Goal: Information Seeking & Learning: Learn about a topic

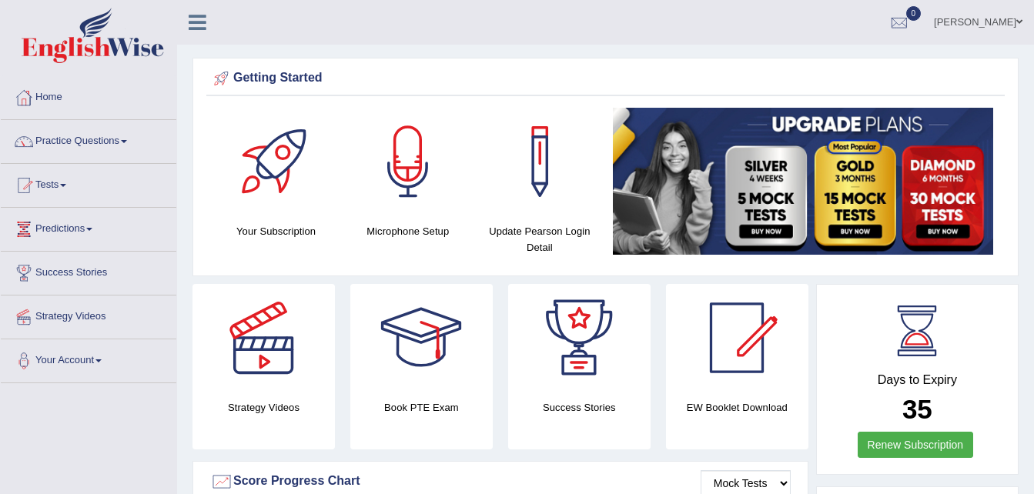
click at [127, 142] on span at bounding box center [124, 141] width 6 height 3
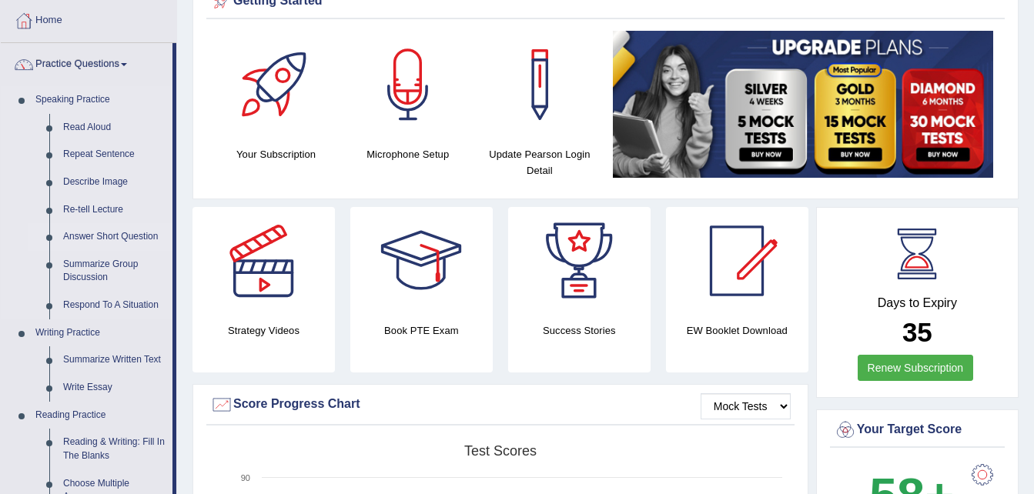
scroll to position [71, 0]
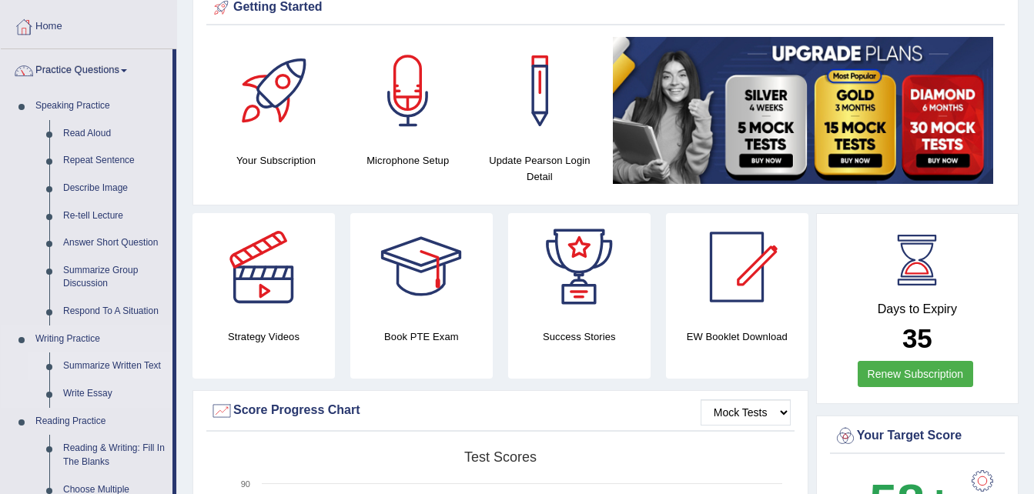
click at [126, 366] on link "Summarize Written Text" at bounding box center [114, 367] width 116 height 28
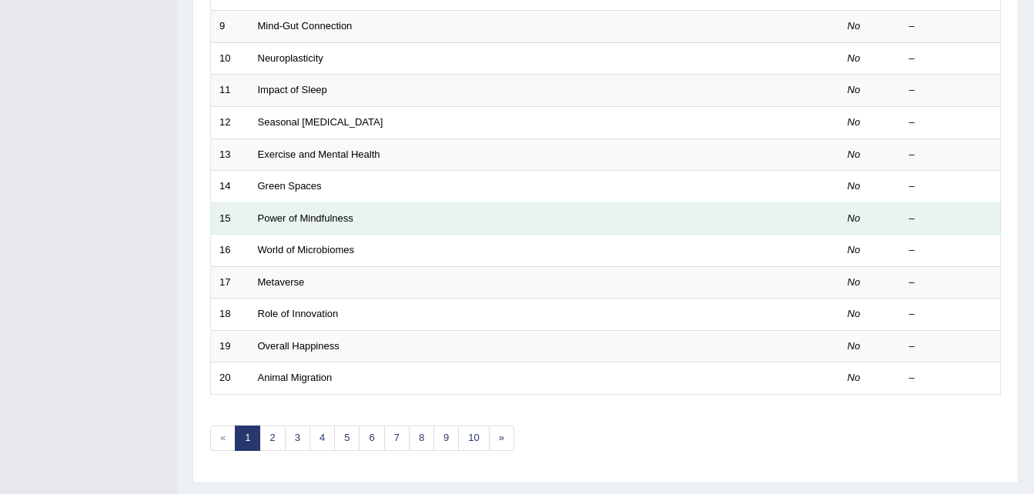
scroll to position [487, 0]
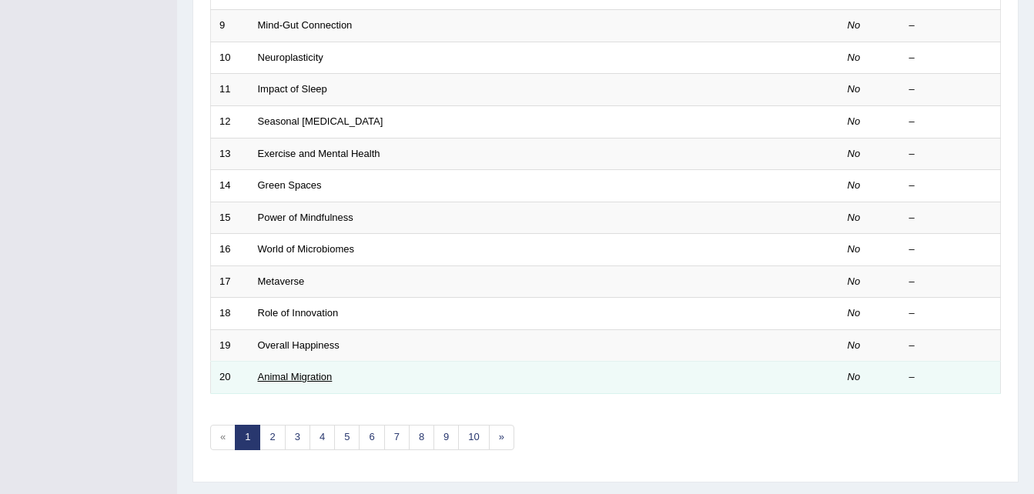
click at [303, 375] on link "Animal Migration" at bounding box center [295, 377] width 75 height 12
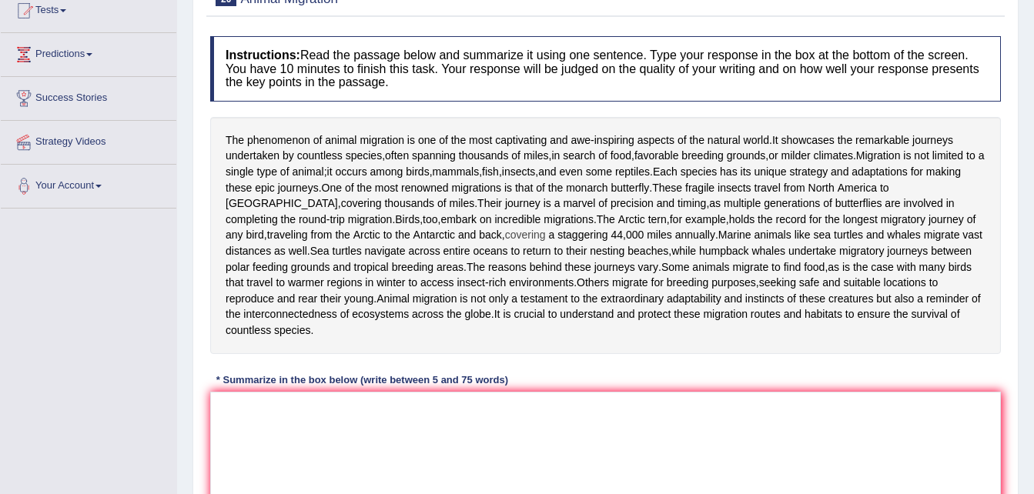
scroll to position [176, 0]
click at [351, 445] on textarea at bounding box center [605, 465] width 791 height 149
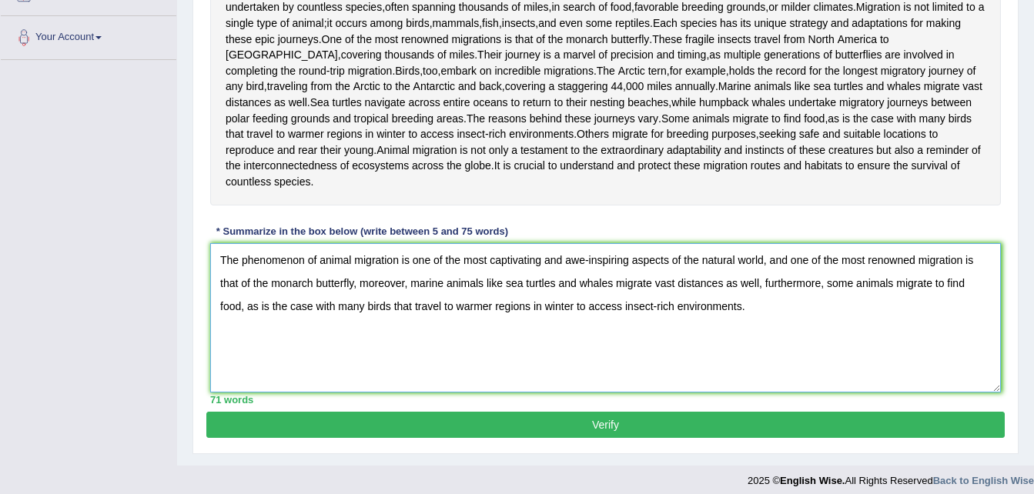
scroll to position [381, 0]
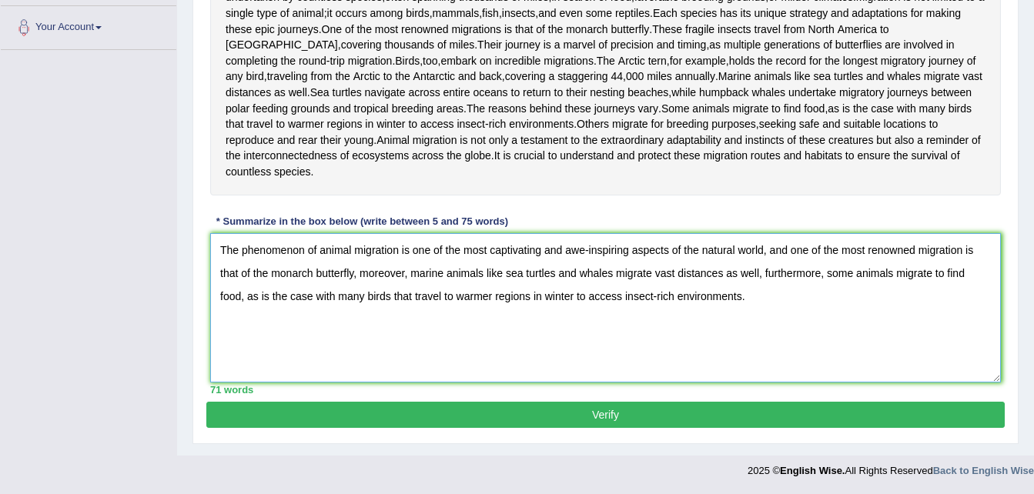
type textarea "The phenomenon of animal migration is one of the most captivating and awe-inspi…"
click at [837, 416] on button "Verify" at bounding box center [605, 415] width 798 height 26
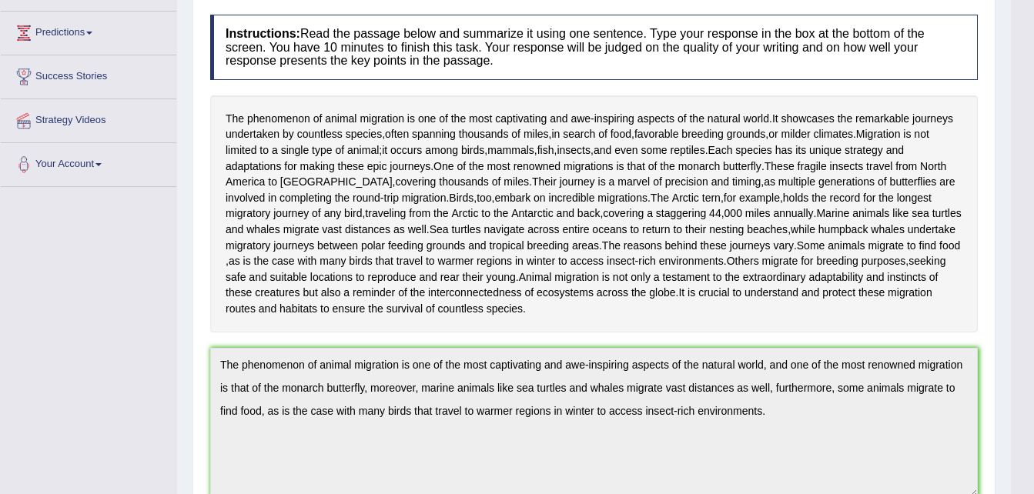
scroll to position [0, 0]
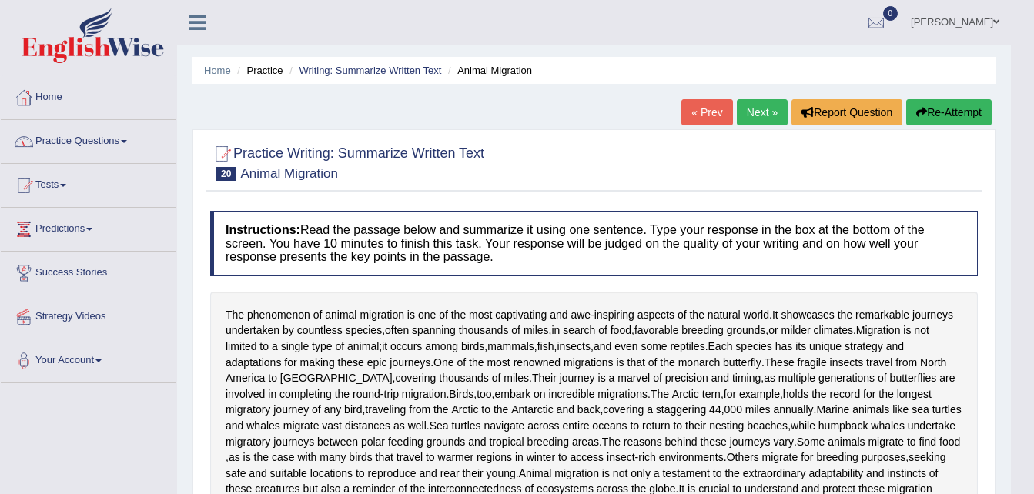
click at [65, 192] on link "Tests" at bounding box center [89, 183] width 176 height 38
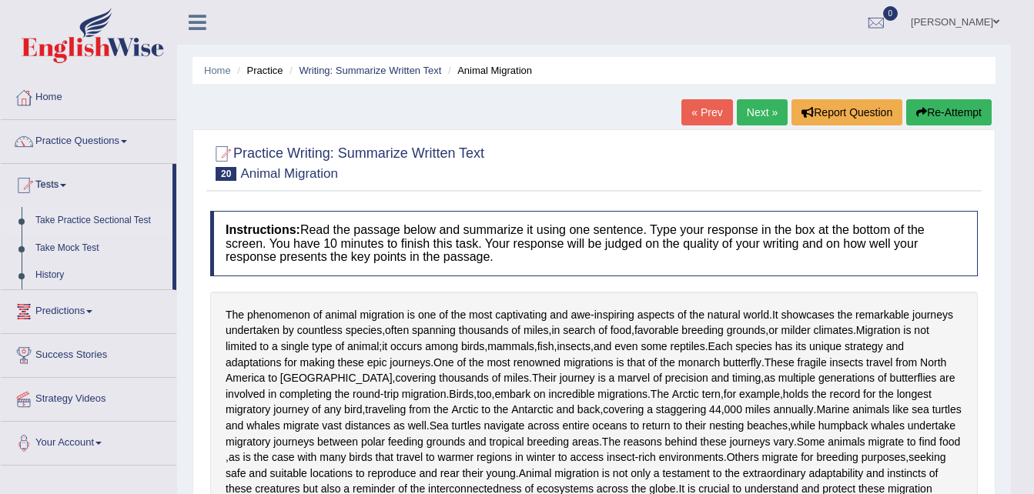
click at [102, 220] on link "Take Practice Sectional Test" at bounding box center [100, 221] width 144 height 28
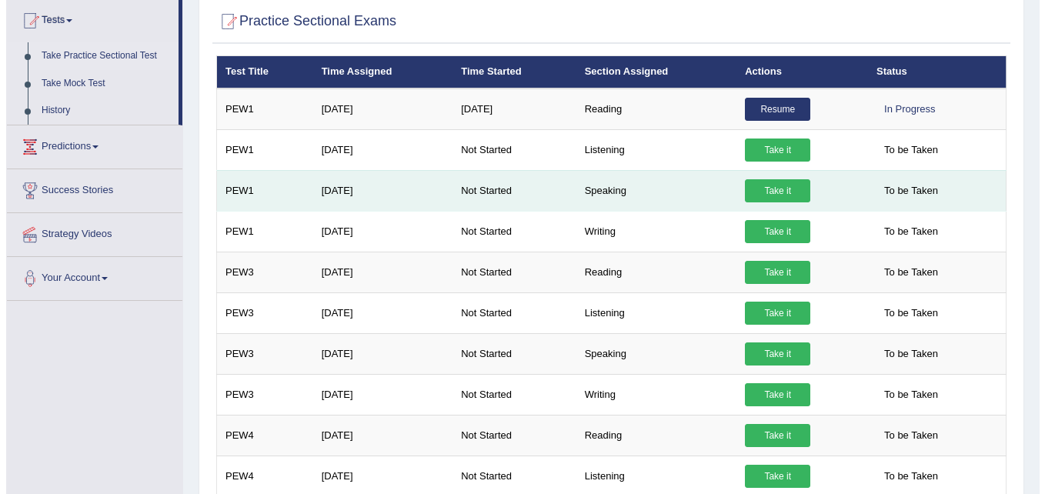
scroll to position [171, 0]
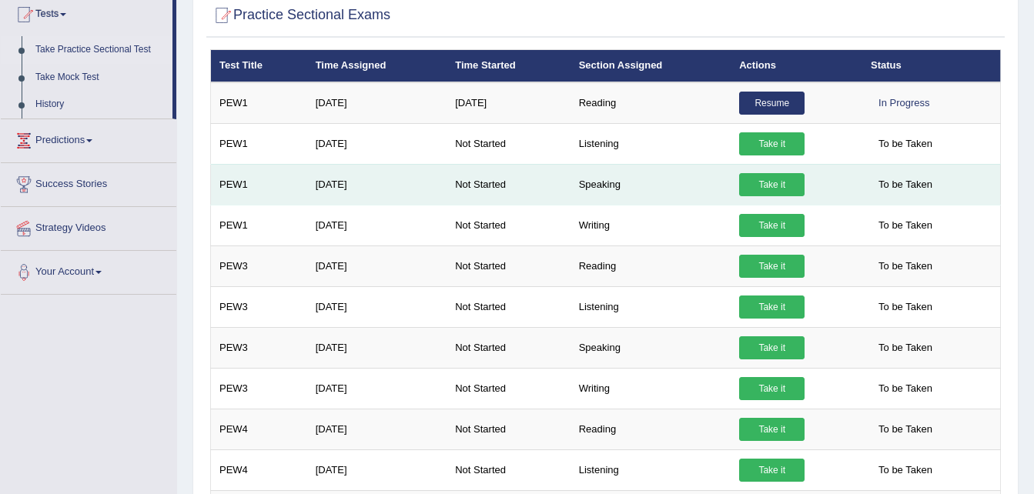
click at [761, 179] on link "Take it" at bounding box center [771, 184] width 65 height 23
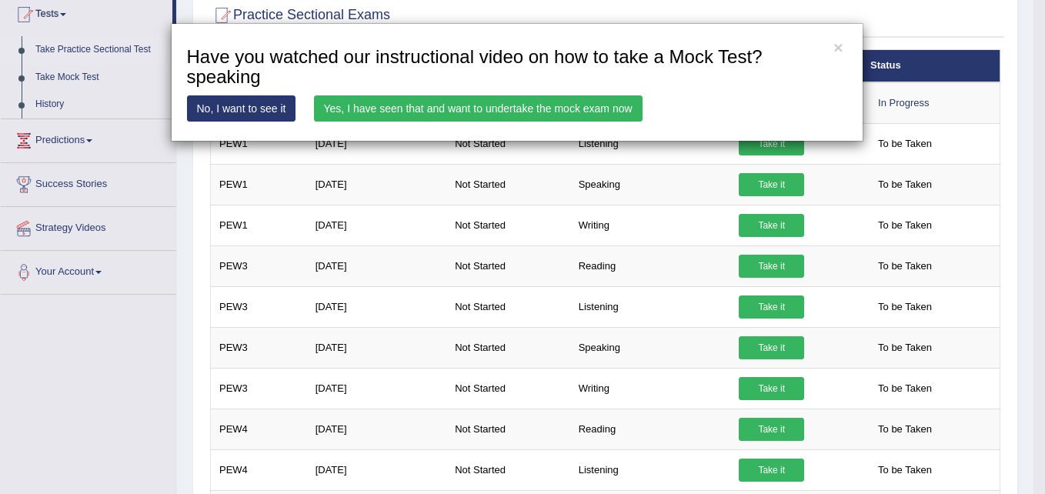
click at [431, 104] on link "Yes, I have seen that and want to undertake the mock exam now" at bounding box center [478, 108] width 329 height 26
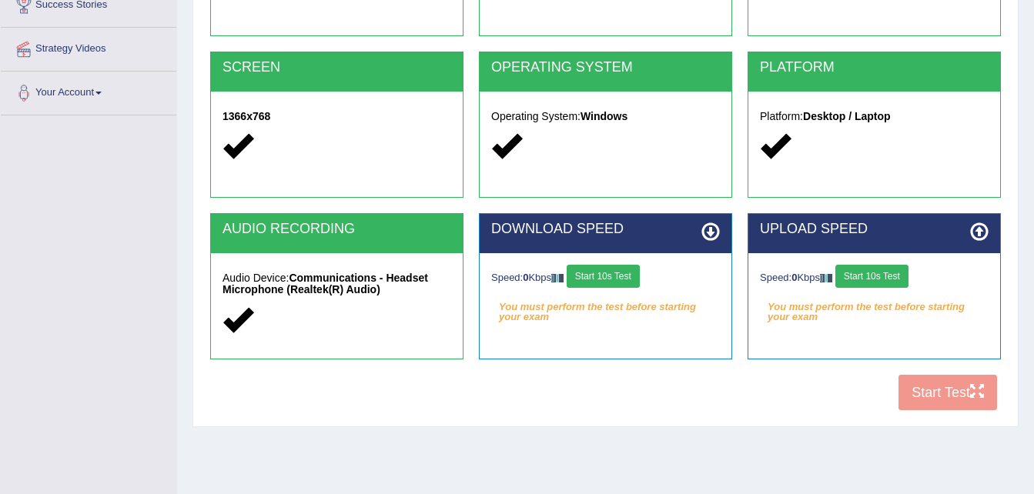
scroll to position [269, 0]
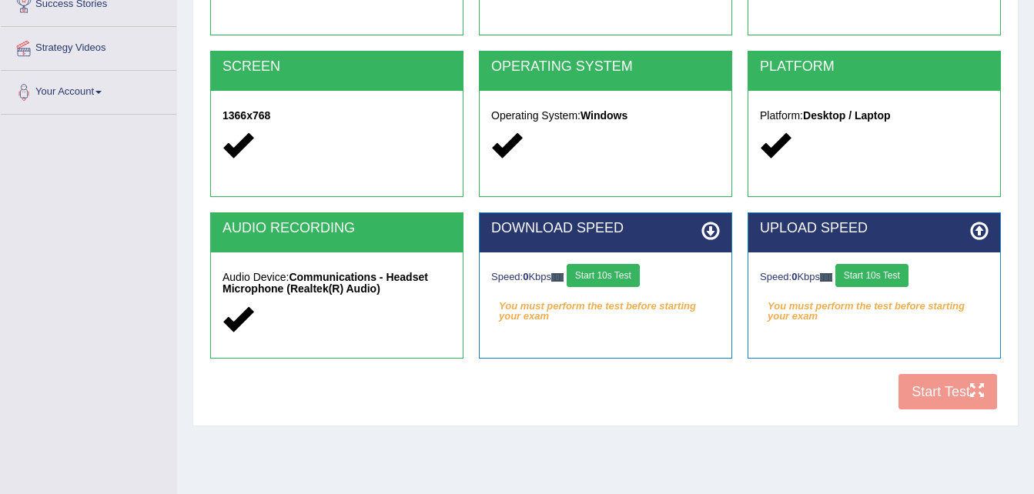
click at [938, 393] on div "COOKIES Cookies Enabled JAVASCRIPT Javascript Enabled BROWSER Browser: Chrome S…" at bounding box center [605, 153] width 798 height 529
click at [619, 277] on button "Start 10s Test" at bounding box center [603, 275] width 73 height 23
click at [896, 282] on button "Start 10s Test" at bounding box center [871, 275] width 73 height 23
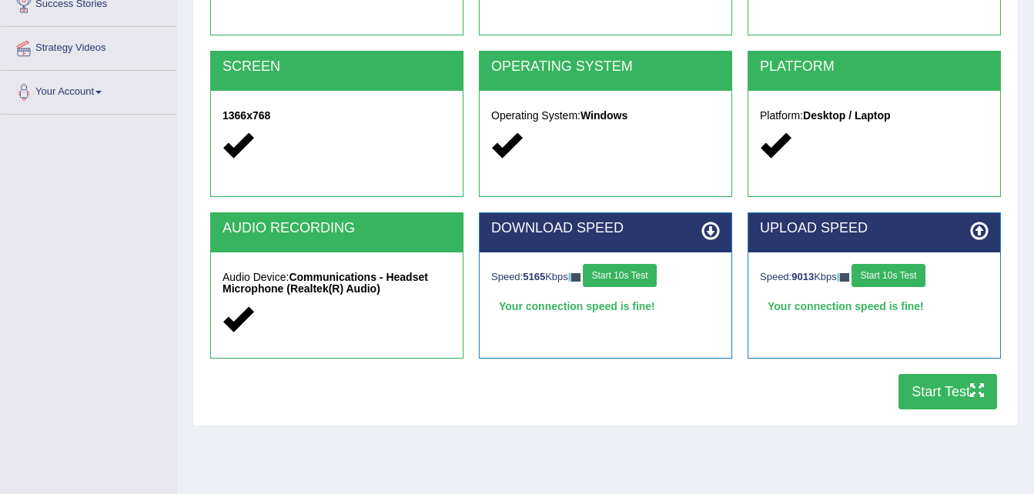
click at [935, 397] on button "Start Test" at bounding box center [947, 391] width 99 height 35
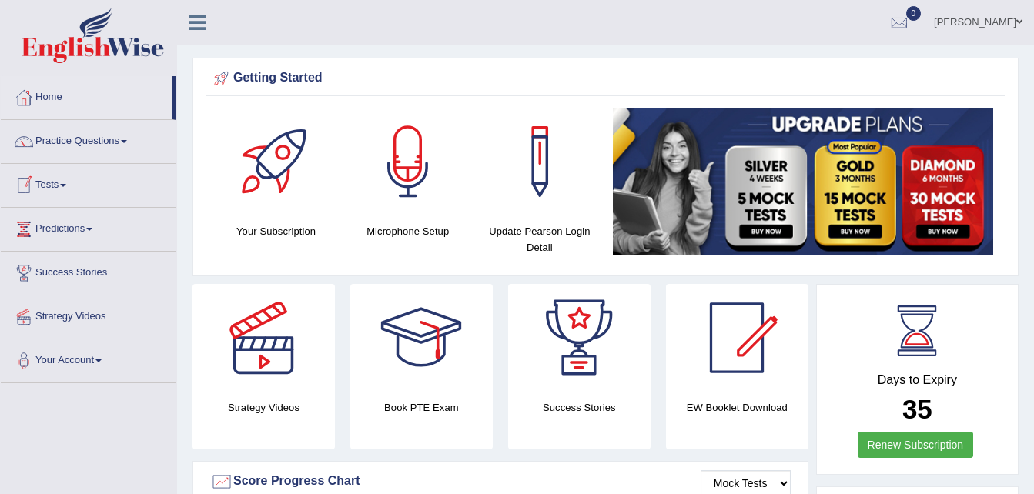
click at [65, 186] on span at bounding box center [63, 185] width 6 height 3
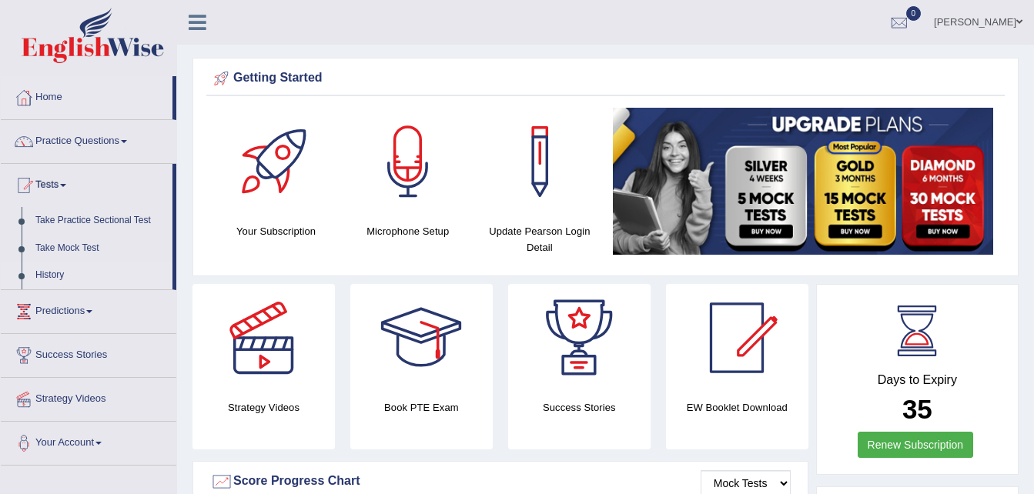
click at [48, 279] on link "History" at bounding box center [100, 276] width 144 height 28
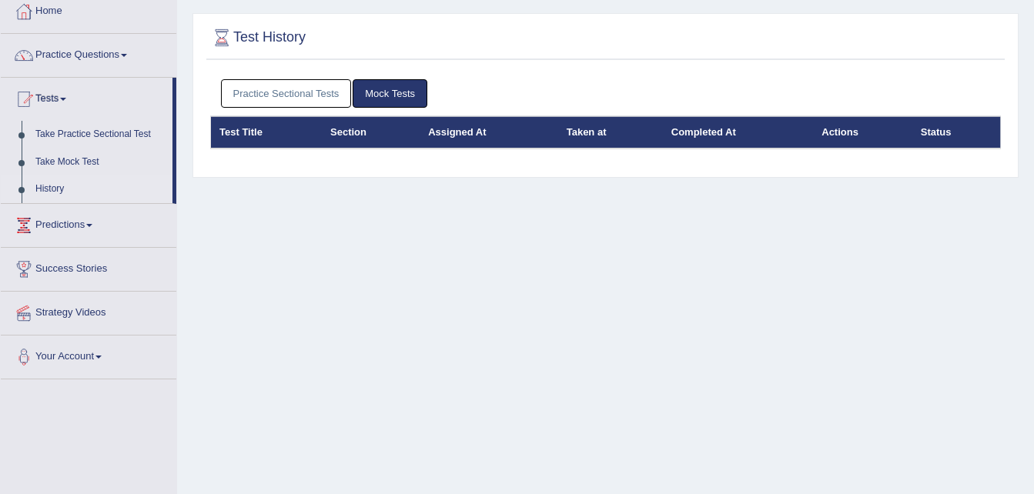
scroll to position [85, 0]
click at [245, 138] on th "Test Title" at bounding box center [267, 133] width 112 height 32
click at [350, 135] on th "Section" at bounding box center [371, 133] width 98 height 32
click at [440, 135] on th "Assigned At" at bounding box center [489, 133] width 139 height 32
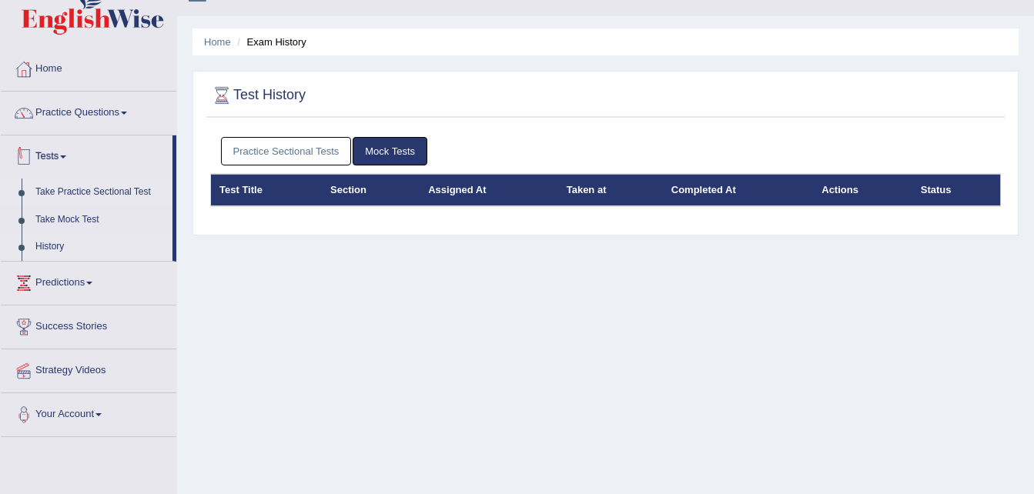
scroll to position [0, 0]
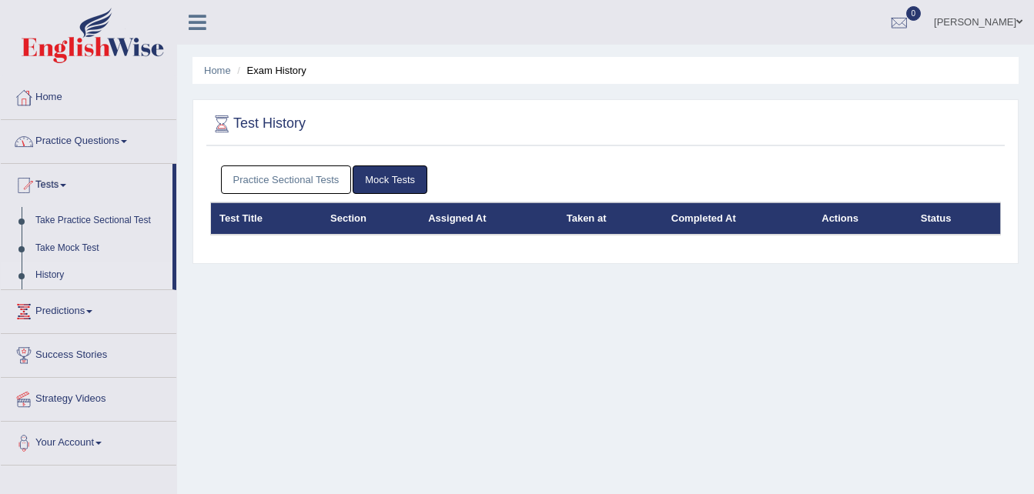
click at [126, 139] on link "Practice Questions" at bounding box center [89, 139] width 176 height 38
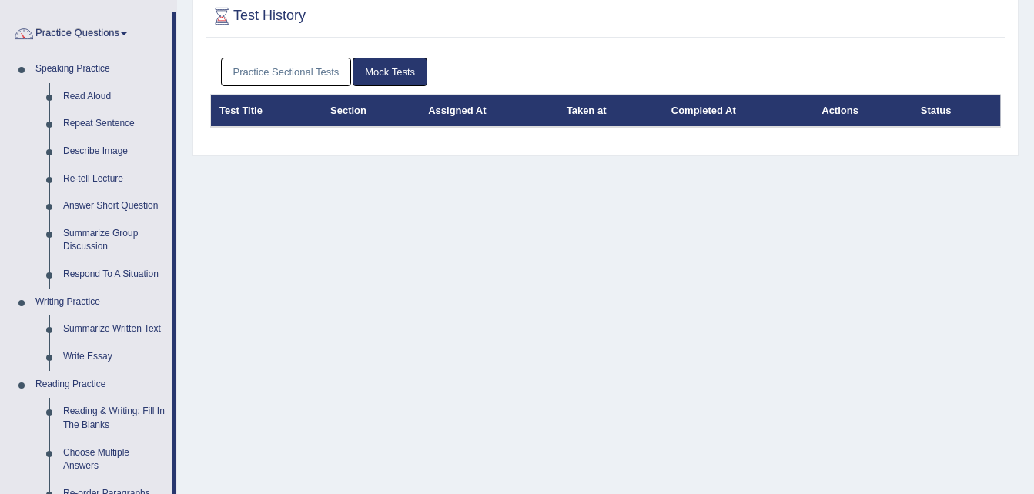
scroll to position [109, 0]
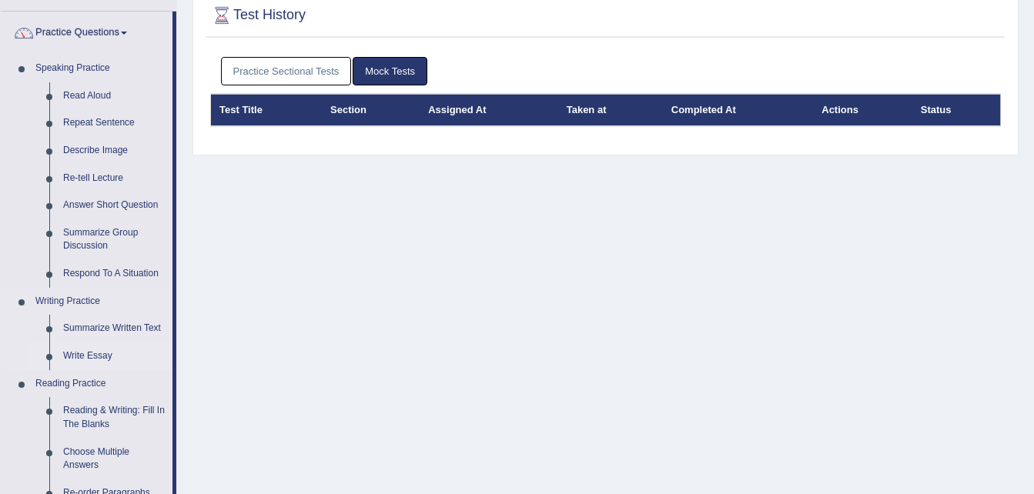
click at [75, 359] on link "Write Essay" at bounding box center [114, 357] width 116 height 28
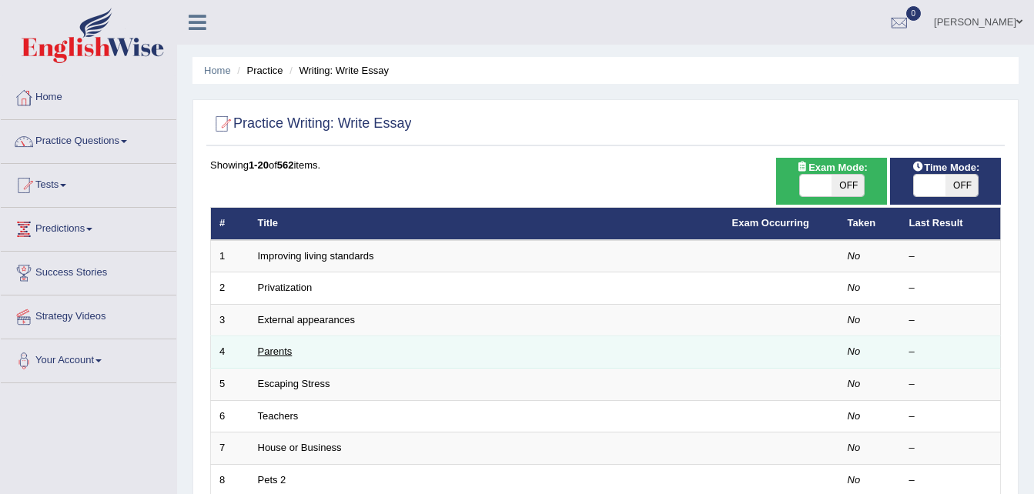
click at [276, 350] on link "Parents" at bounding box center [275, 352] width 35 height 12
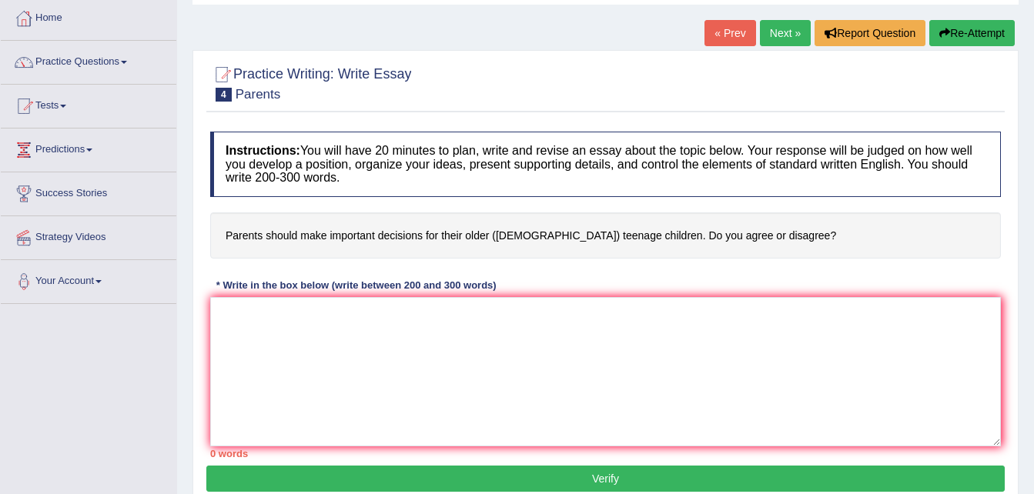
scroll to position [80, 0]
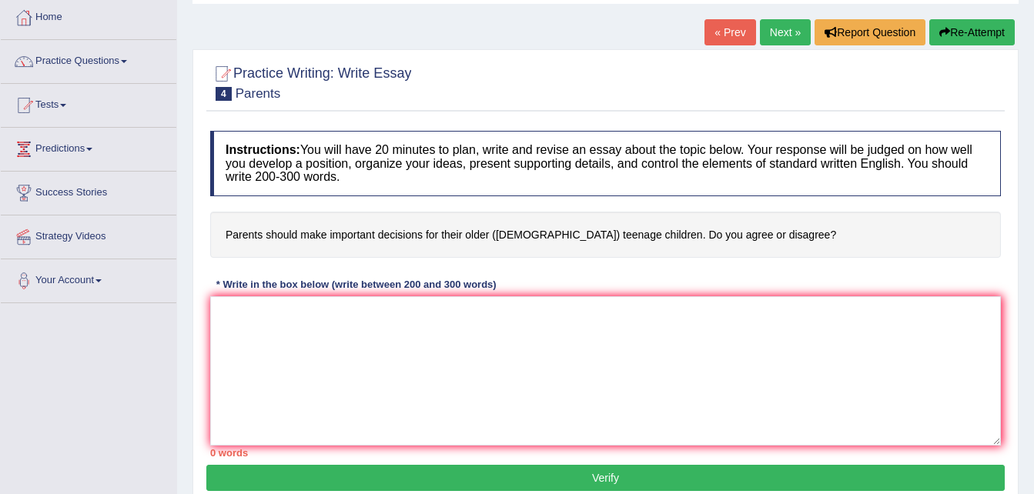
click at [434, 448] on div "0 words" at bounding box center [605, 453] width 791 height 15
click at [781, 23] on link "Next »" at bounding box center [785, 32] width 51 height 26
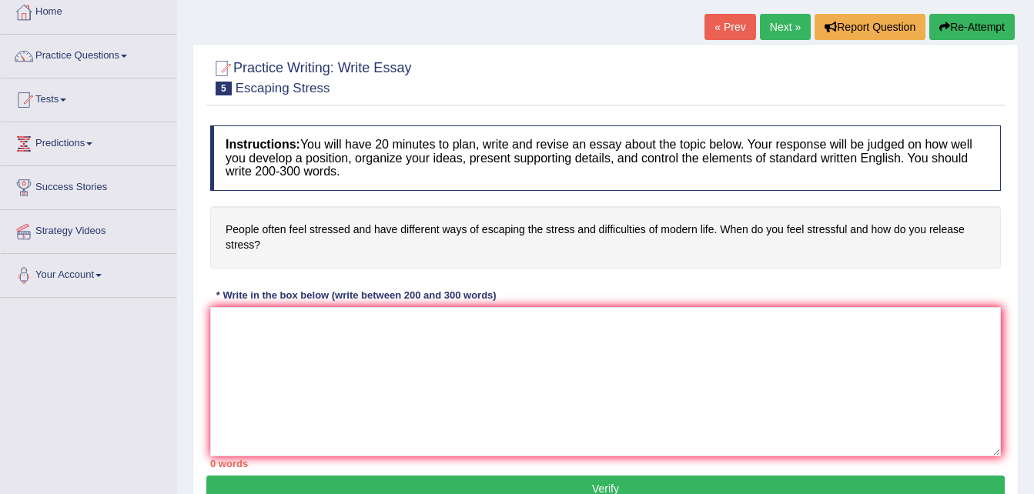
scroll to position [87, 0]
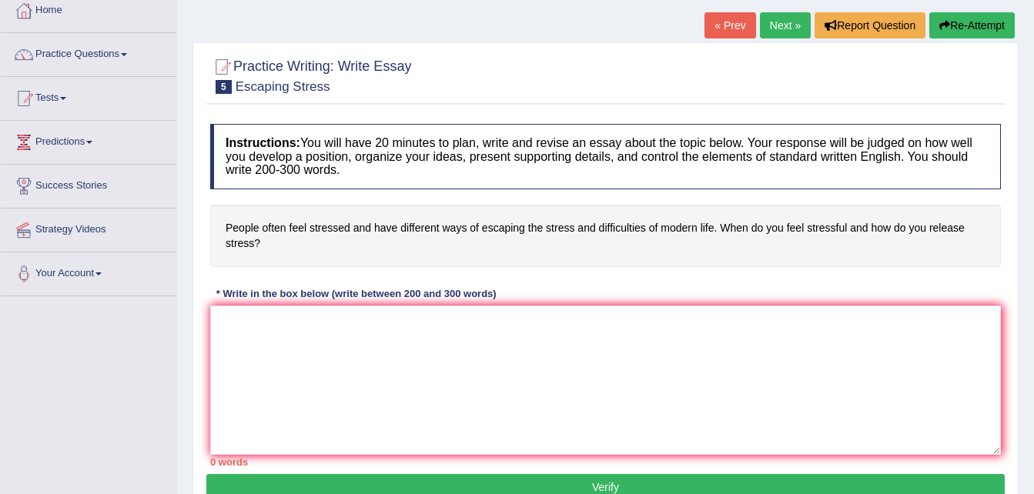
click at [791, 21] on link "Next »" at bounding box center [785, 25] width 51 height 26
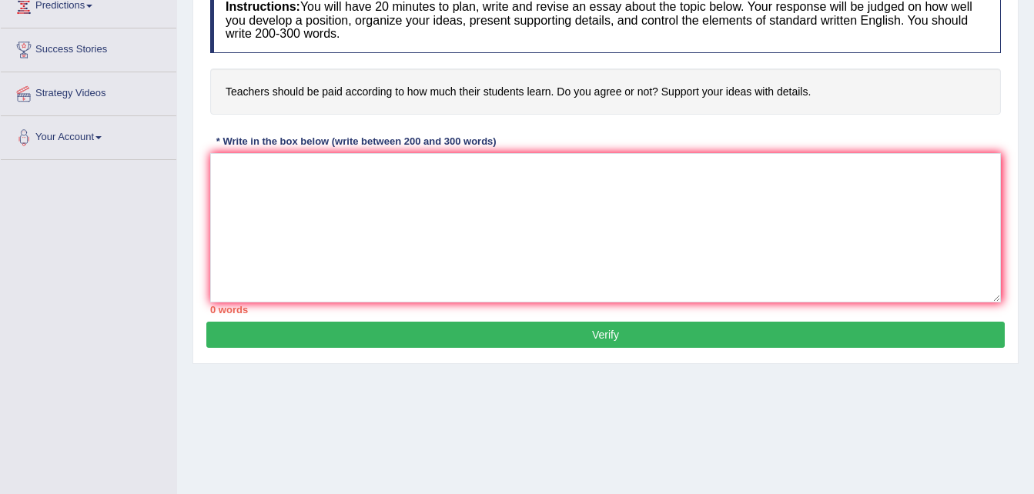
scroll to position [314, 0]
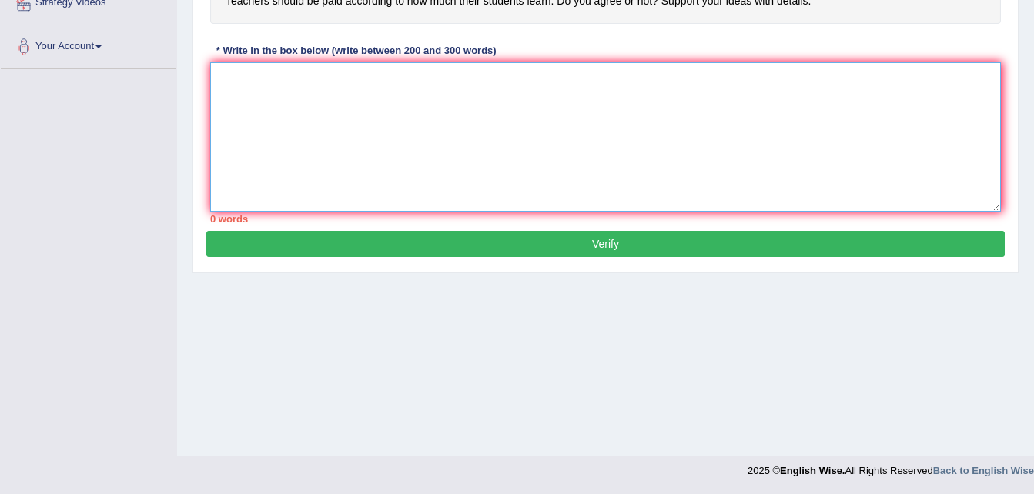
click at [520, 172] on textarea at bounding box center [605, 136] width 791 height 149
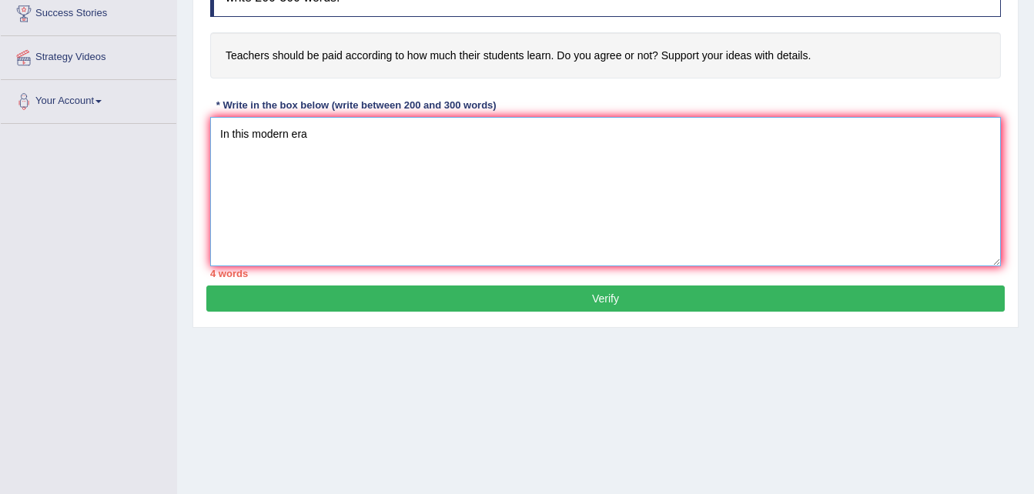
scroll to position [259, 0]
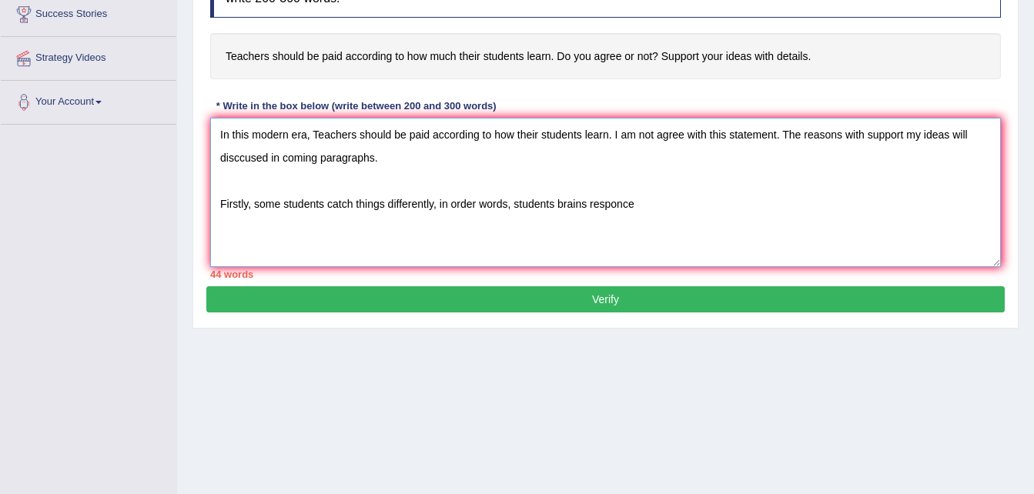
click at [588, 203] on textarea "In this modern era, Teachers should be paid according to how their students lea…" at bounding box center [605, 192] width 791 height 149
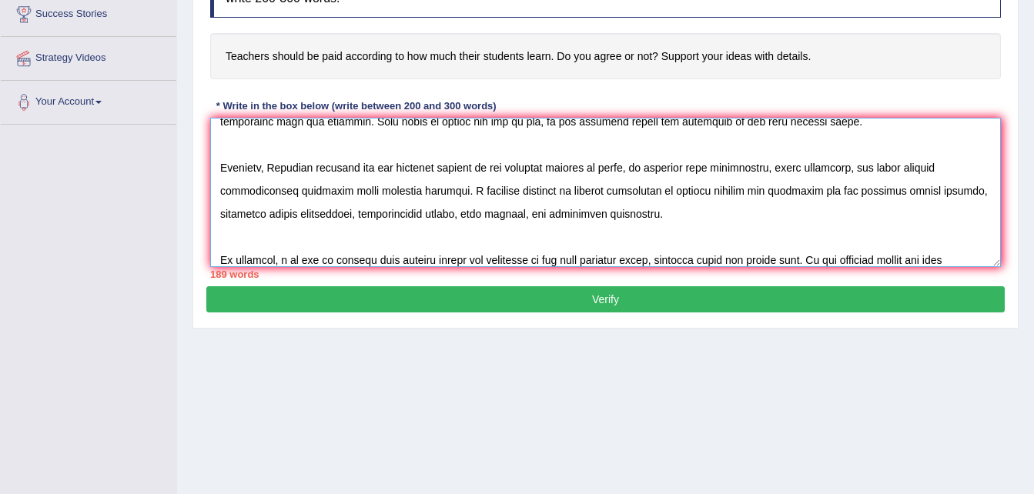
scroll to position [152, 0]
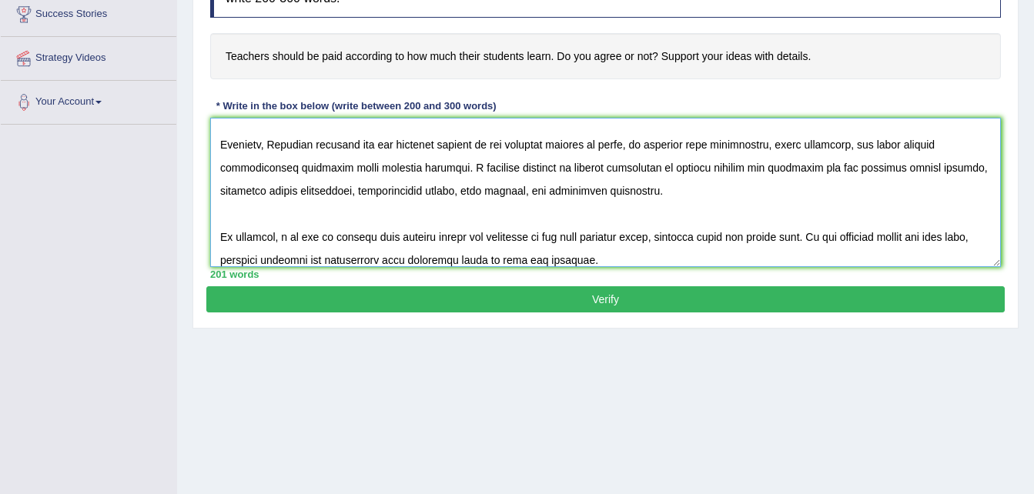
type textarea "In this modern era, Teachers should be paid according to how their students lea…"
click at [626, 296] on button "Verify" at bounding box center [605, 299] width 798 height 26
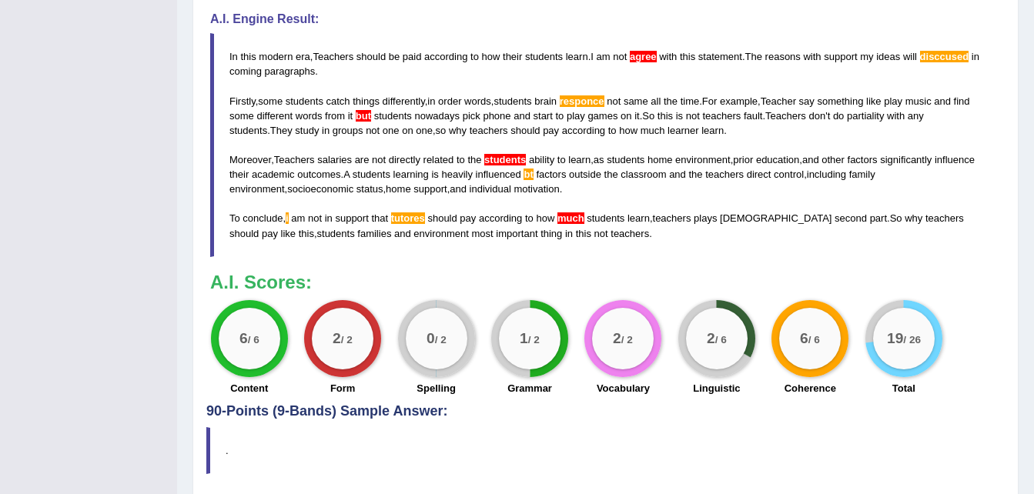
scroll to position [513, 0]
click at [583, 104] on span "responce" at bounding box center [582, 102] width 45 height 12
click at [951, 52] on span "disccused" at bounding box center [944, 58] width 49 height 12
click at [960, 59] on span "disccused" at bounding box center [944, 58] width 49 height 12
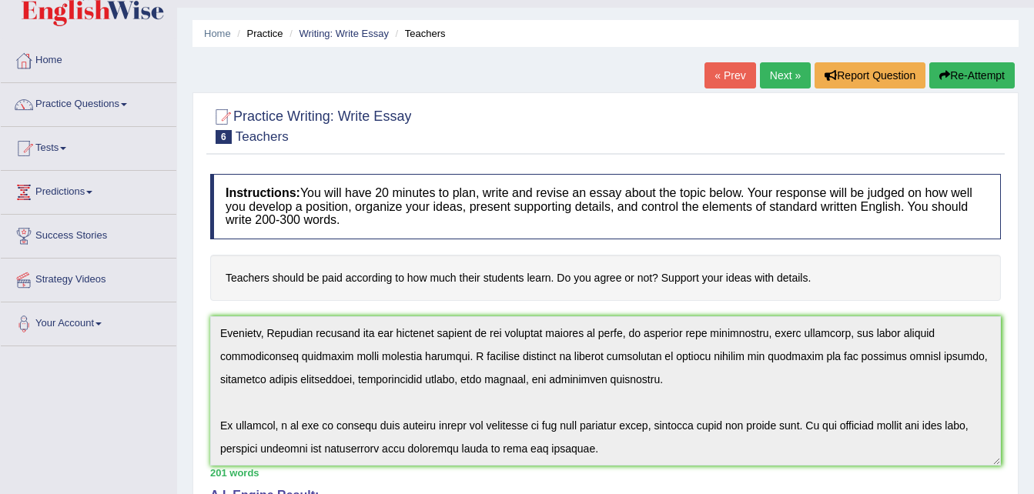
scroll to position [0, 0]
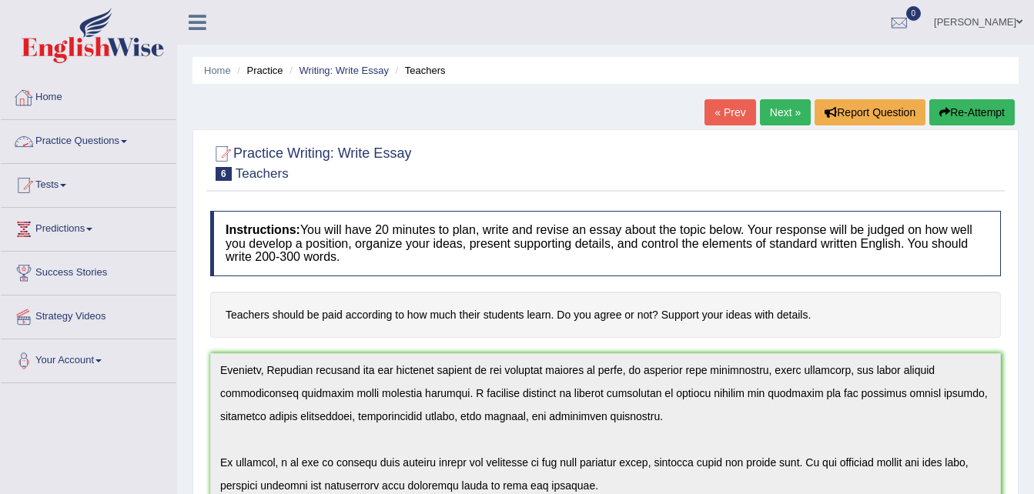
click at [134, 143] on link "Practice Questions" at bounding box center [89, 139] width 176 height 38
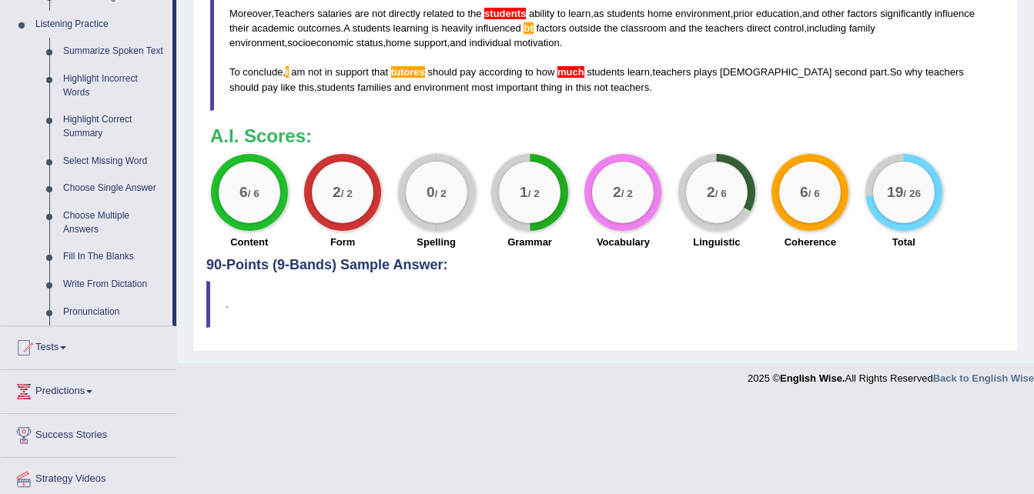
scroll to position [661, 0]
click at [74, 348] on link "Tests" at bounding box center [89, 345] width 176 height 38
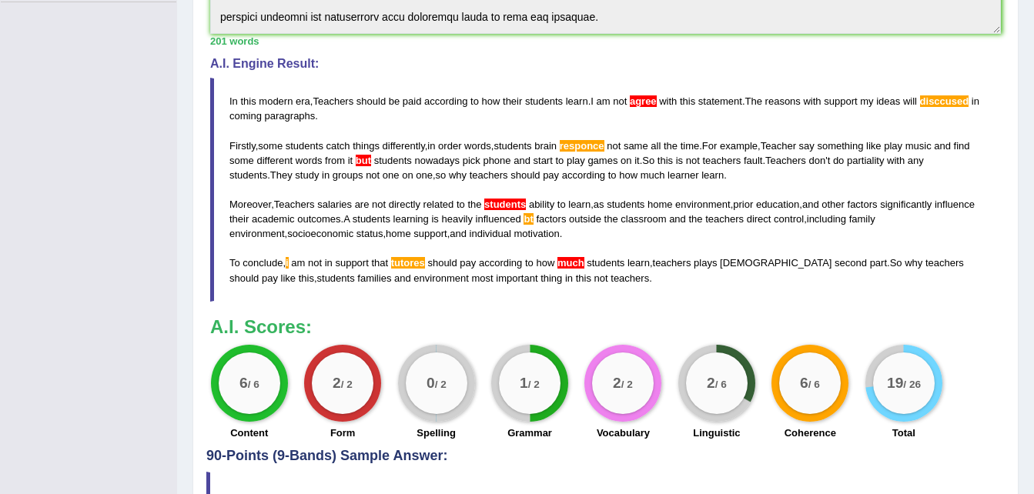
scroll to position [169, 0]
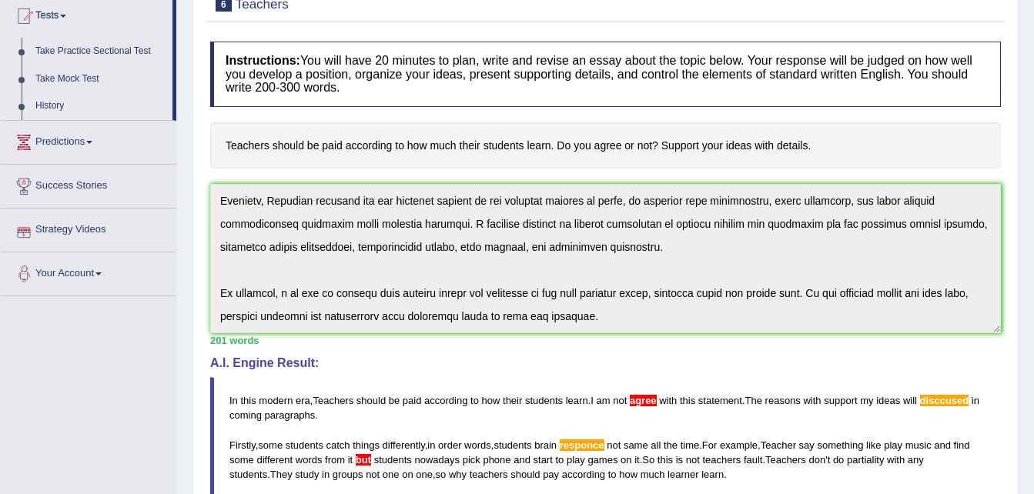
click at [51, 108] on link "History" at bounding box center [100, 106] width 144 height 28
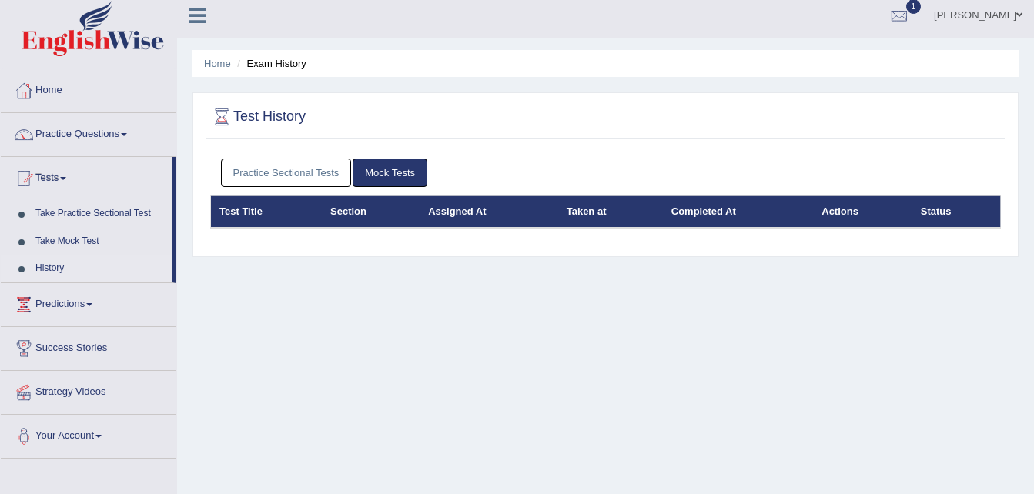
scroll to position [6, 0]
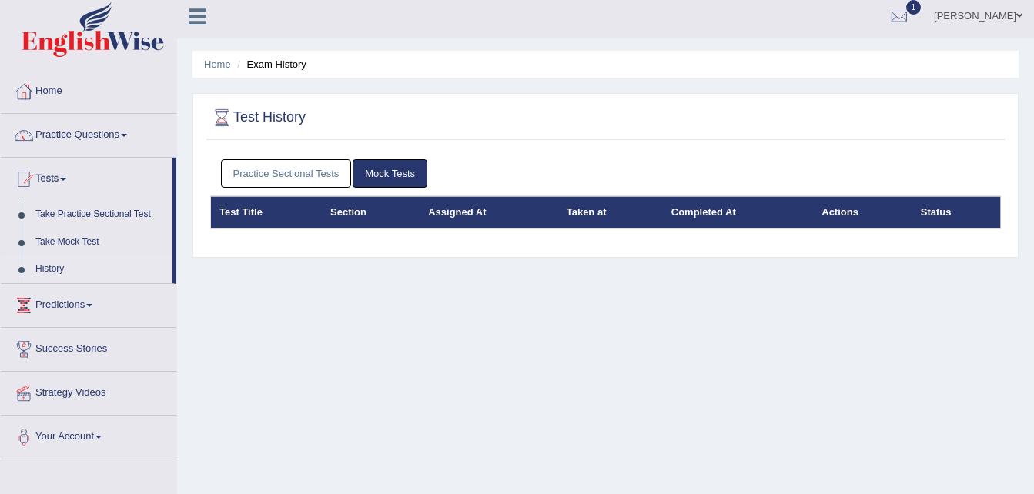
click at [405, 169] on link "Mock Tests" at bounding box center [390, 173] width 75 height 28
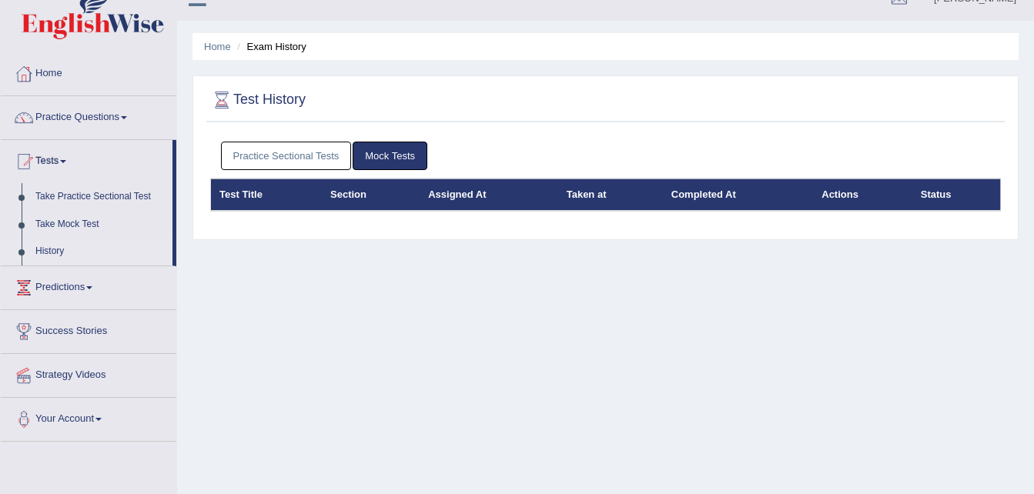
scroll to position [0, 0]
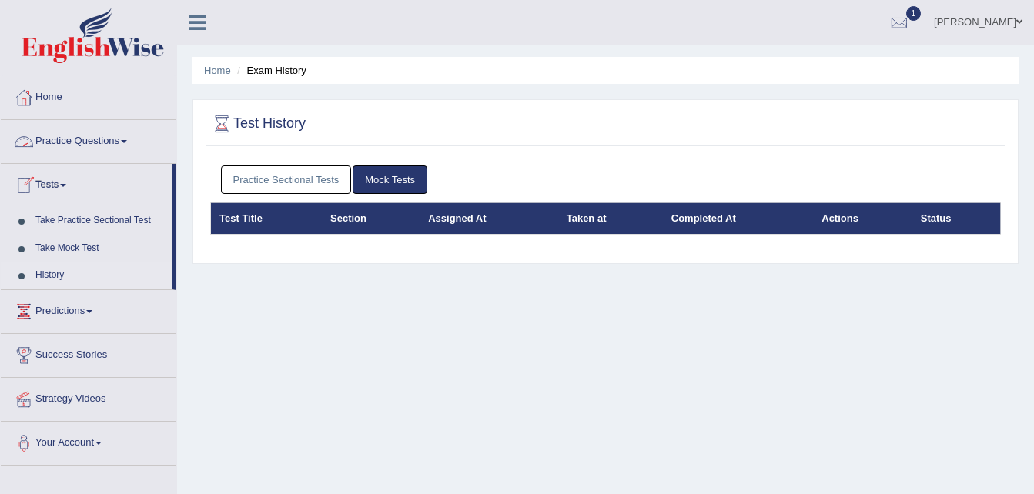
click at [129, 137] on link "Practice Questions" at bounding box center [89, 139] width 176 height 38
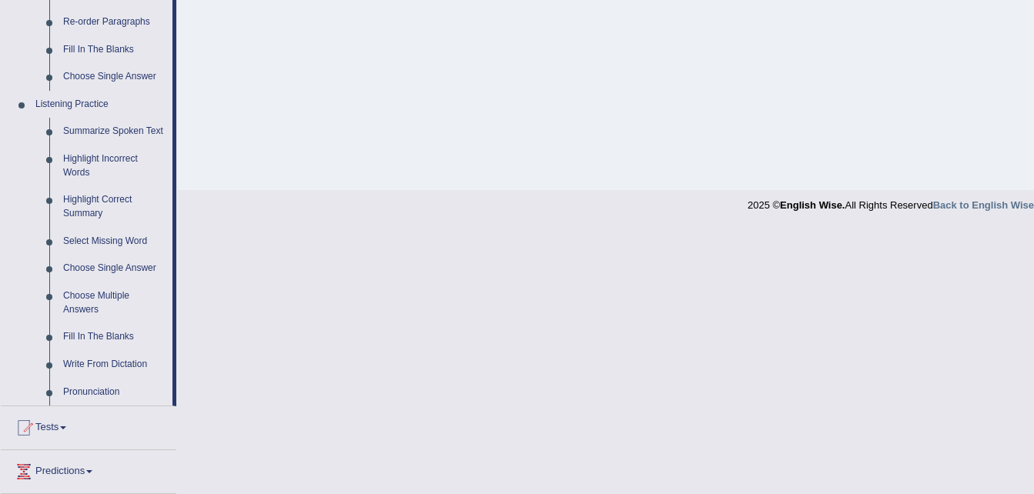
scroll to position [580, 0]
click at [94, 293] on link "Choose Multiple Answers" at bounding box center [114, 302] width 116 height 41
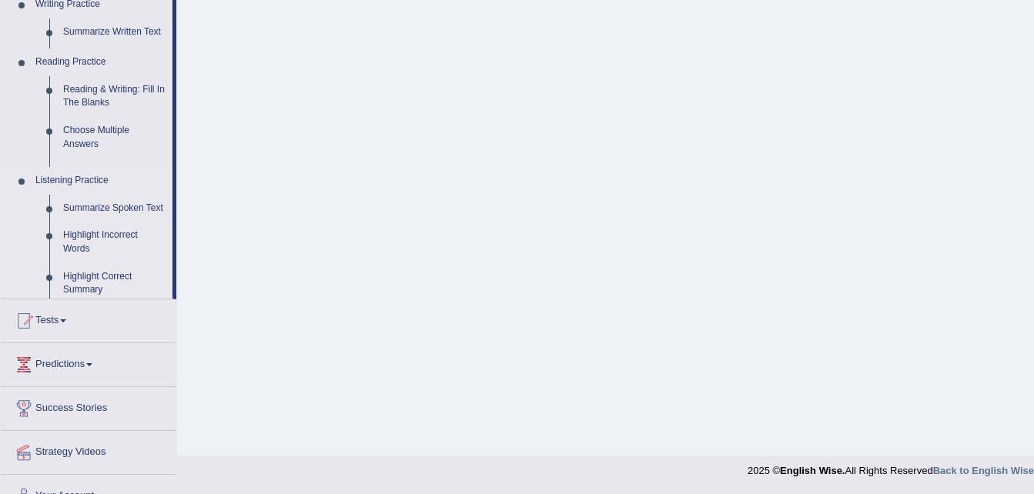
scroll to position [198, 0]
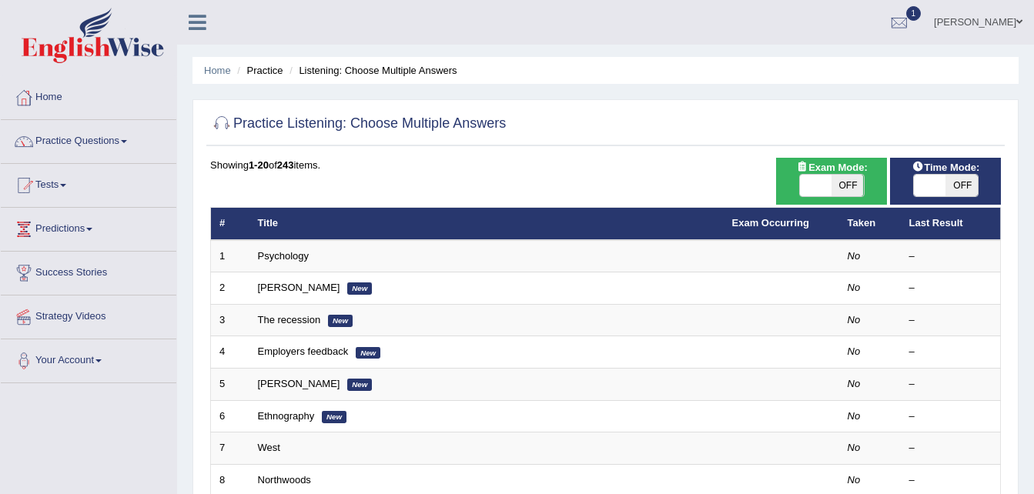
click at [273, 265] on td "Psychology" at bounding box center [486, 256] width 474 height 32
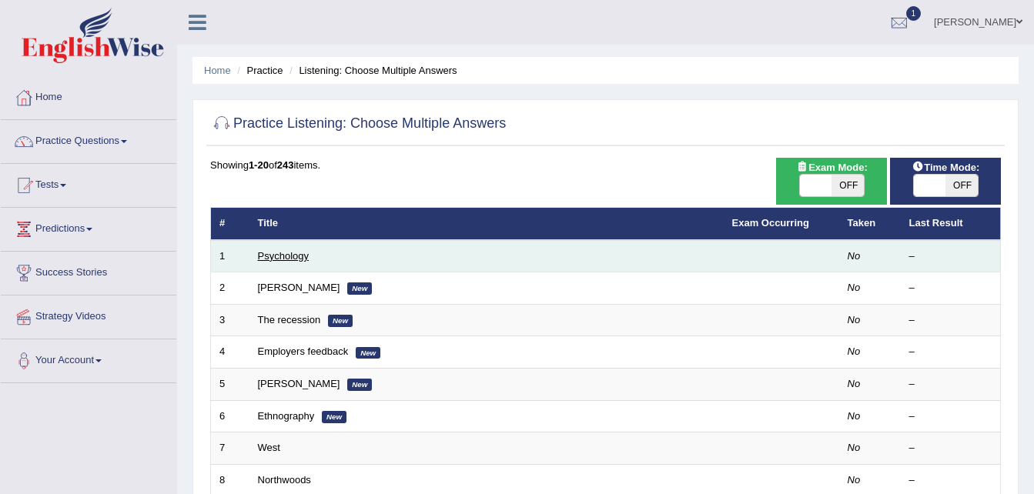
click at [286, 251] on link "Psychology" at bounding box center [283, 256] width 51 height 12
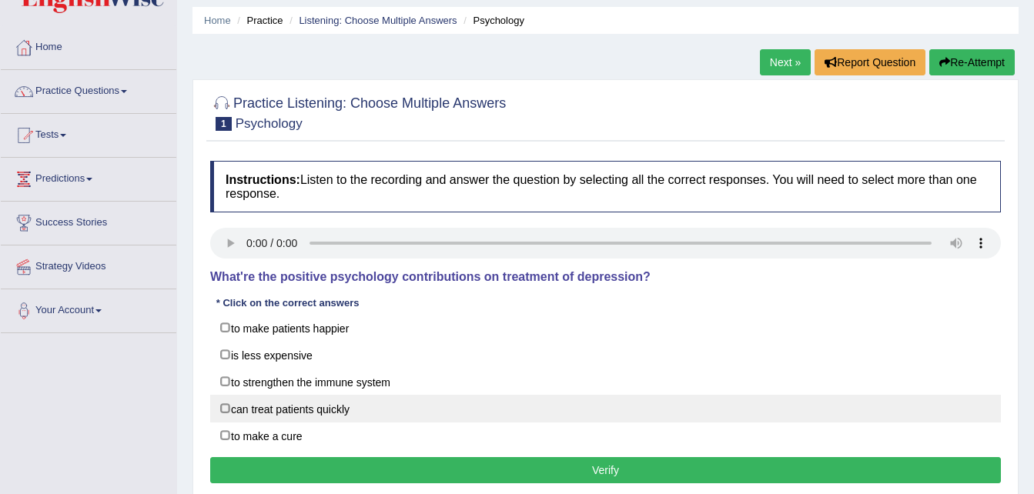
scroll to position [85, 0]
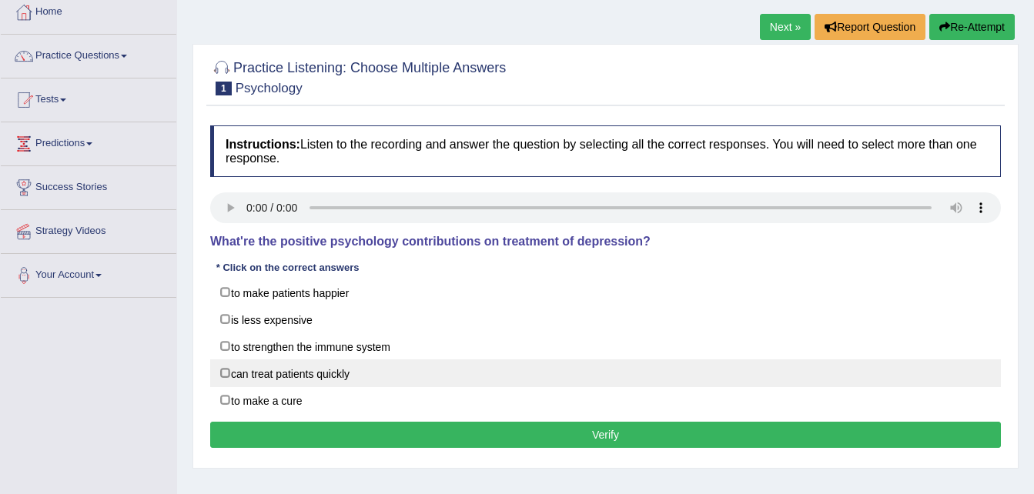
click at [287, 378] on label "can treat patients quickly" at bounding box center [605, 374] width 791 height 28
checkbox input "true"
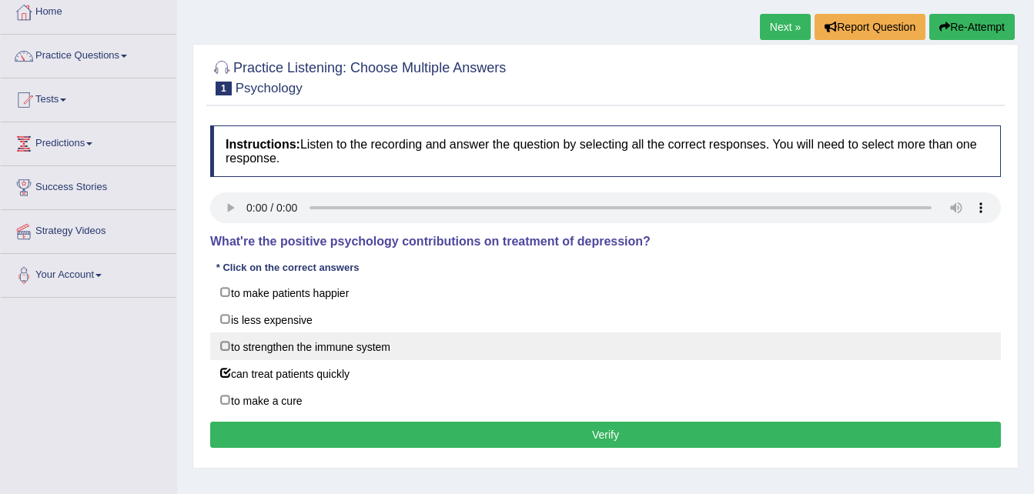
click at [266, 349] on label "to strengthen the immune system" at bounding box center [605, 347] width 791 height 28
checkbox input "true"
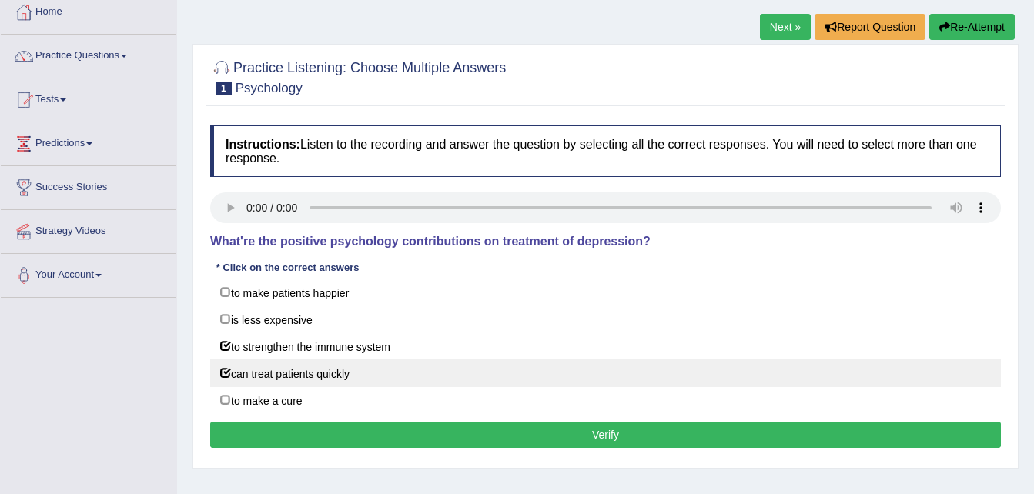
click at [278, 373] on label "can treat patients quickly" at bounding box center [605, 374] width 791 height 28
checkbox input "false"
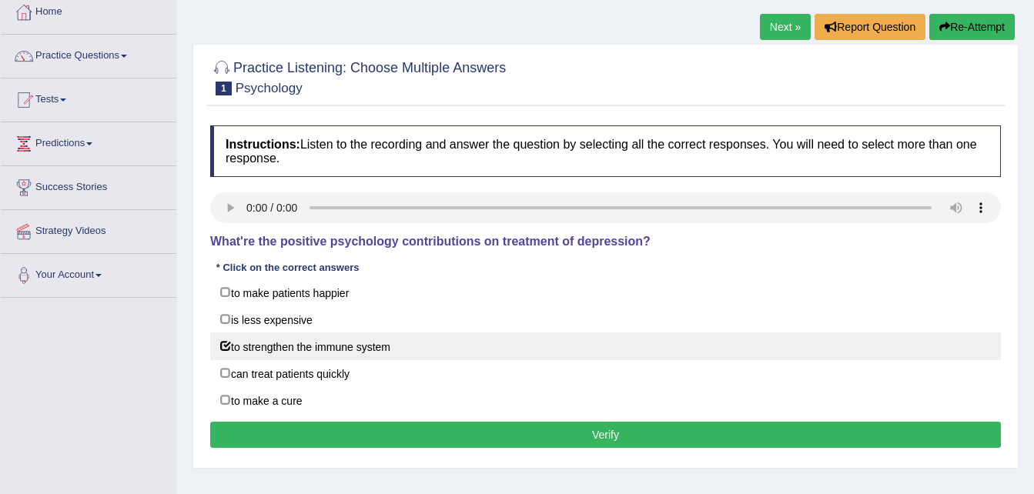
click at [314, 355] on label "to strengthen the immune system" at bounding box center [605, 347] width 791 height 28
click at [329, 345] on label "to strengthen the immune system" at bounding box center [605, 347] width 791 height 28
checkbox input "true"
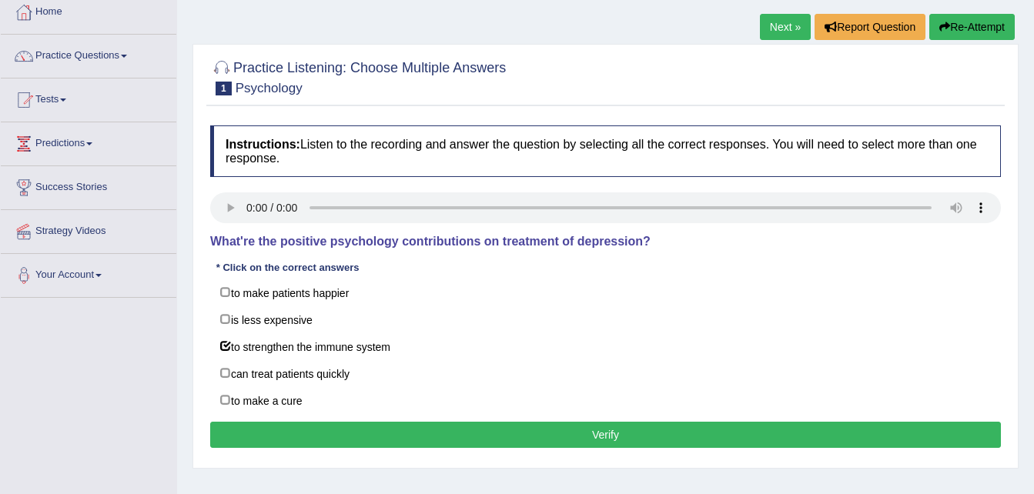
click at [410, 448] on button "Verify" at bounding box center [605, 435] width 791 height 26
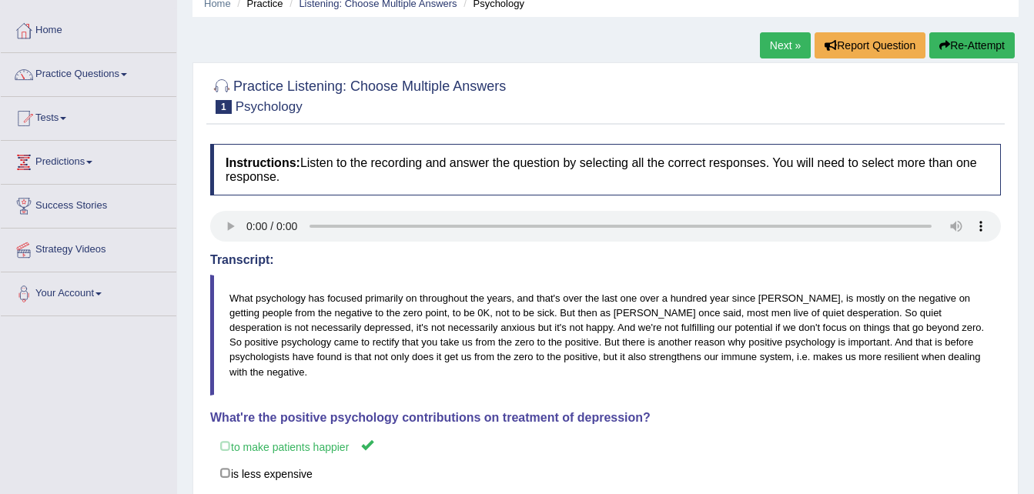
scroll to position [66, 0]
click at [778, 44] on link "Next »" at bounding box center [785, 46] width 51 height 26
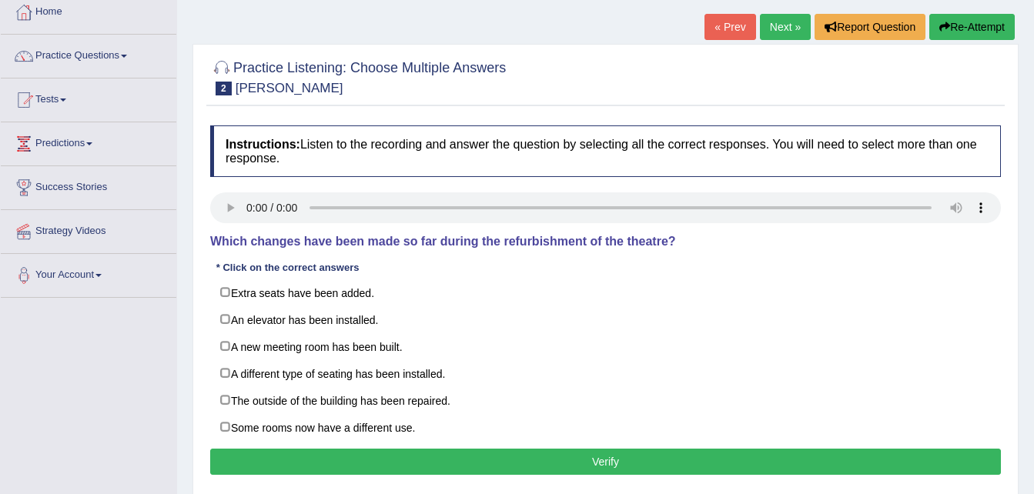
click at [778, 23] on link "Next »" at bounding box center [785, 27] width 51 height 26
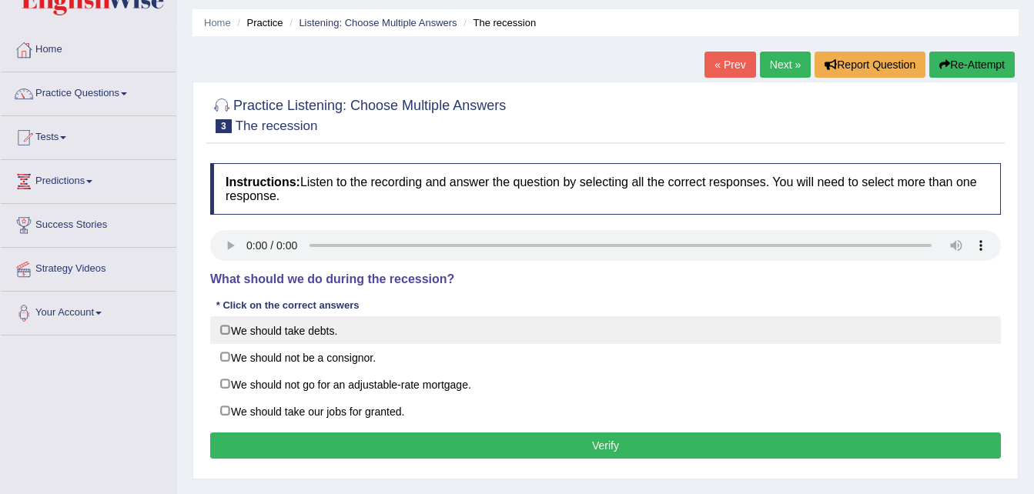
scroll to position [48, 0]
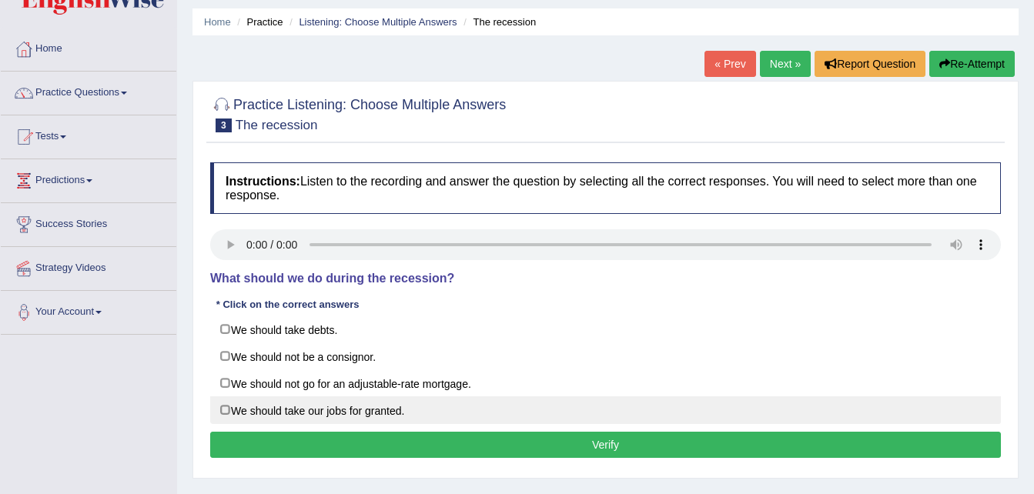
click at [357, 406] on label "We should take our jobs for granted." at bounding box center [605, 410] width 791 height 28
checkbox input "true"
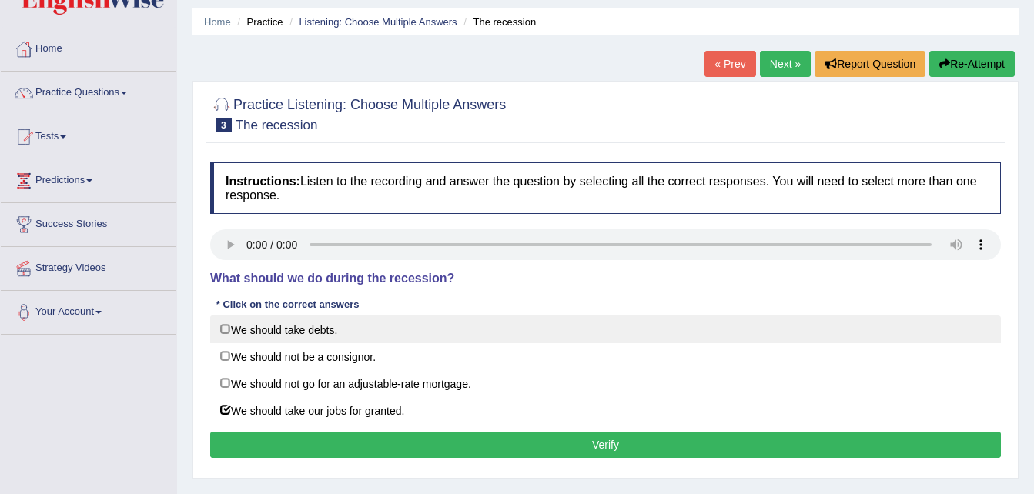
click at [301, 326] on label "We should take debts." at bounding box center [605, 330] width 791 height 28
click at [319, 336] on label "We should take debts." at bounding box center [605, 330] width 791 height 28
click at [336, 333] on label "We should take debts." at bounding box center [605, 330] width 791 height 28
checkbox input "true"
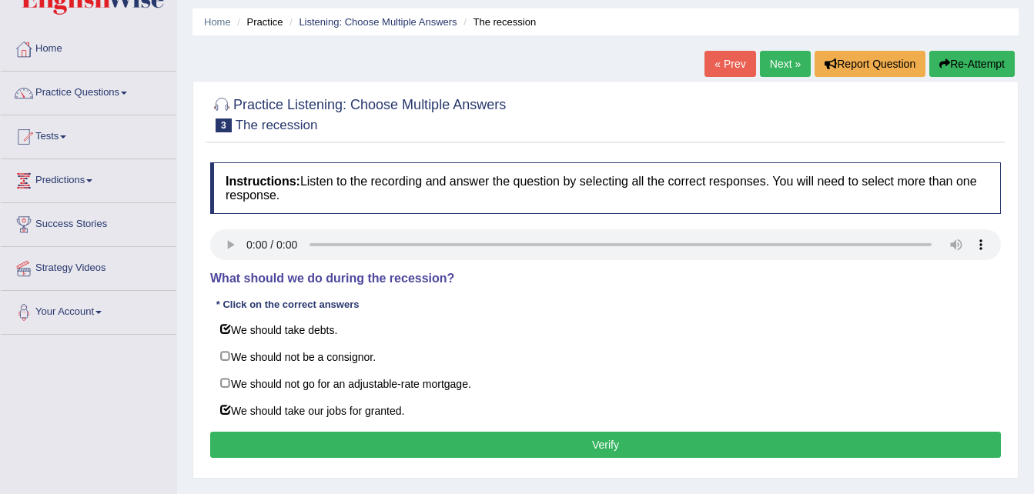
click at [363, 440] on button "Verify" at bounding box center [605, 445] width 791 height 26
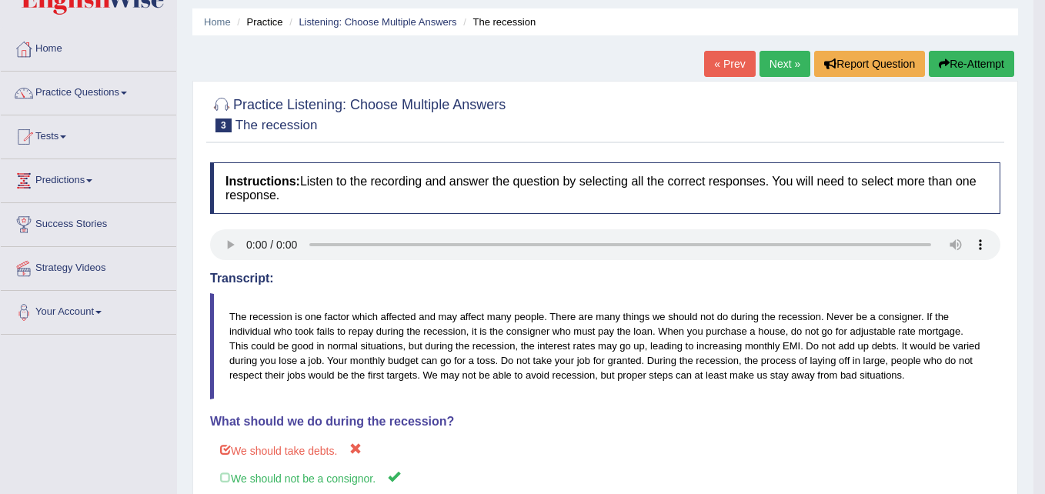
click at [363, 440] on body "Toggle navigation Home Practice Questions Speaking Practice Read Aloud Repeat S…" at bounding box center [522, 199] width 1045 height 494
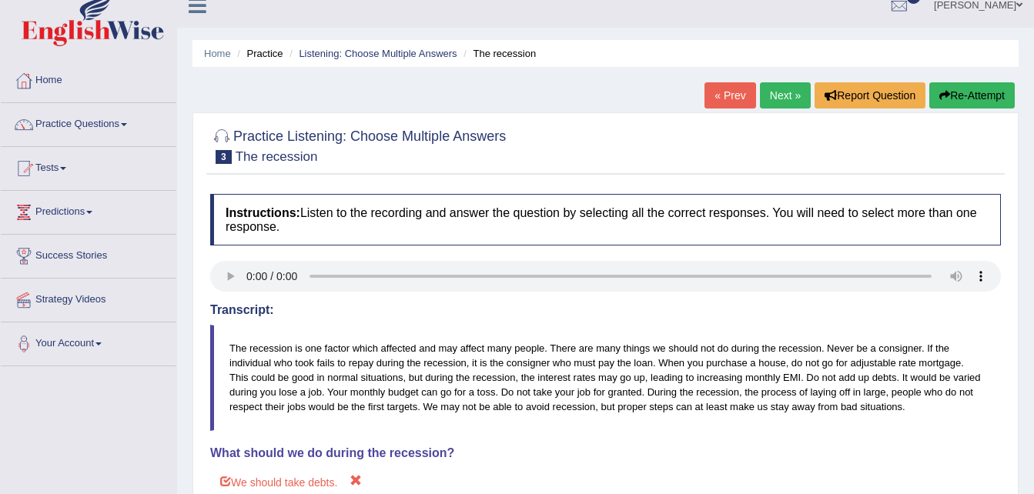
scroll to position [16, 0]
click at [975, 88] on button "Re-Attempt" at bounding box center [971, 96] width 85 height 26
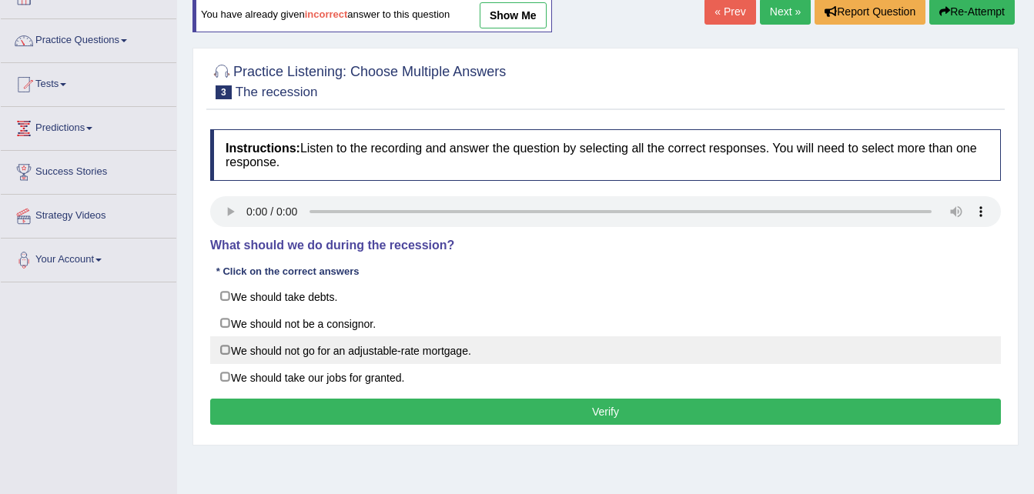
click at [350, 357] on label "We should not go for an adjustable-rate mortgage." at bounding box center [605, 350] width 791 height 28
checkbox input "true"
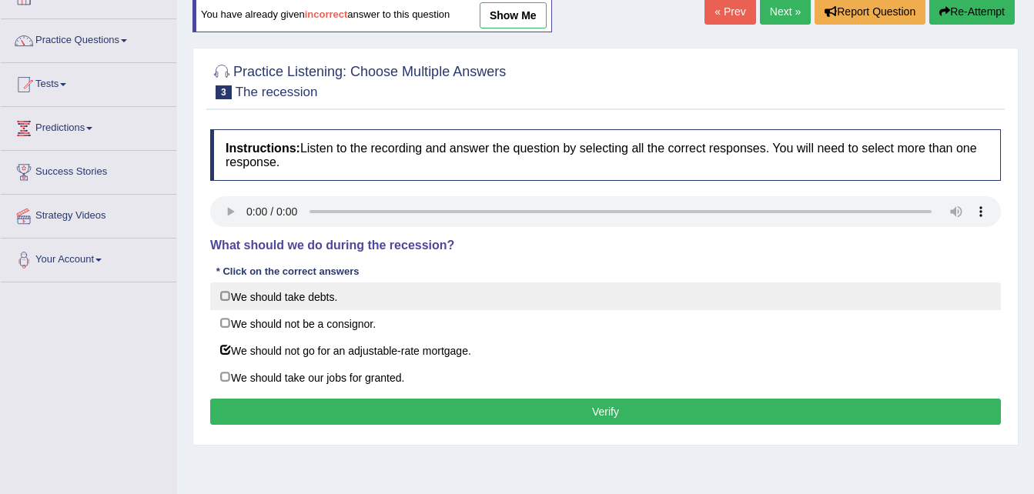
click at [320, 303] on label "We should take debts." at bounding box center [605, 297] width 791 height 28
checkbox input "true"
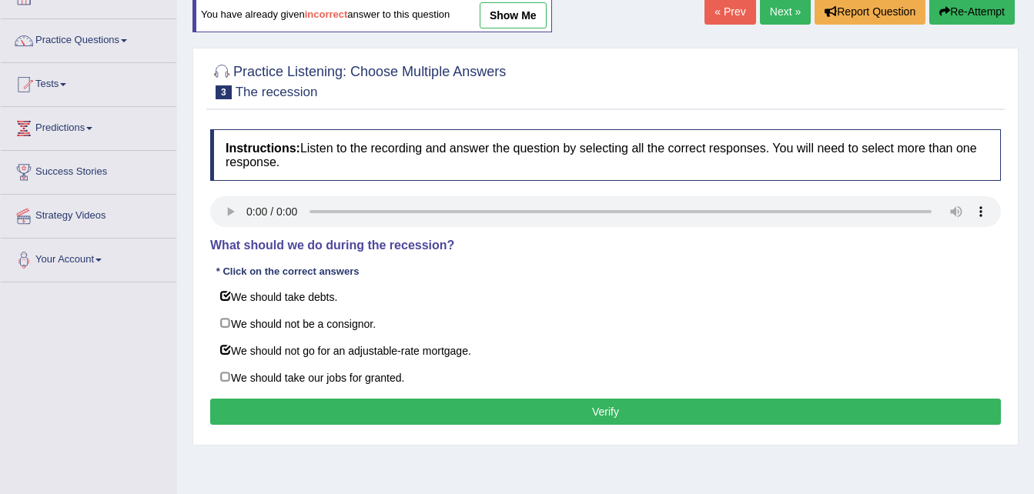
click at [431, 418] on button "Verify" at bounding box center [605, 412] width 791 height 26
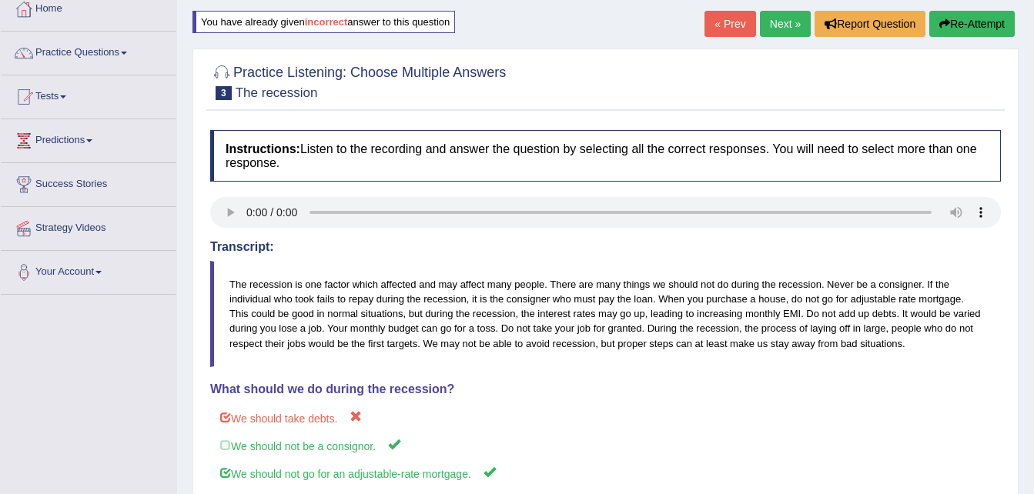
scroll to position [83, 0]
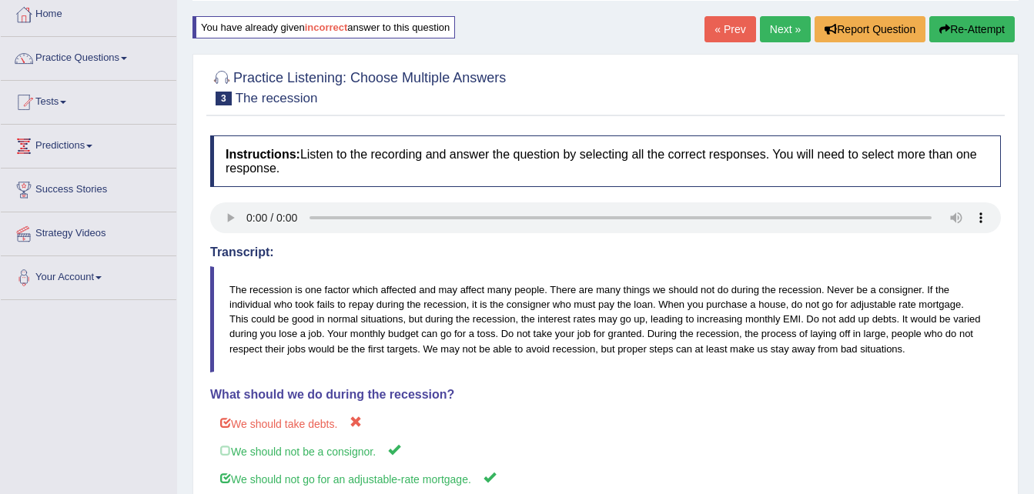
click at [978, 29] on button "Re-Attempt" at bounding box center [971, 29] width 85 height 26
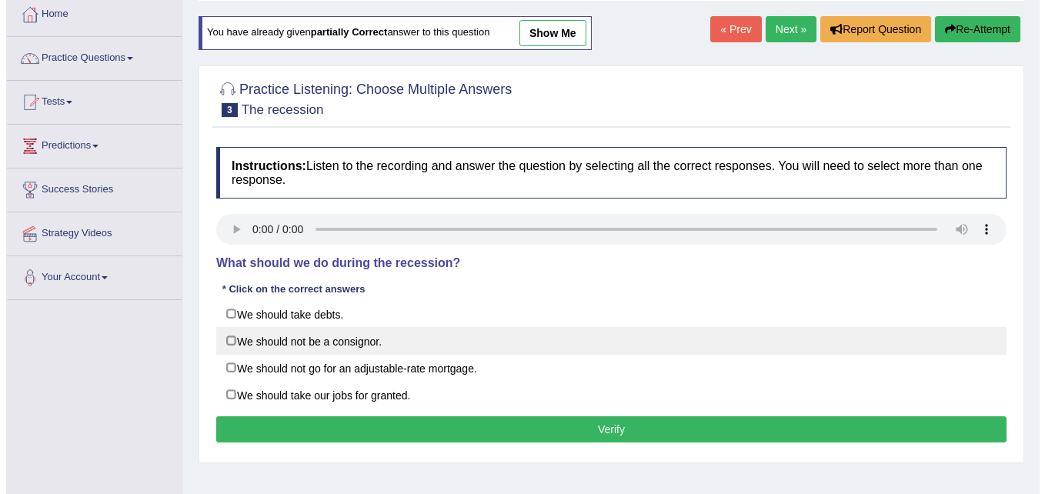
scroll to position [83, 0]
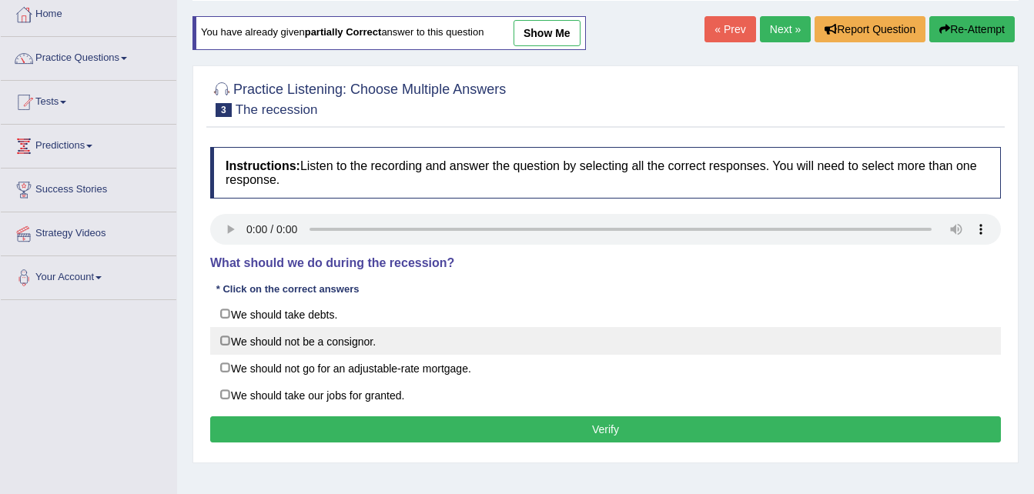
click at [432, 348] on label "We should not be a consignor." at bounding box center [605, 341] width 791 height 28
checkbox input "true"
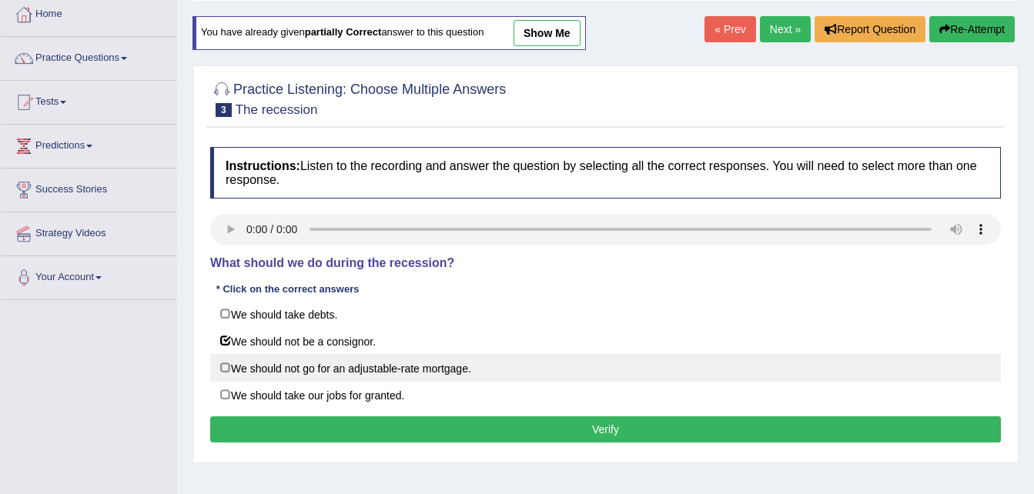
click at [413, 369] on label "We should not go for an adjustable-rate mortgage." at bounding box center [605, 368] width 791 height 28
checkbox input "true"
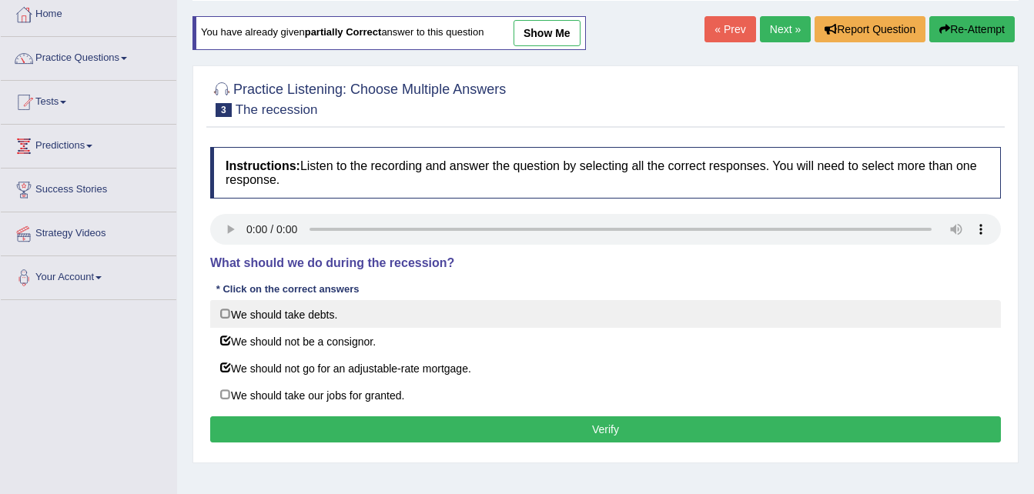
click at [376, 326] on label "We should take debts." at bounding box center [605, 314] width 791 height 28
checkbox input "true"
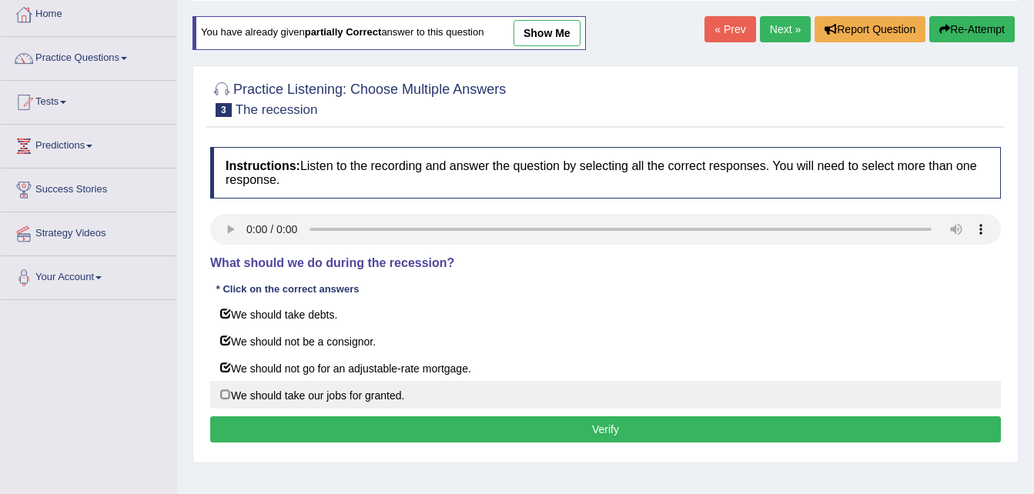
click at [352, 390] on label "We should take our jobs for granted." at bounding box center [605, 395] width 791 height 28
checkbox input "true"
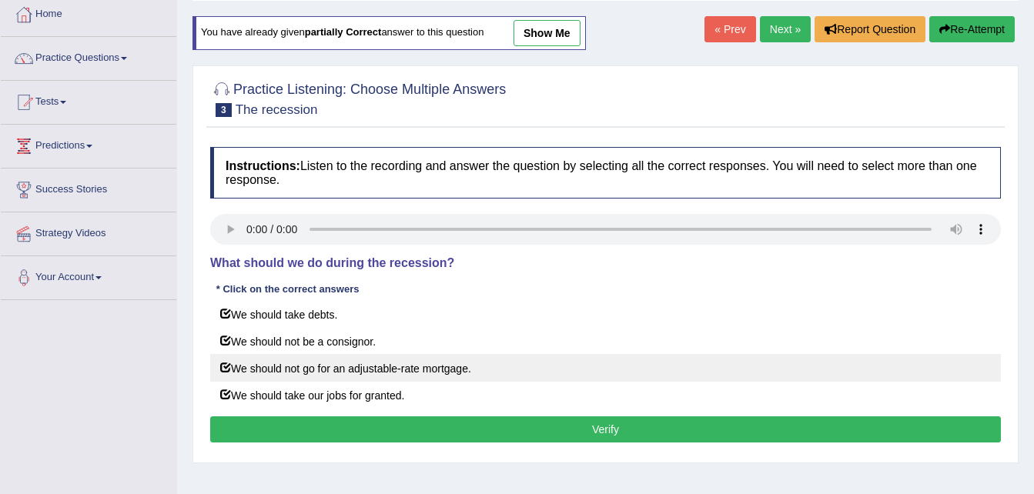
click at [362, 374] on label "We should not go for an adjustable-rate mortgage." at bounding box center [605, 368] width 791 height 28
checkbox input "false"
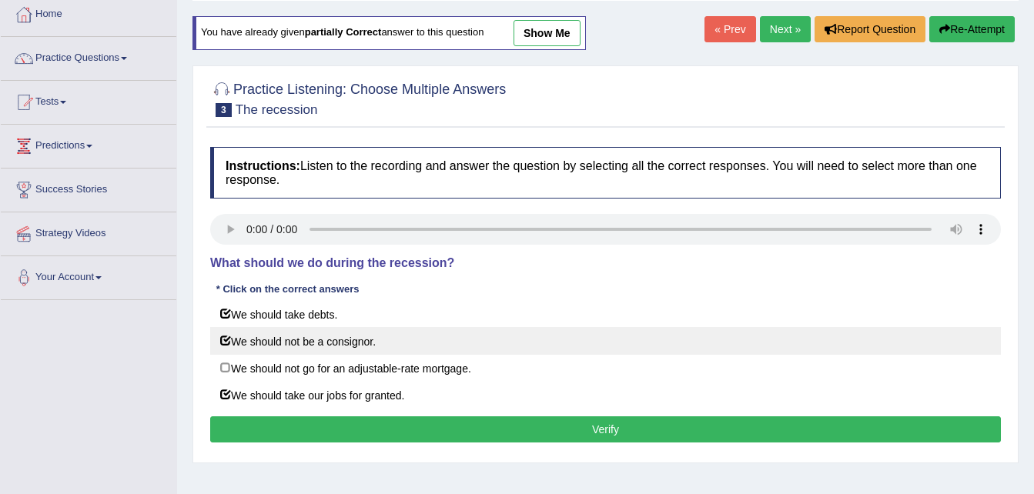
click at [350, 344] on label "We should not be a consignor." at bounding box center [605, 341] width 791 height 28
checkbox input "false"
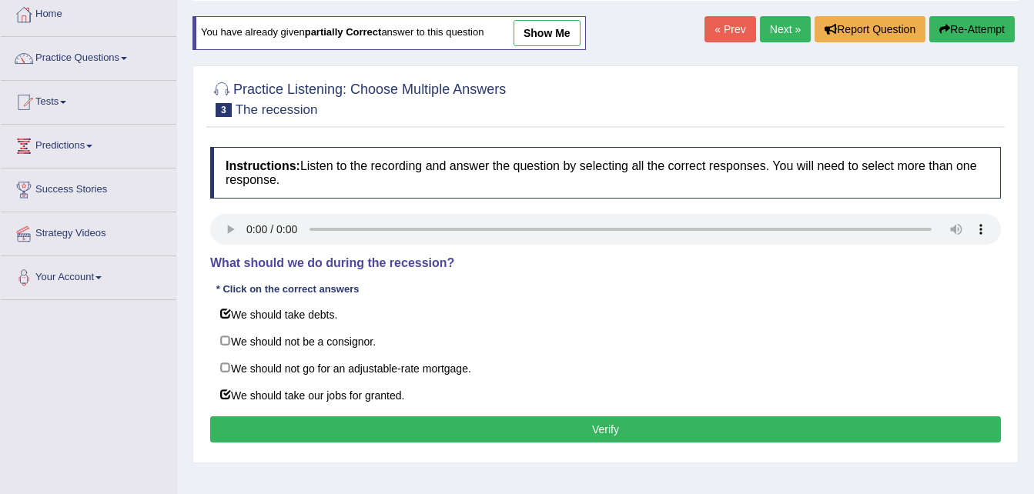
click at [394, 431] on button "Verify" at bounding box center [605, 429] width 791 height 26
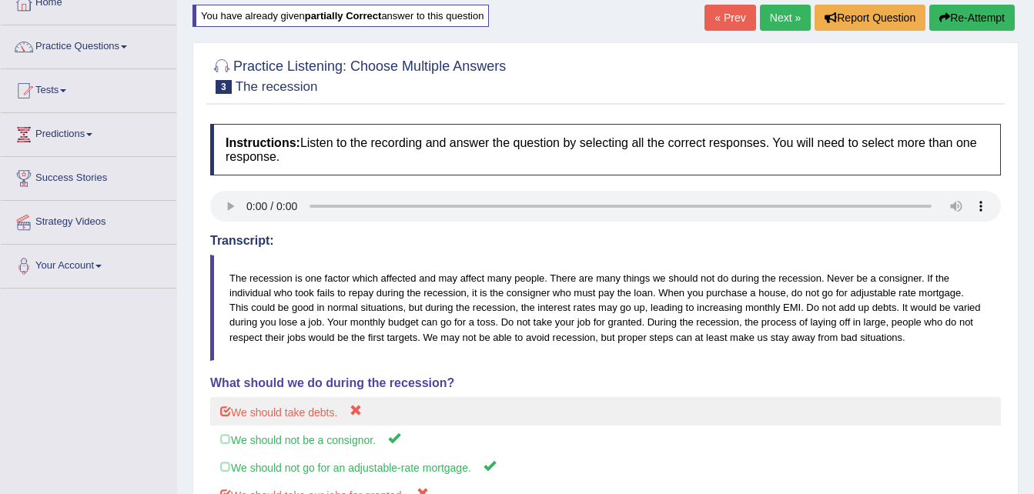
scroll to position [0, 0]
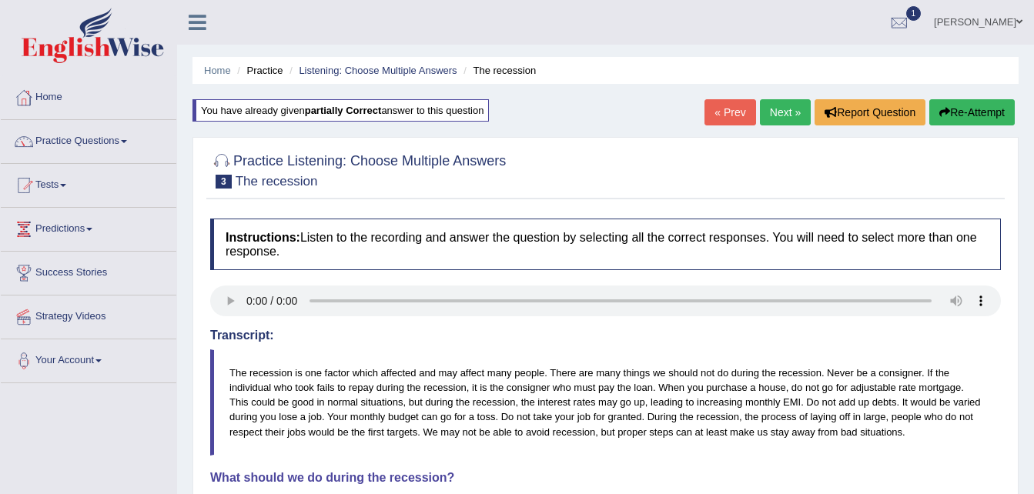
click at [132, 142] on link "Practice Questions" at bounding box center [89, 139] width 176 height 38
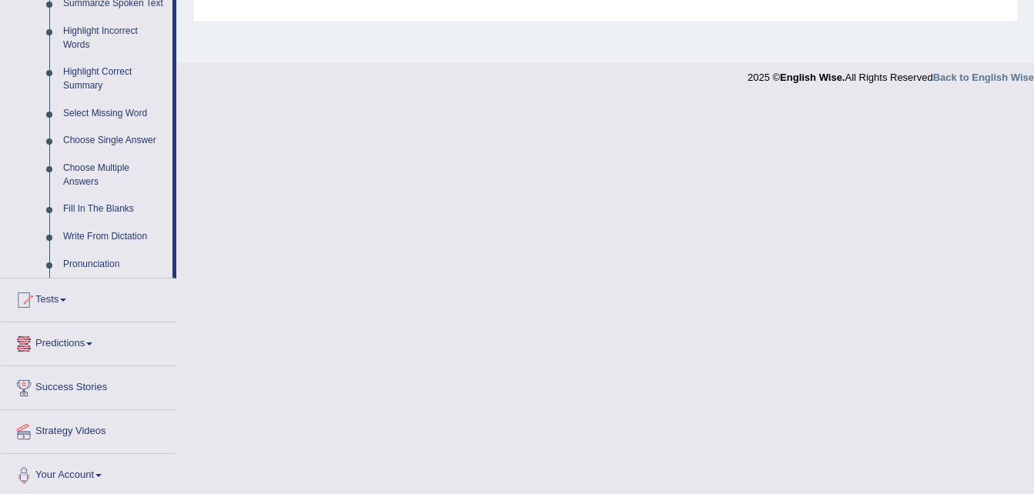
scroll to position [708, 0]
click at [77, 301] on link "Tests" at bounding box center [89, 297] width 176 height 38
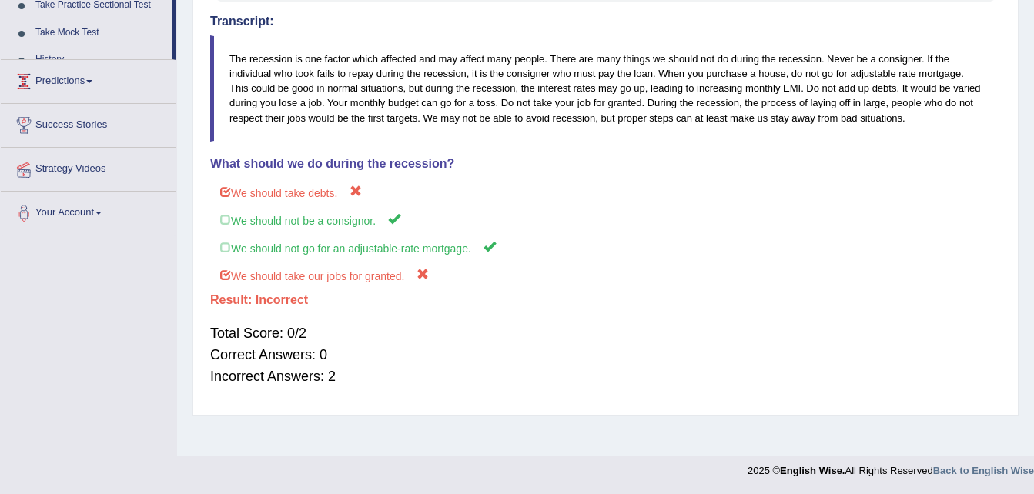
scroll to position [175, 0]
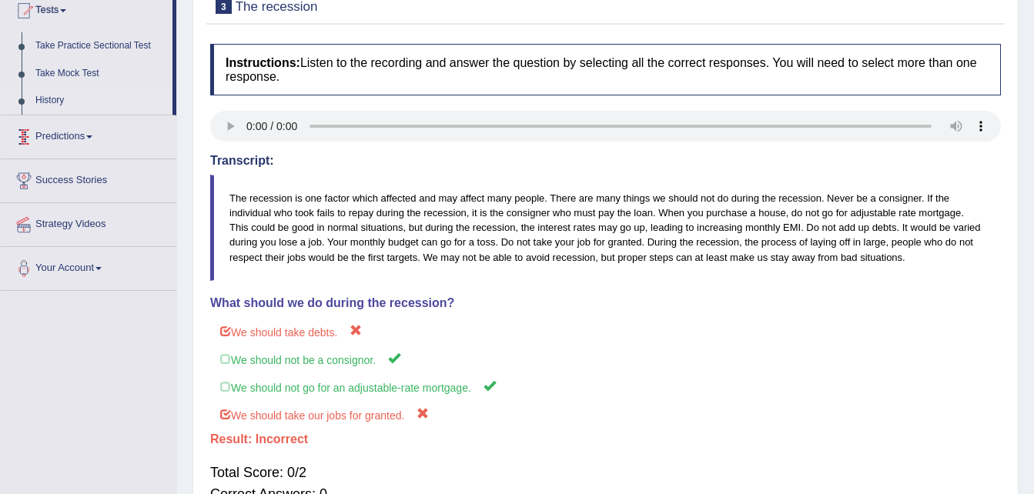
click at [60, 101] on link "History" at bounding box center [100, 101] width 144 height 28
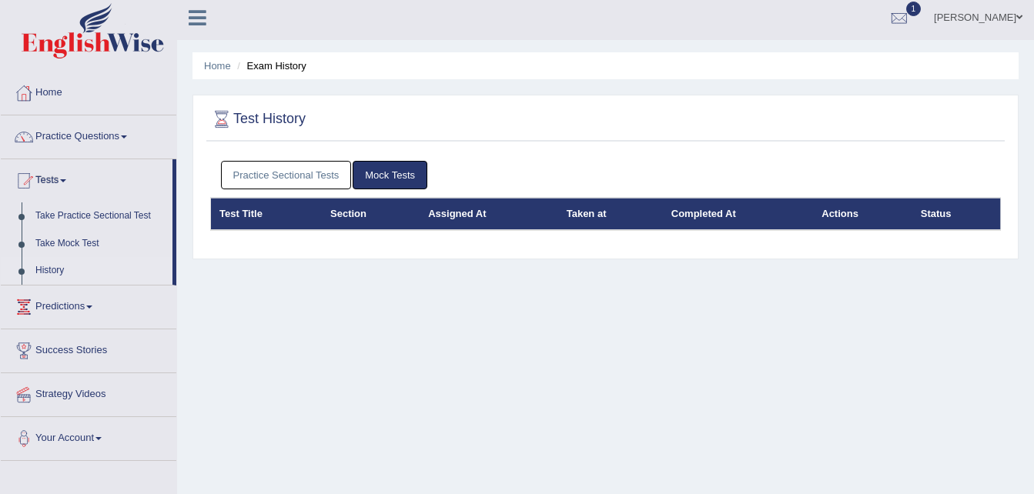
scroll to position [2, 0]
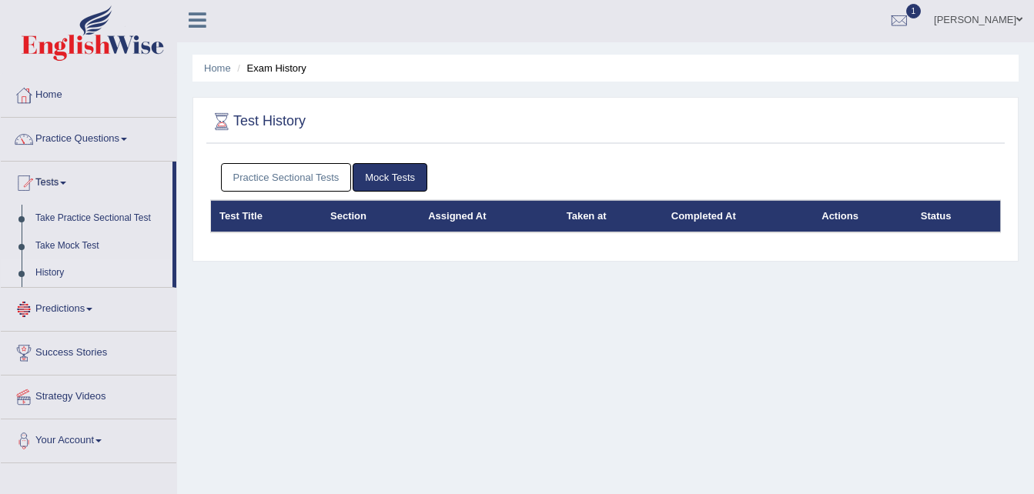
click at [92, 309] on span at bounding box center [89, 309] width 6 height 3
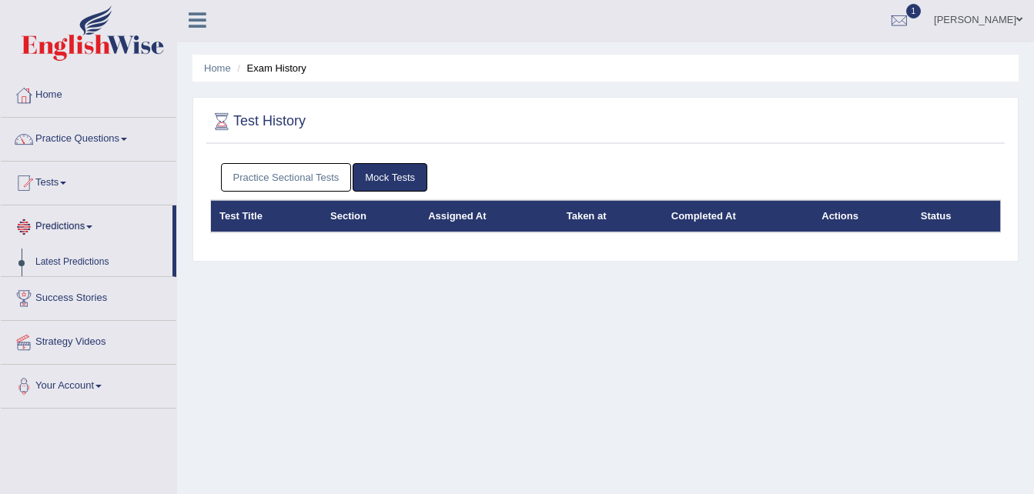
click at [92, 228] on span at bounding box center [89, 227] width 6 height 3
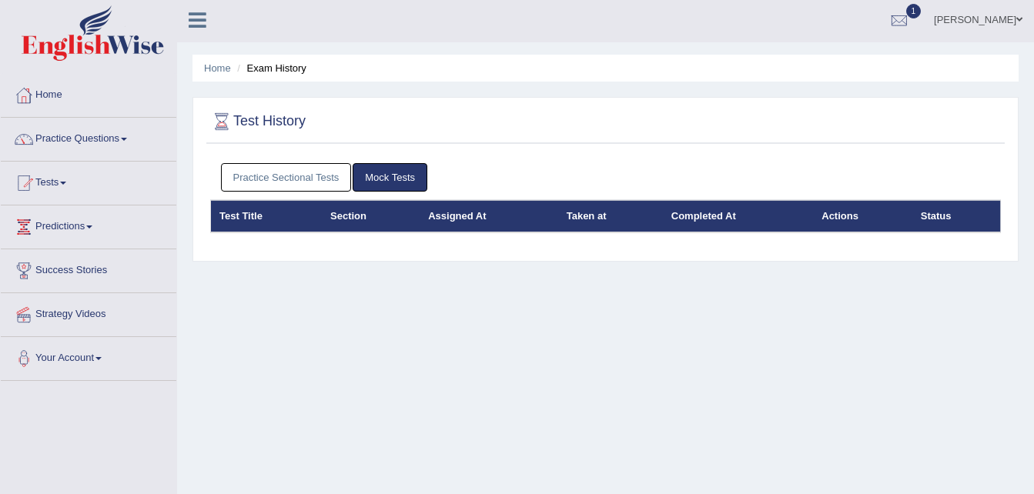
scroll to position [0, 0]
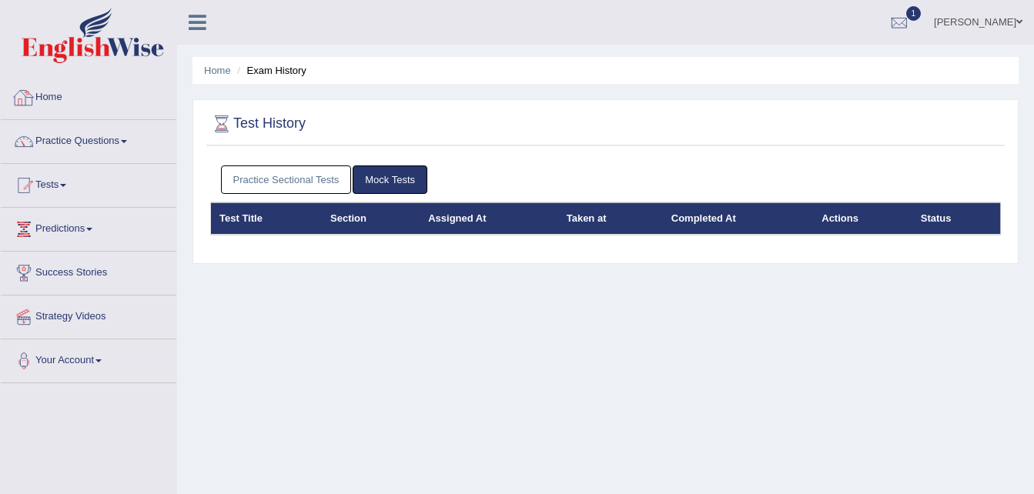
click at [44, 104] on link "Home" at bounding box center [89, 95] width 176 height 38
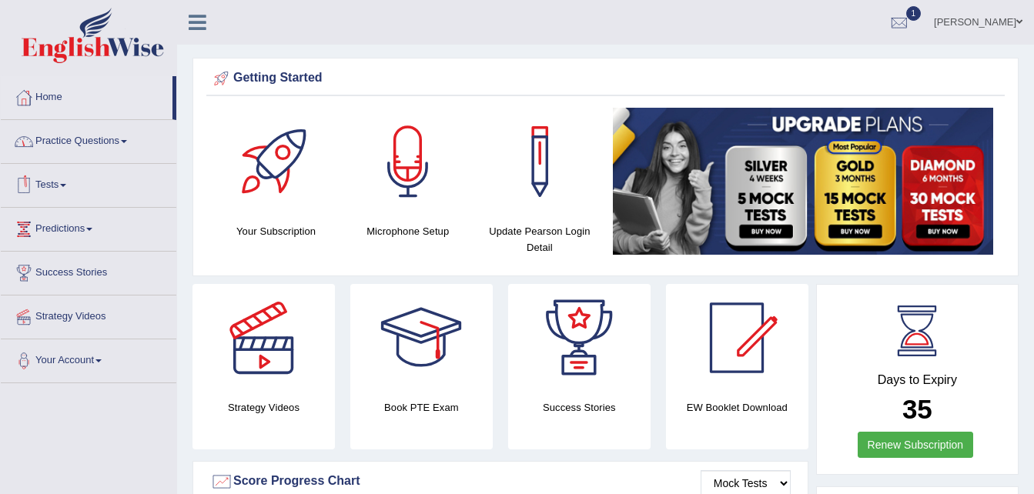
click at [66, 186] on span at bounding box center [63, 185] width 6 height 3
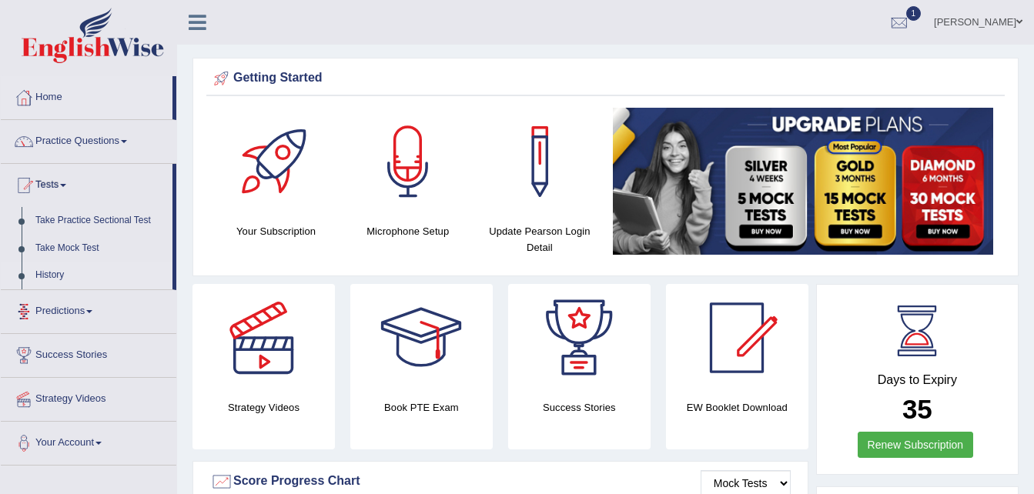
click at [51, 278] on link "History" at bounding box center [100, 276] width 144 height 28
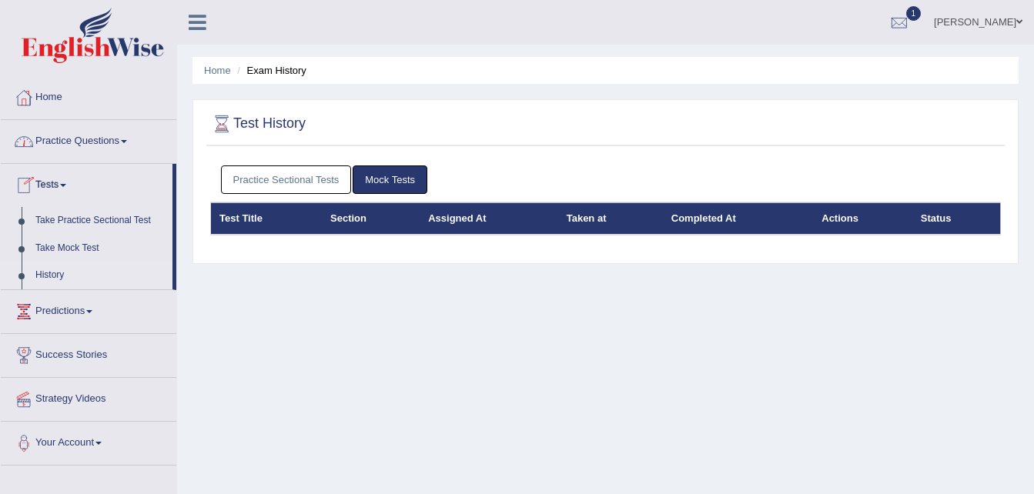
click at [246, 220] on th "Test Title" at bounding box center [267, 218] width 112 height 32
click at [394, 176] on link "Mock Tests" at bounding box center [390, 180] width 75 height 28
click at [319, 182] on link "Practice Sectional Tests" at bounding box center [286, 180] width 131 height 28
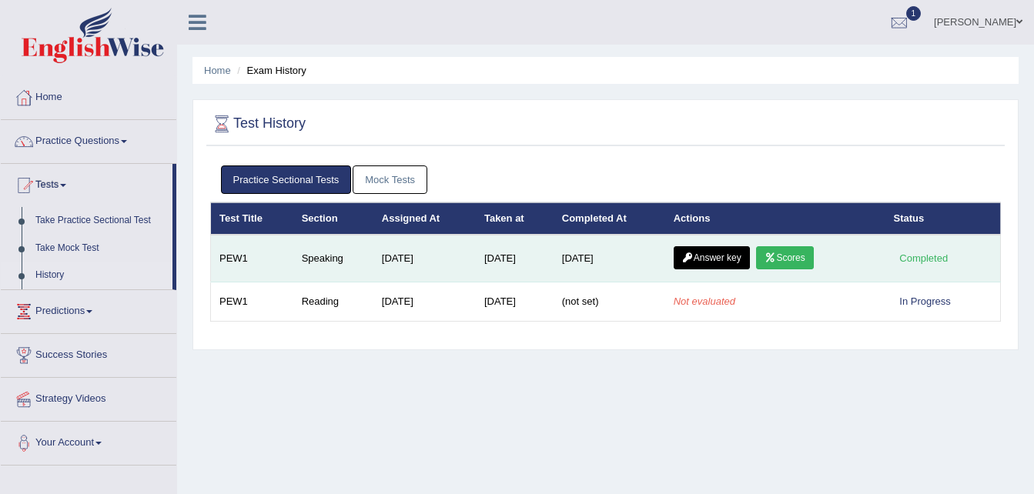
click at [776, 259] on icon at bounding box center [770, 257] width 12 height 9
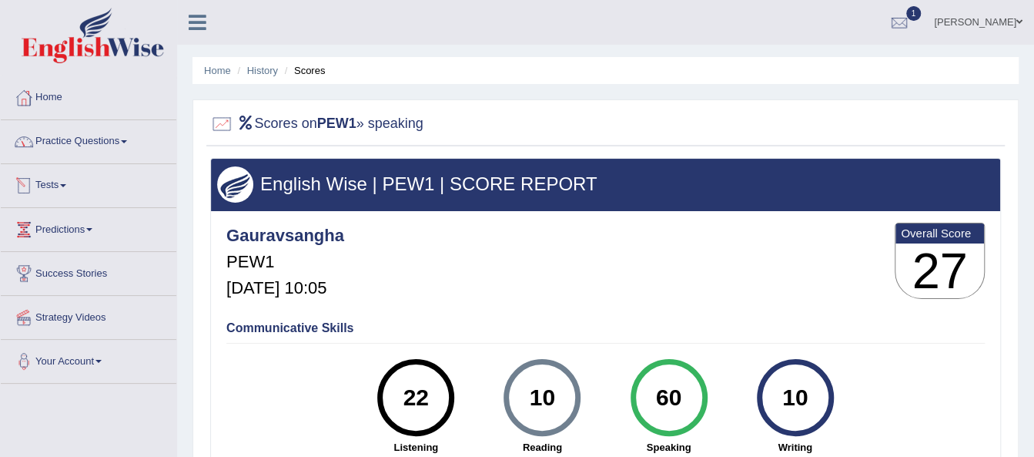
click at [70, 187] on link "Tests" at bounding box center [89, 183] width 176 height 38
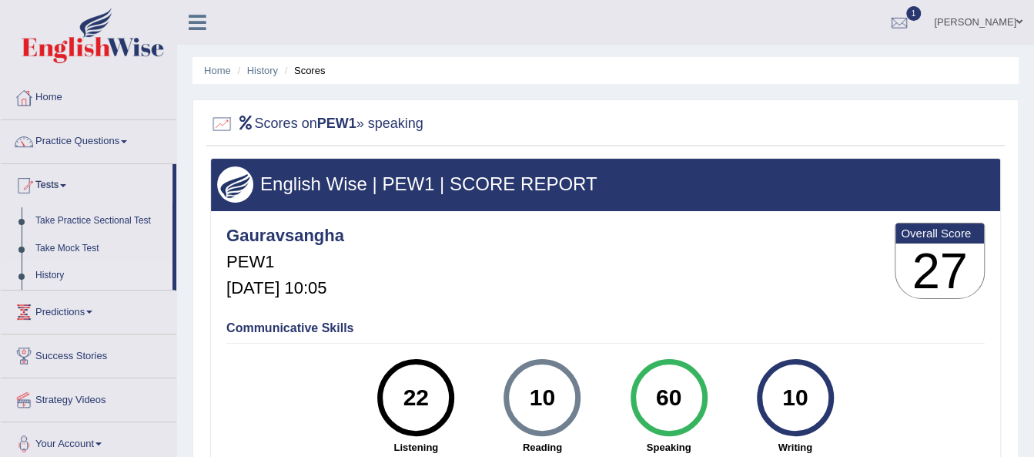
click at [52, 276] on link "History" at bounding box center [100, 276] width 144 height 28
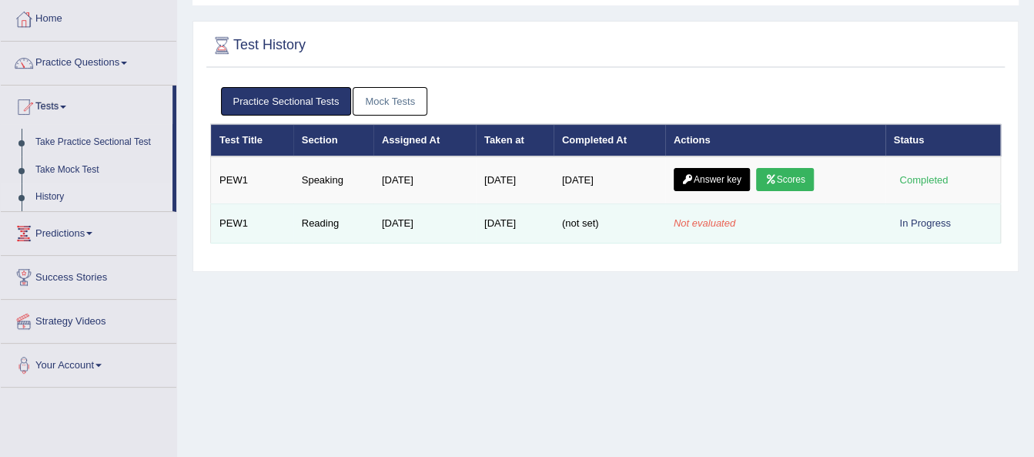
scroll to position [82, 0]
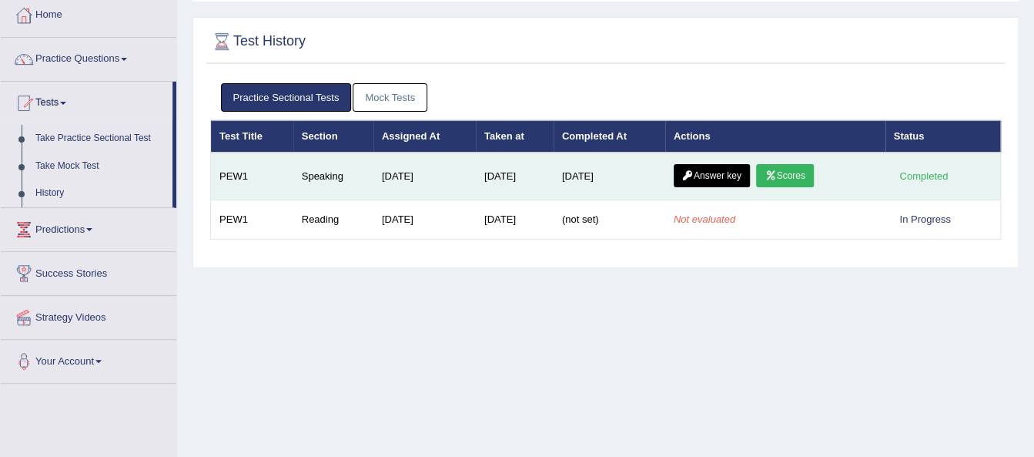
click at [724, 172] on link "Answer key" at bounding box center [712, 175] width 76 height 23
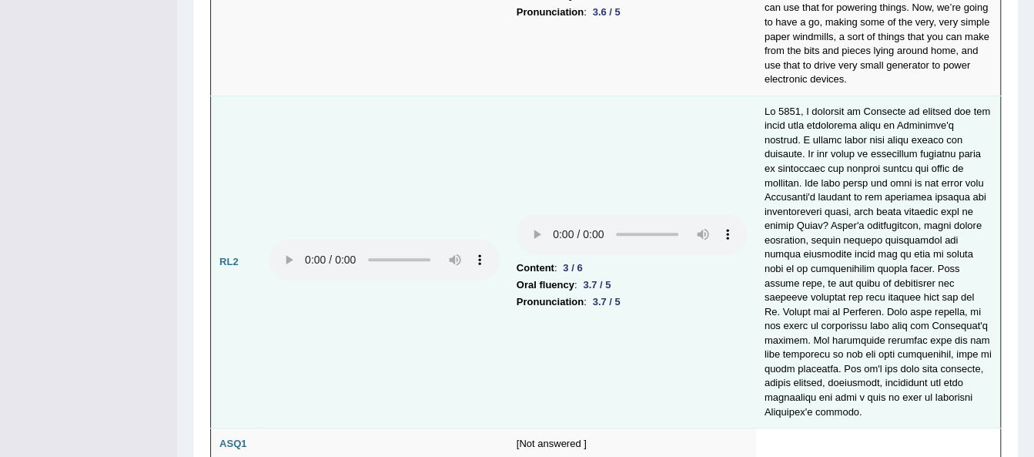
scroll to position [3366, 0]
click at [691, 353] on td "Content : 3 / 6 Oral fluency : 3.7 / 5 Pronunciation : 3.7 / 5" at bounding box center [632, 261] width 248 height 332
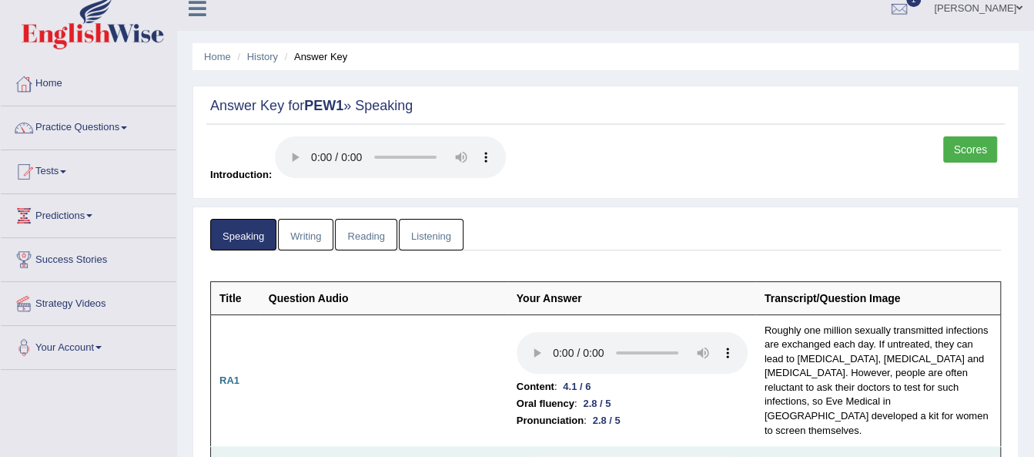
scroll to position [0, 0]
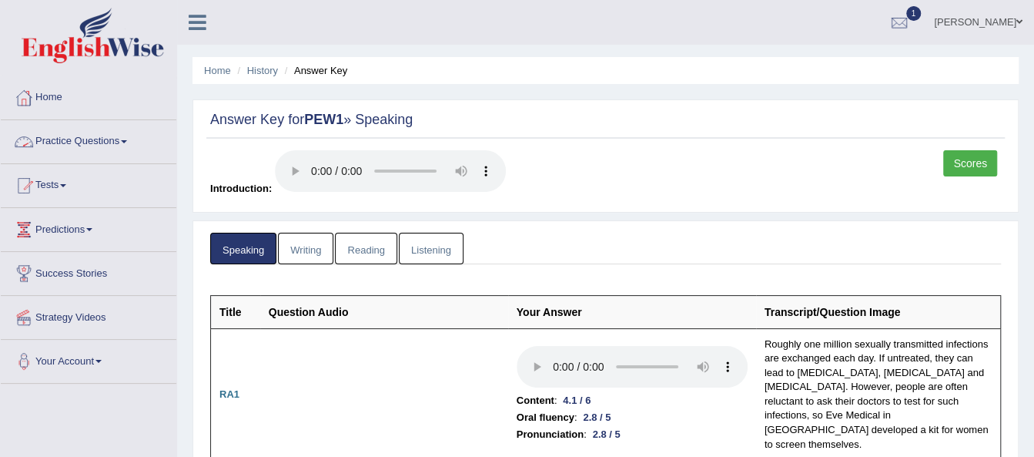
click at [124, 140] on link "Practice Questions" at bounding box center [89, 139] width 176 height 38
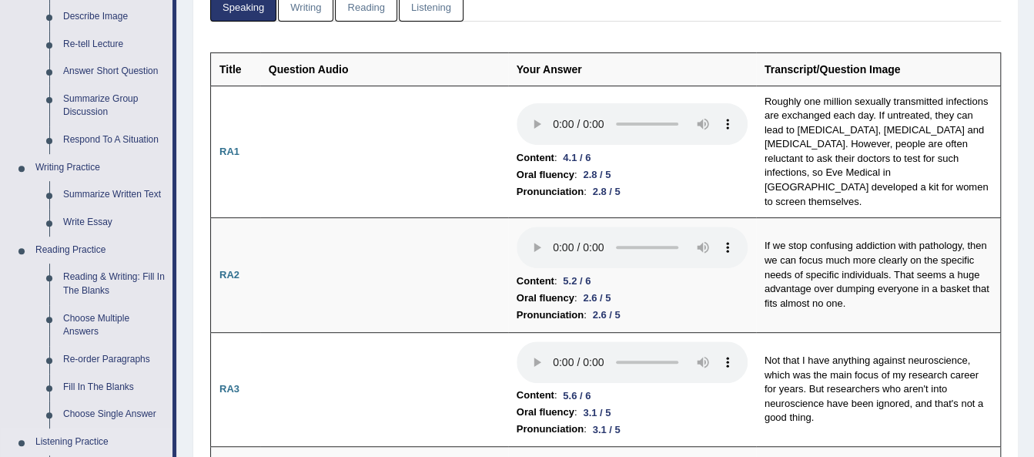
scroll to position [242, 0]
click at [87, 220] on link "Write Essay" at bounding box center [114, 223] width 116 height 28
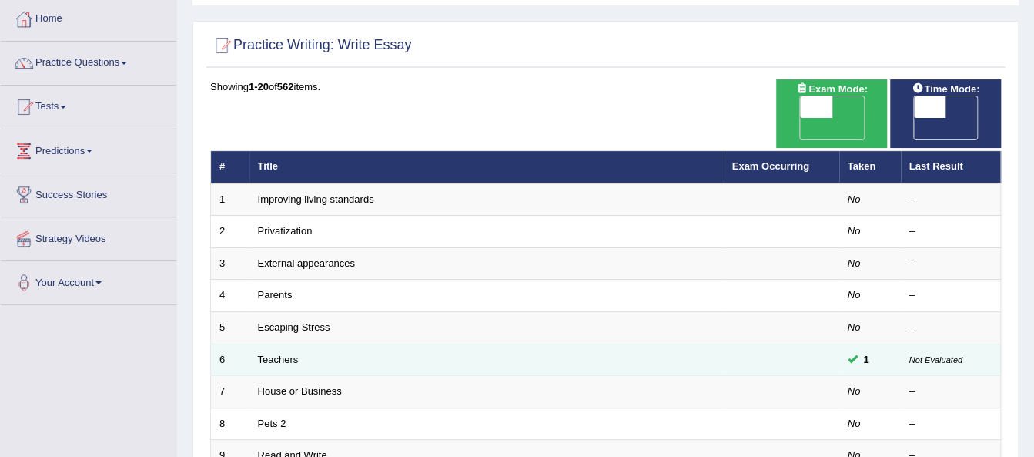
click at [313, 343] on td "Teachers" at bounding box center [486, 359] width 474 height 32
click at [271, 353] on link "Teachers" at bounding box center [278, 359] width 41 height 12
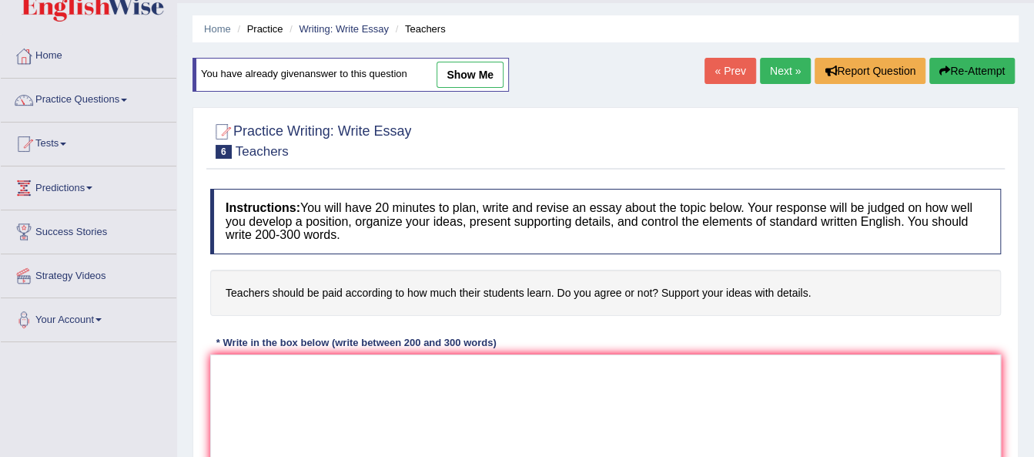
click at [457, 77] on link "show me" at bounding box center [469, 75] width 67 height 26
type textarea "In this modern era, Teachers should be paid according to how their students lea…"
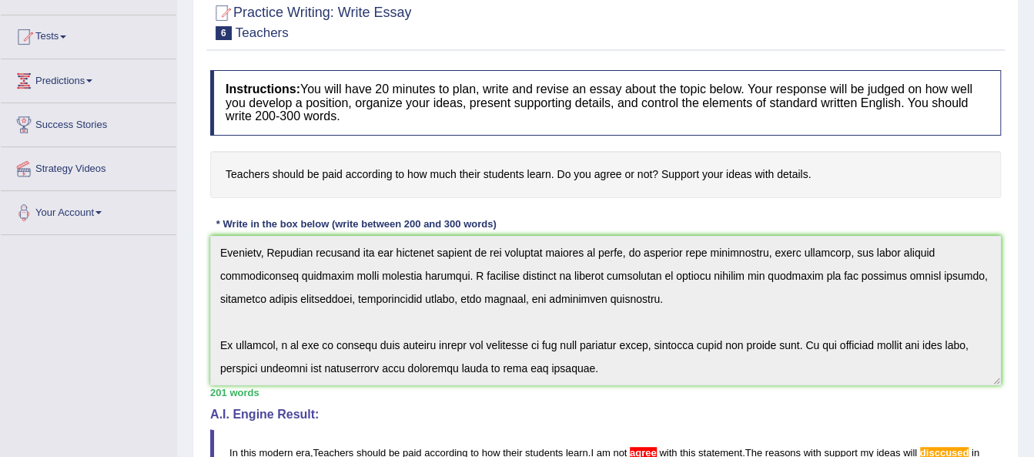
scroll to position [80, 0]
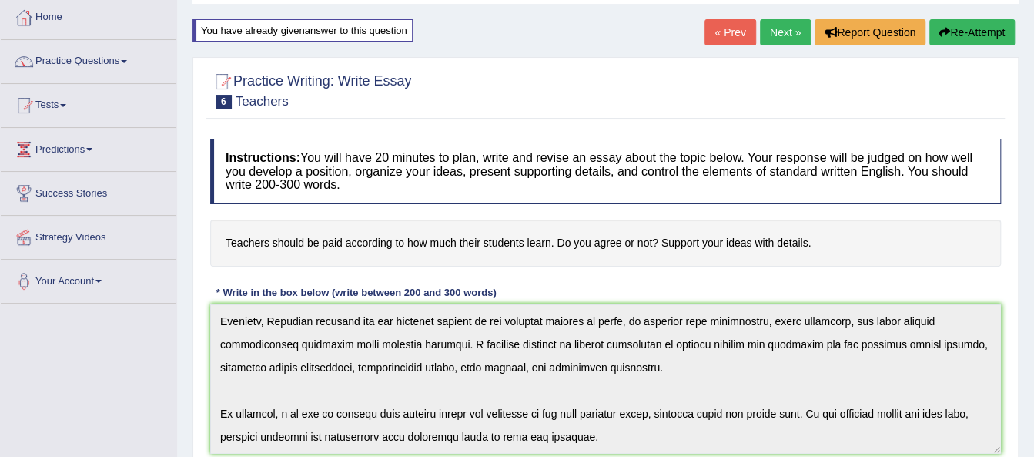
click at [781, 32] on link "Next »" at bounding box center [785, 32] width 51 height 26
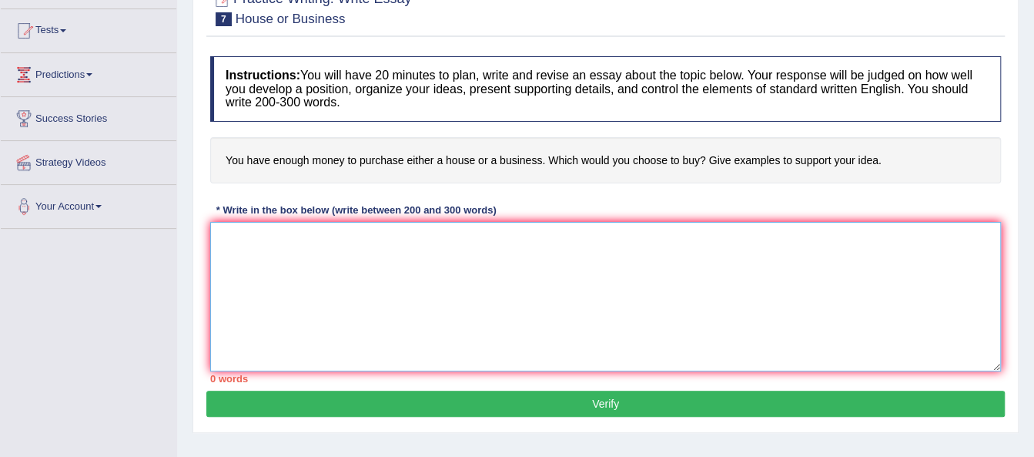
click at [433, 250] on textarea at bounding box center [605, 296] width 791 height 149
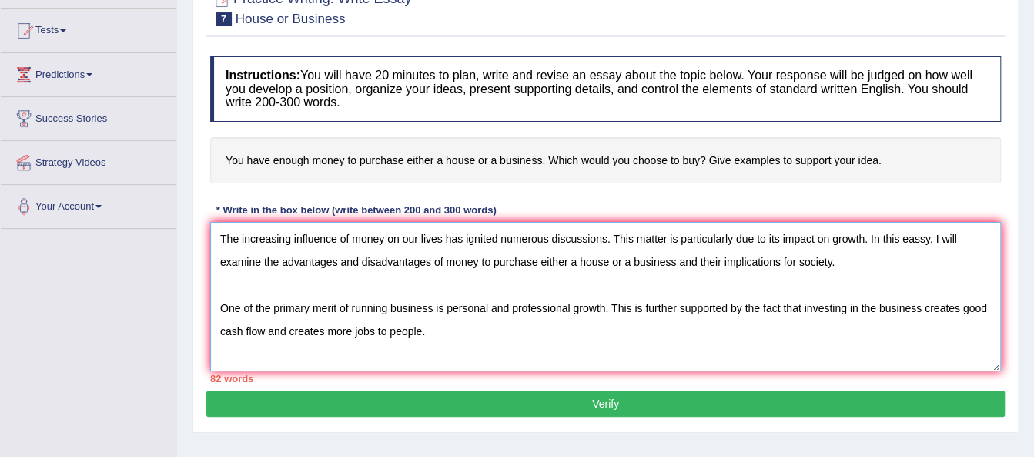
click at [325, 328] on textarea "The increasing influence of money on our lives has ignited numerous discussions…" at bounding box center [605, 296] width 791 height 149
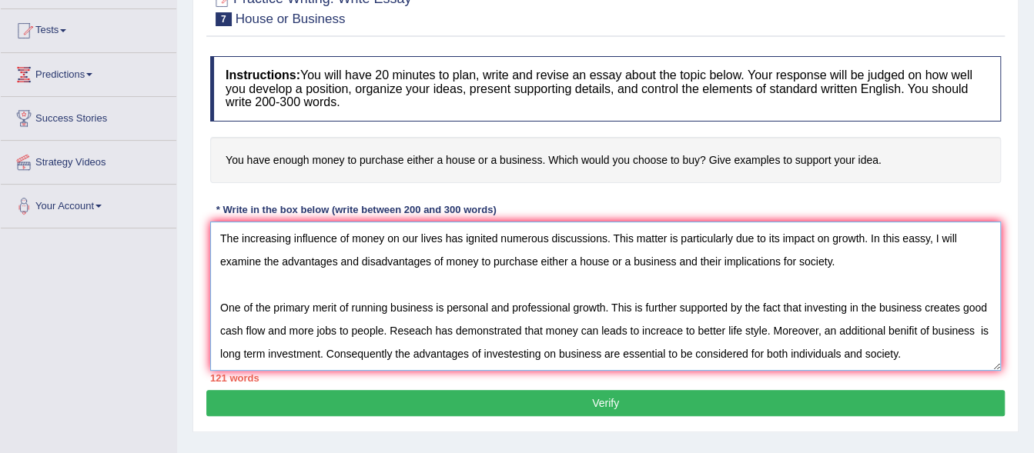
scroll to position [37, 0]
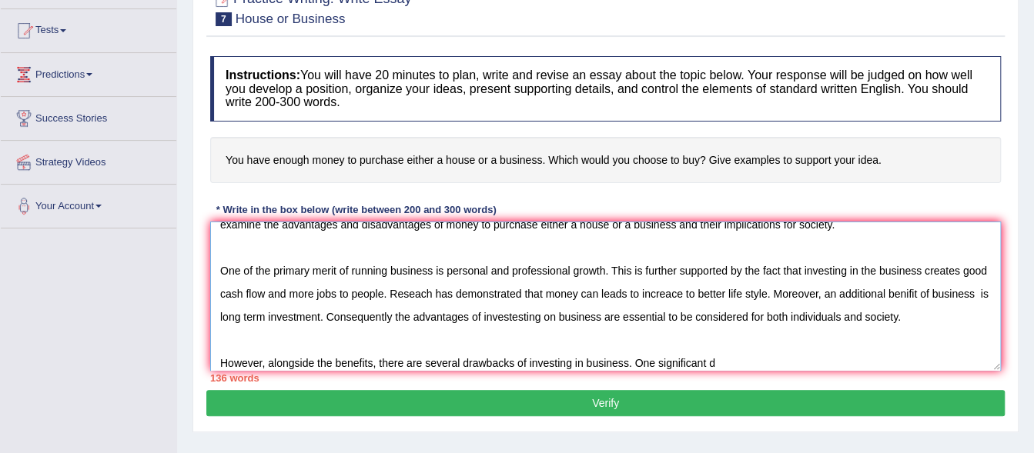
click at [623, 363] on textarea "The increasing influence of money on our lives has ignited numerous discussions…" at bounding box center [605, 296] width 791 height 149
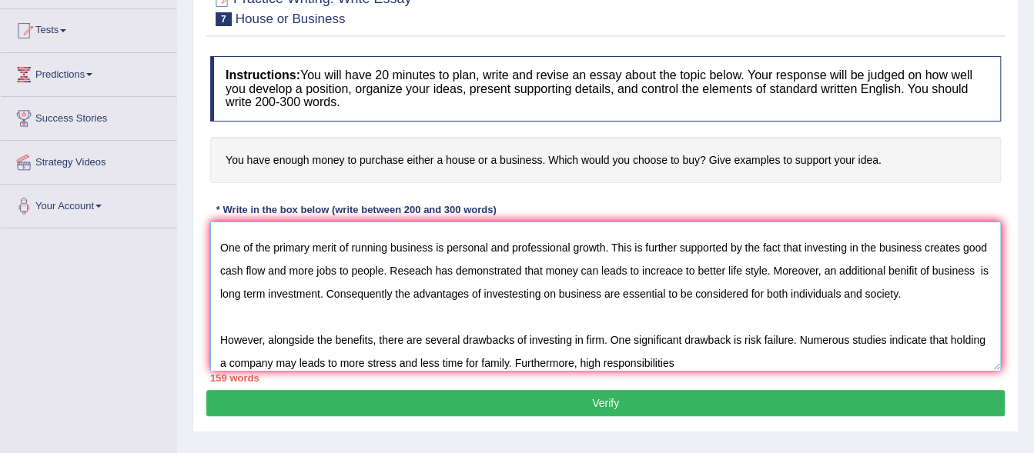
click at [551, 363] on textarea "The increasing influence of money on our lives has ignited numerous discussions…" at bounding box center [605, 296] width 791 height 149
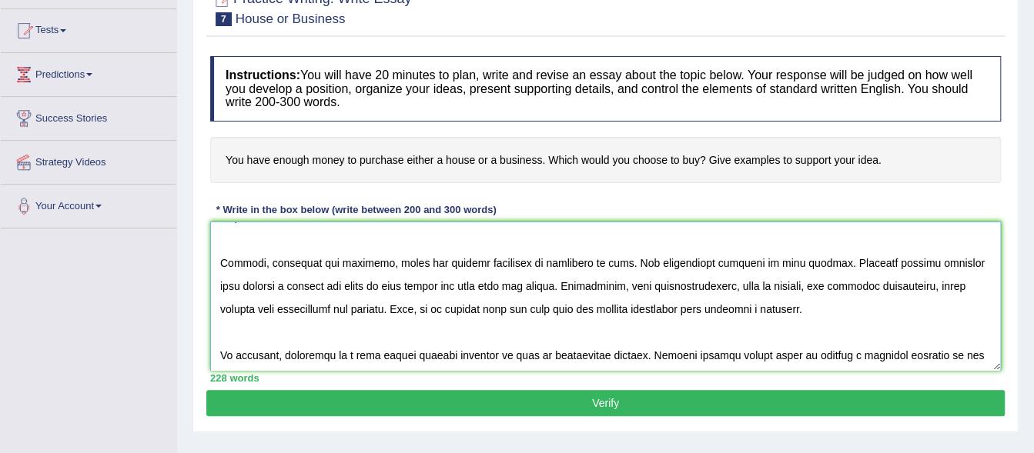
scroll to position [162, 0]
click at [739, 350] on textarea at bounding box center [605, 296] width 791 height 149
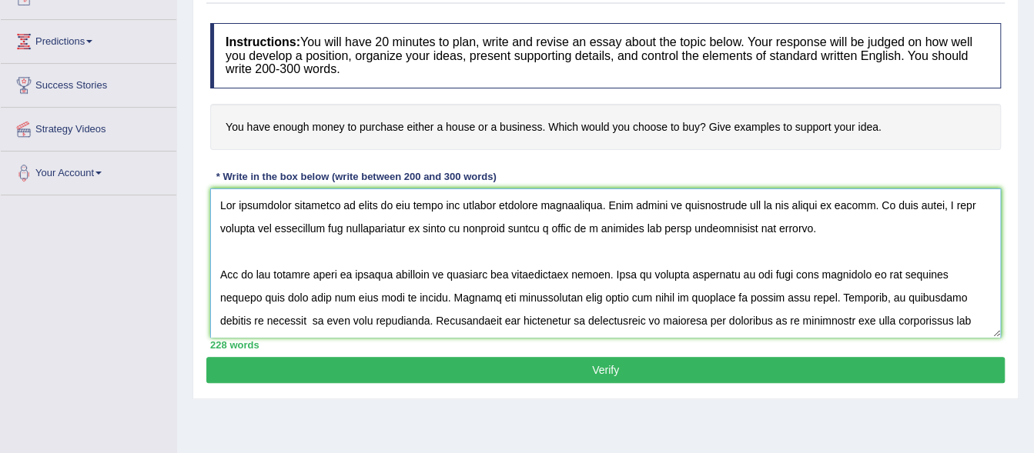
scroll to position [187, 0]
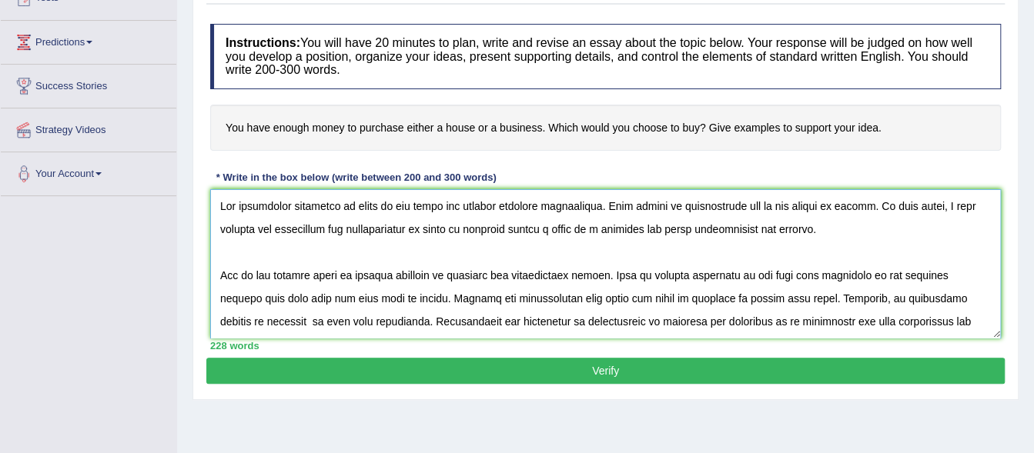
type textarea "The increasing influence of money on our lives has ignited numerous discussions…"
click at [727, 371] on button "Verify" at bounding box center [605, 371] width 798 height 26
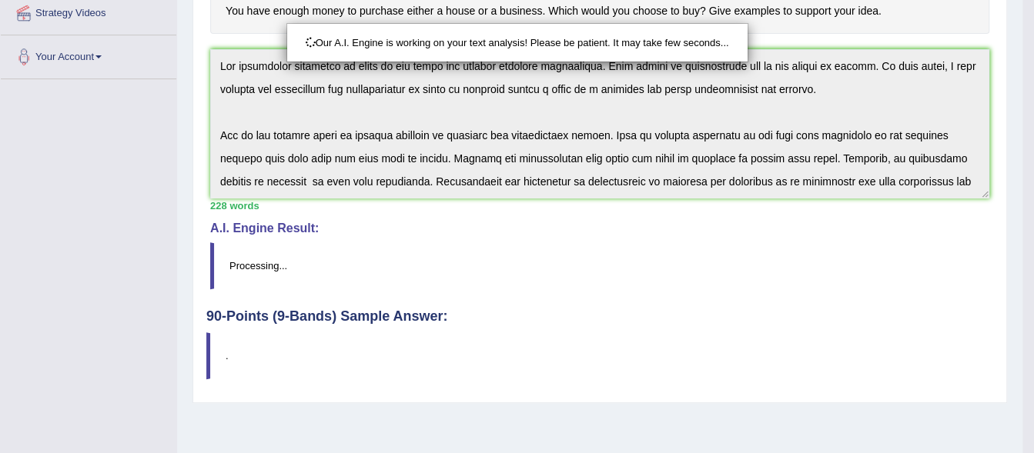
scroll to position [354, 0]
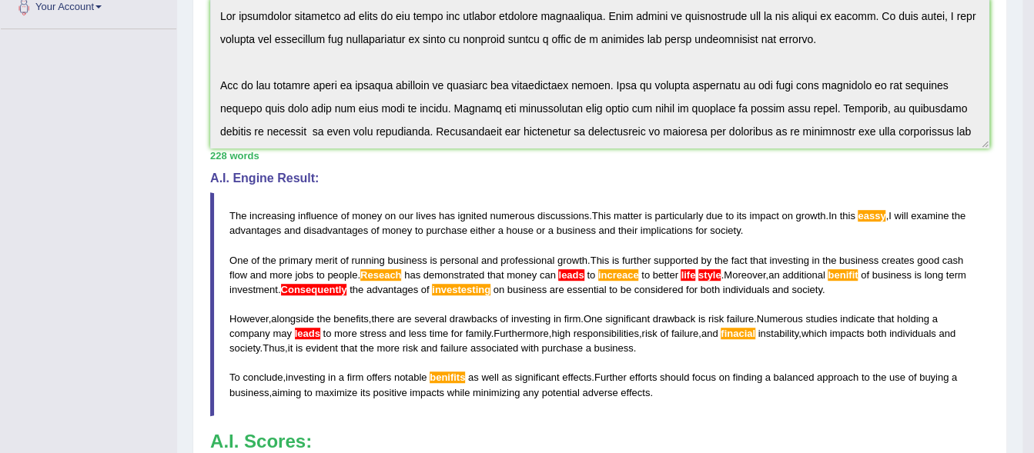
click at [380, 276] on span "Reseach" at bounding box center [380, 275] width 41 height 12
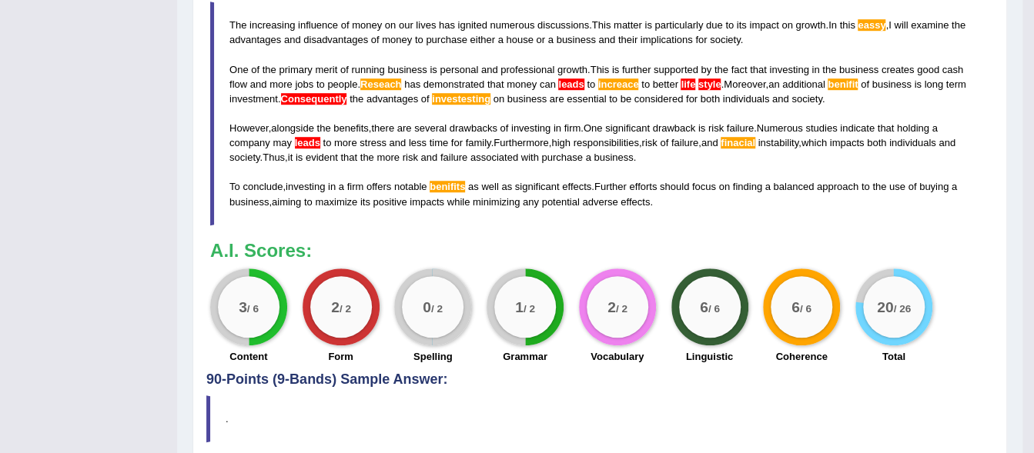
scroll to position [547, 0]
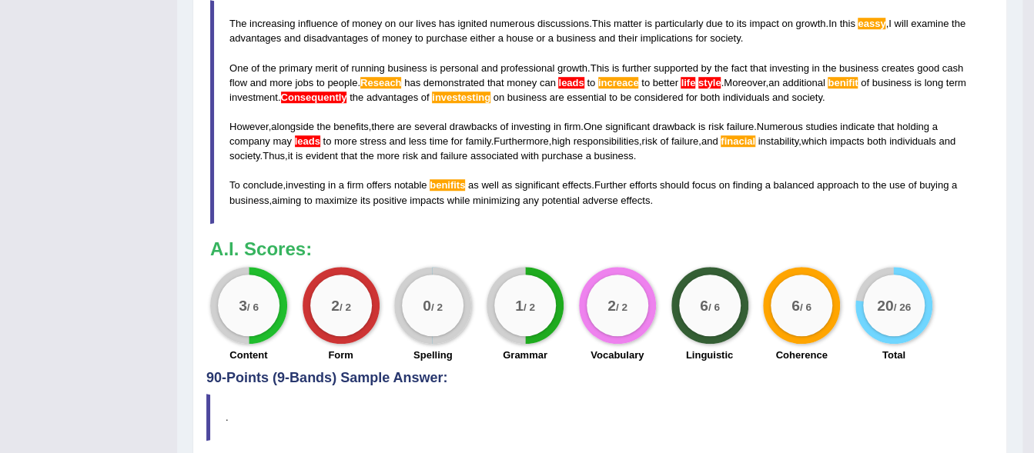
click at [656, 114] on blockquote "The increasing influence of money on our lives has ignited numerous discussions…" at bounding box center [599, 111] width 779 height 223
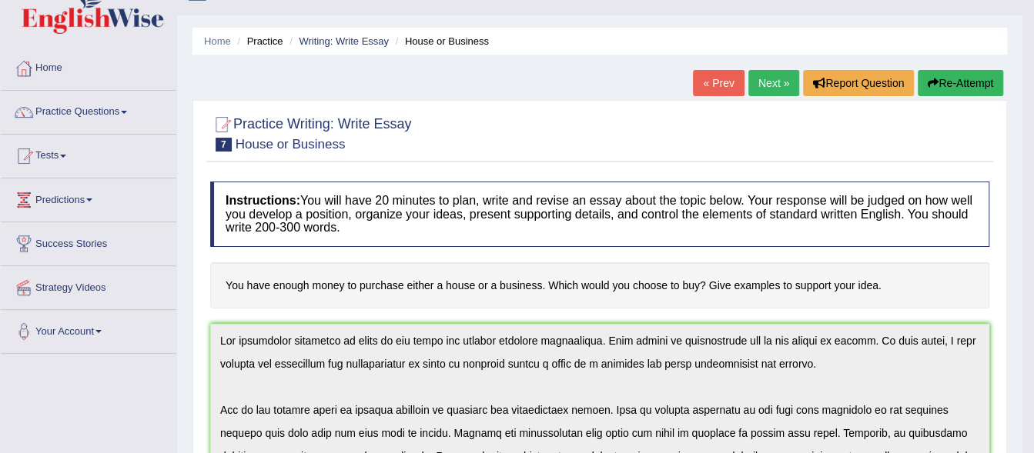
scroll to position [0, 0]
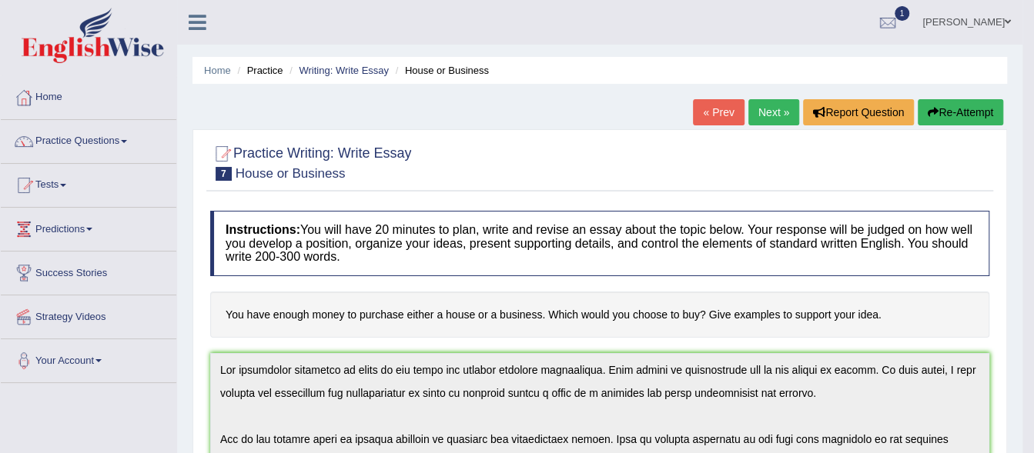
click at [711, 119] on link "« Prev" at bounding box center [718, 112] width 51 height 26
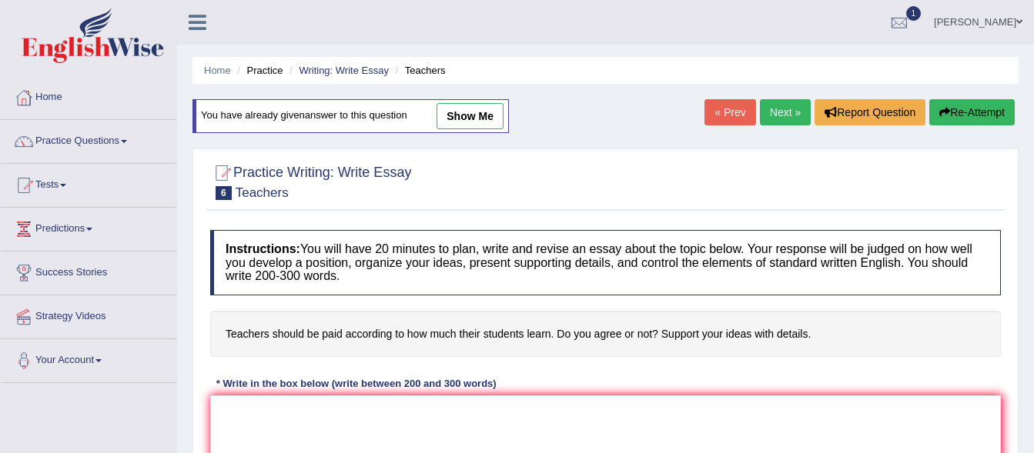
click at [470, 112] on link "show me" at bounding box center [469, 116] width 67 height 26
type textarea "In this modern era, Teachers should be paid according to how their students lea…"
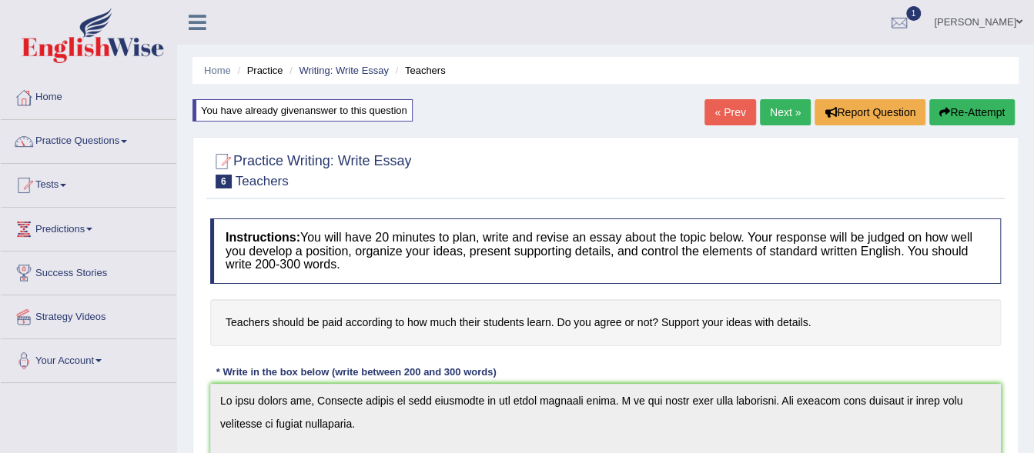
click at [784, 115] on link "Next »" at bounding box center [785, 112] width 51 height 26
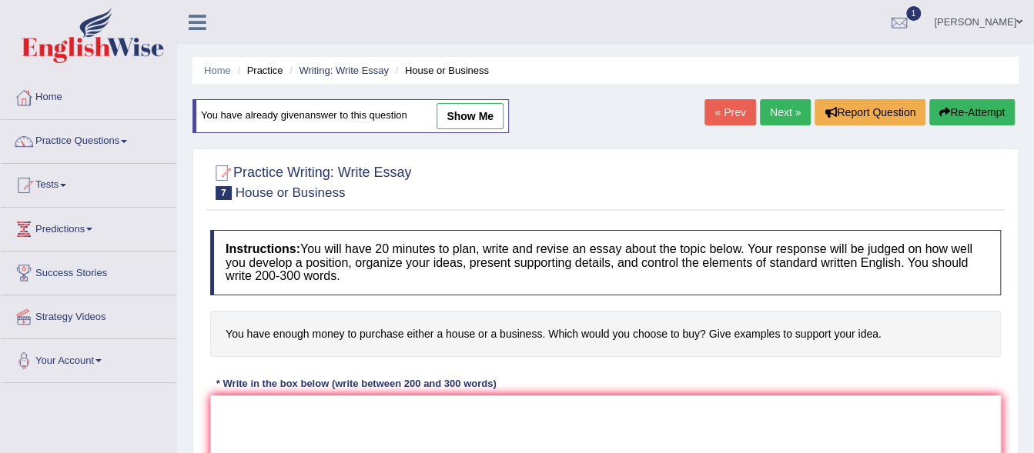
click at [483, 109] on link "show me" at bounding box center [469, 116] width 67 height 26
type textarea "The increasing influence of money on our lives has ignited numerous discussions…"
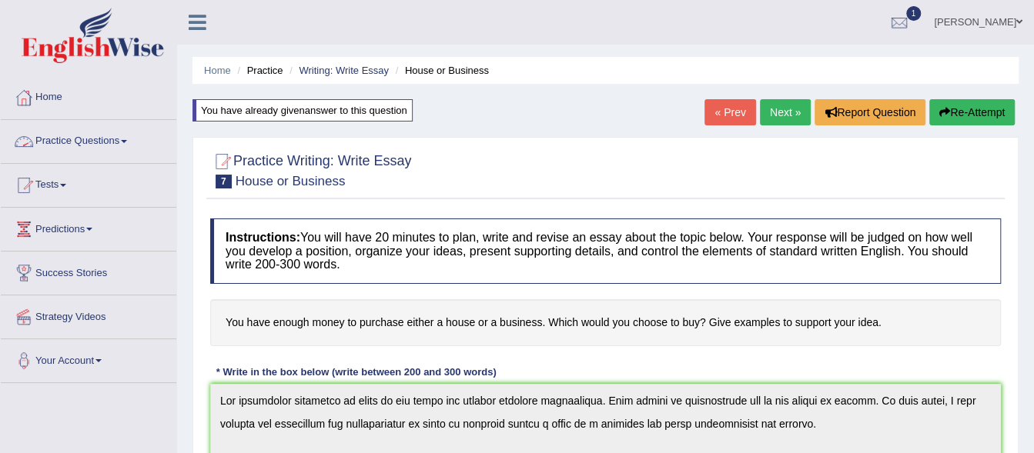
click at [133, 143] on link "Practice Questions" at bounding box center [89, 139] width 176 height 38
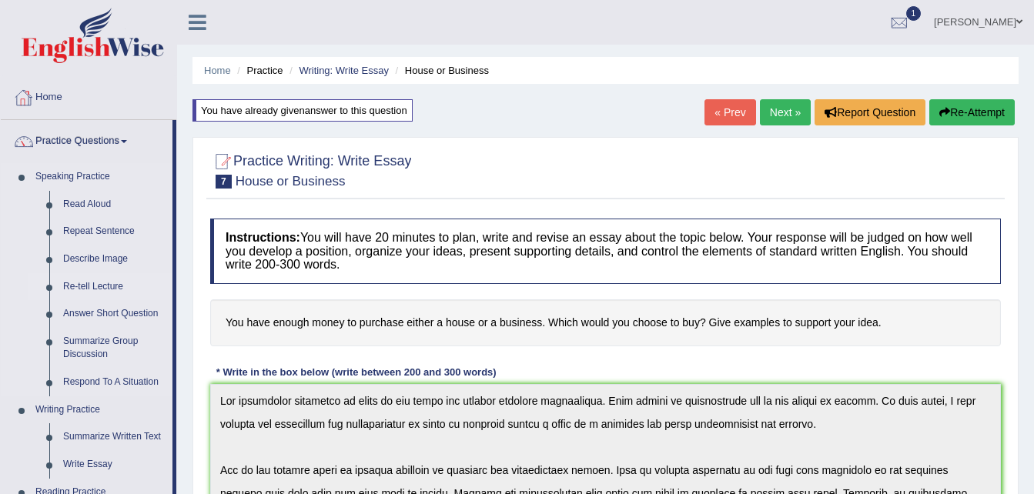
scroll to position [85, 0]
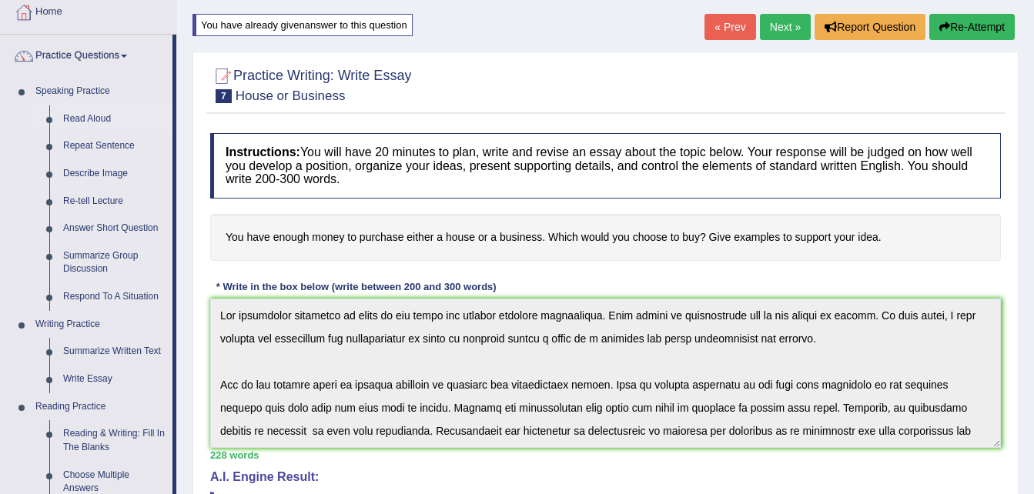
click at [95, 116] on link "Read Aloud" at bounding box center [114, 119] width 116 height 28
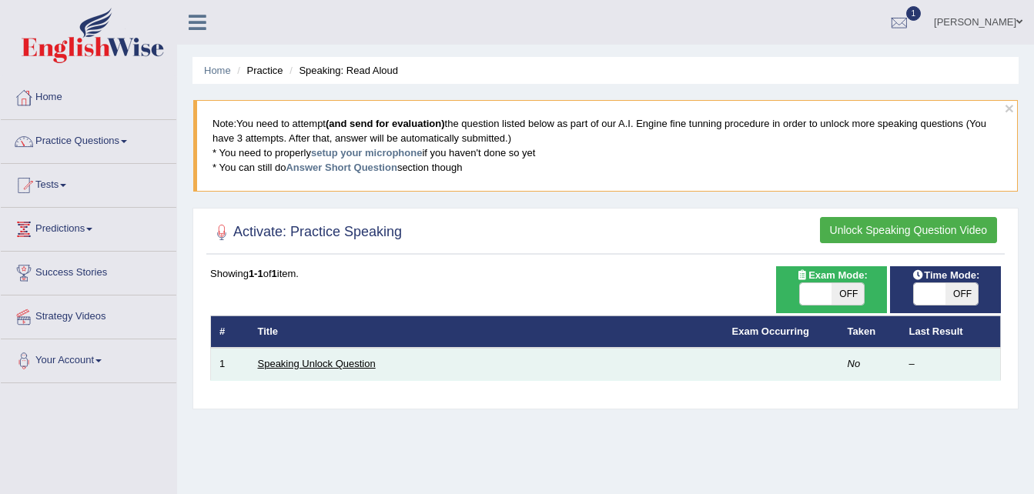
click at [327, 366] on link "Speaking Unlock Question" at bounding box center [317, 364] width 118 height 12
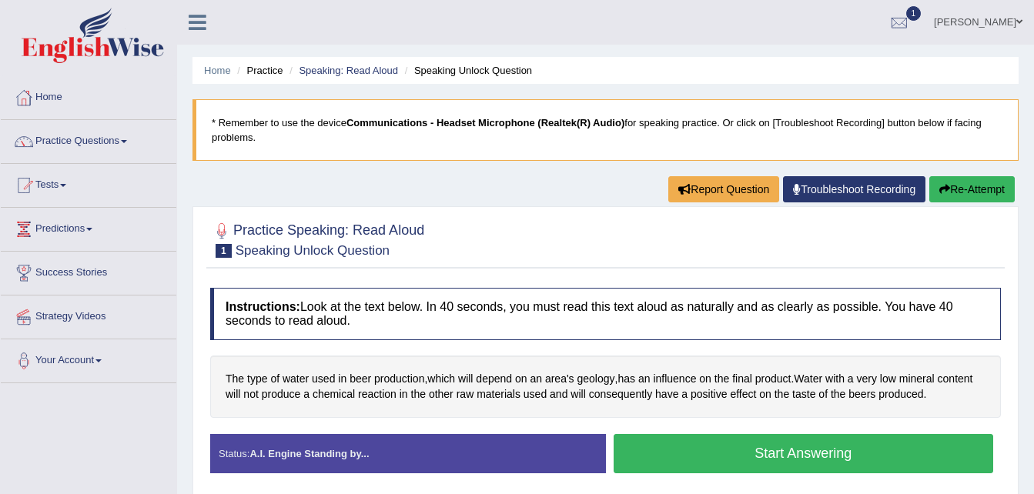
click at [779, 445] on button "Start Answering" at bounding box center [804, 453] width 380 height 39
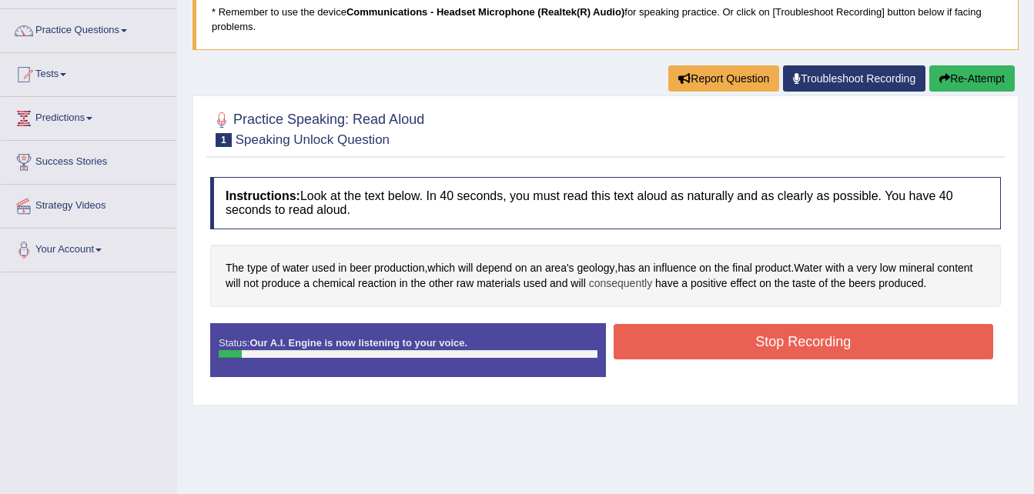
scroll to position [112, 0]
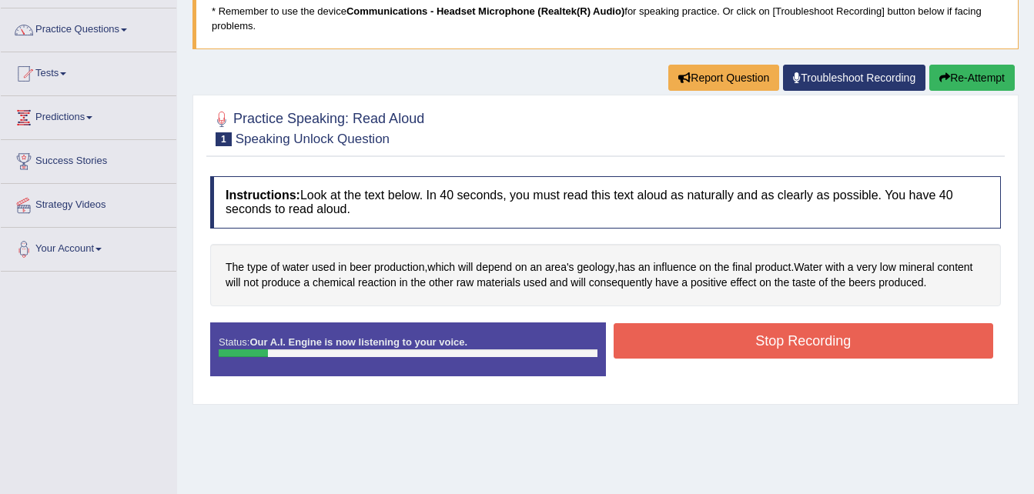
click at [750, 352] on button "Stop Recording" at bounding box center [804, 340] width 380 height 35
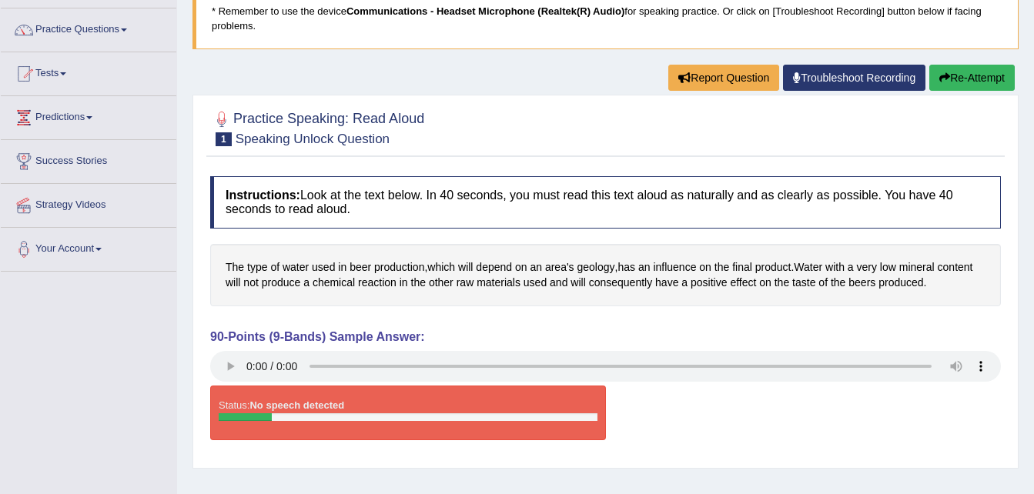
scroll to position [0, 0]
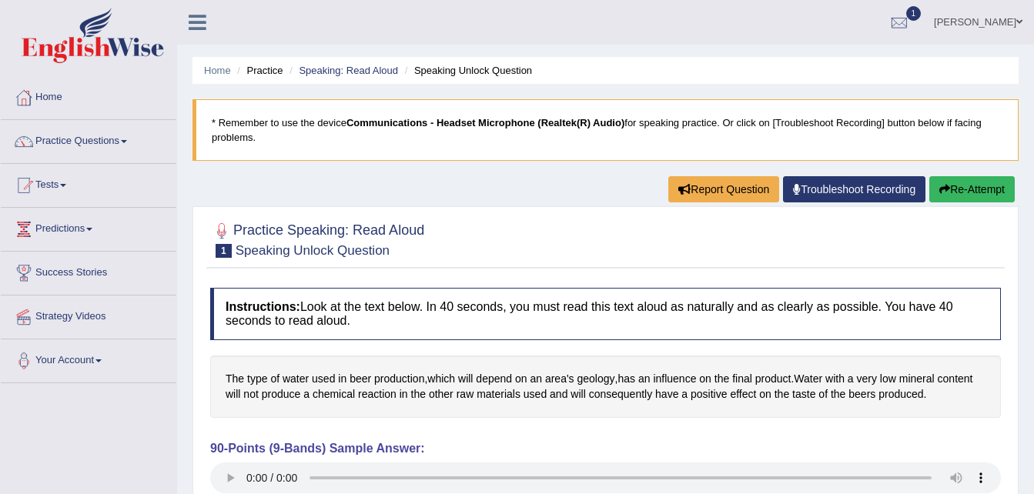
click at [935, 186] on button "Re-Attempt" at bounding box center [971, 189] width 85 height 26
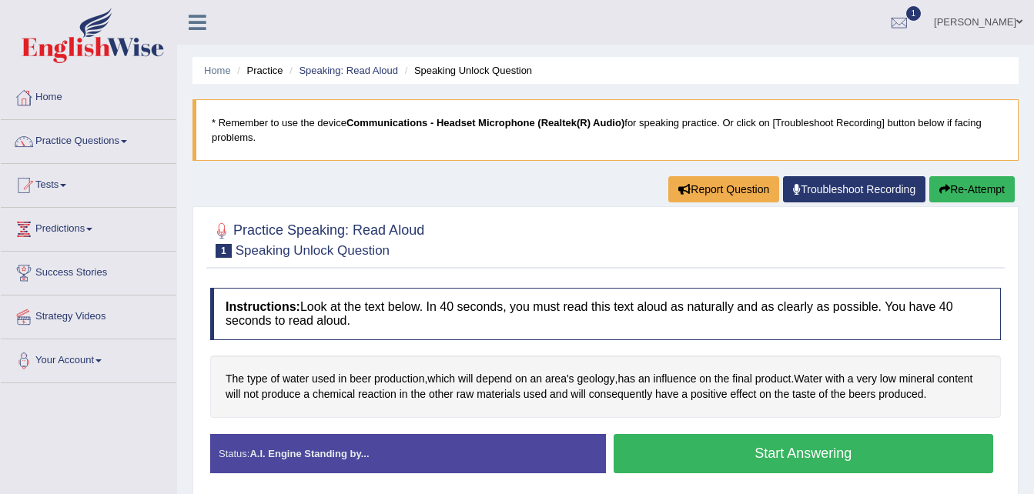
click at [725, 456] on button "Start Answering" at bounding box center [804, 453] width 380 height 39
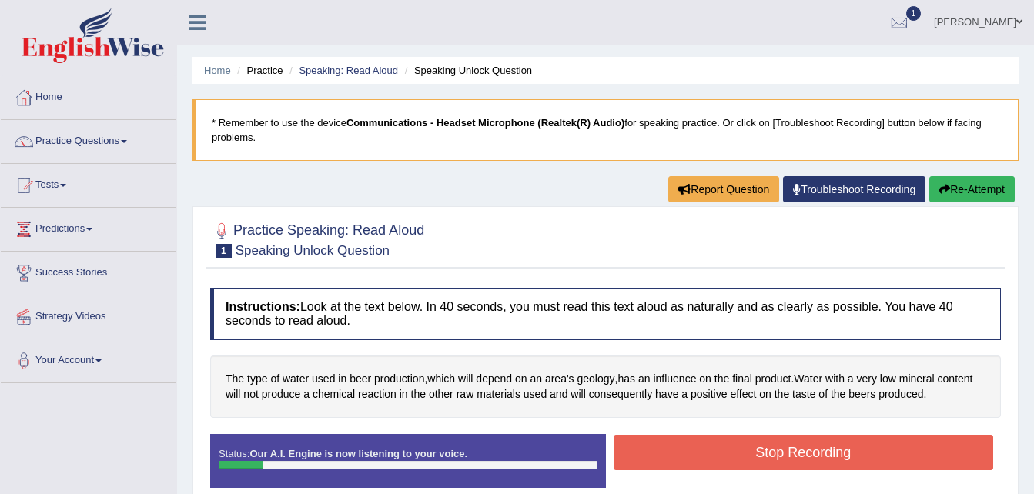
click at [942, 174] on div "Home Practice Speaking: Read Aloud Speaking Unlock Question * Remember to use t…" at bounding box center [605, 385] width 857 height 770
click at [963, 188] on button "Re-Attempt" at bounding box center [971, 189] width 85 height 26
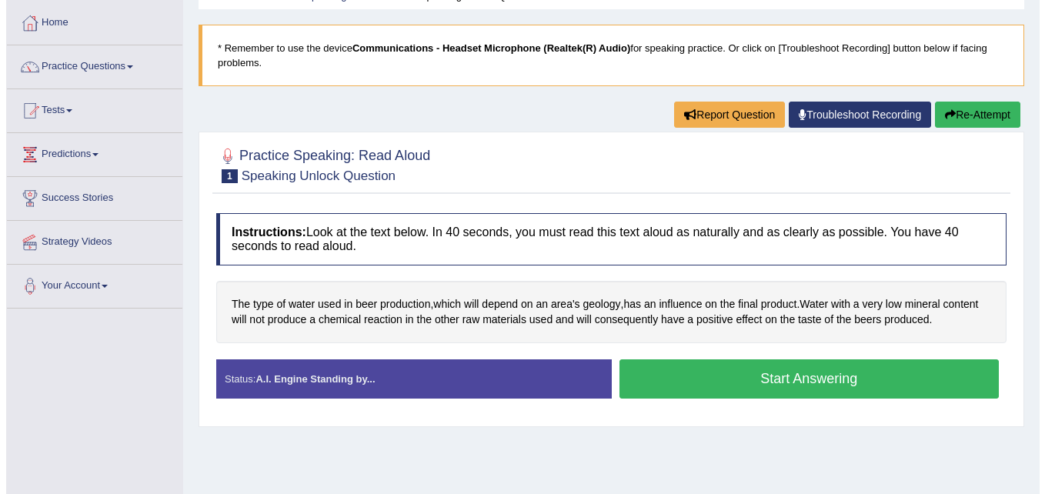
scroll to position [74, 0]
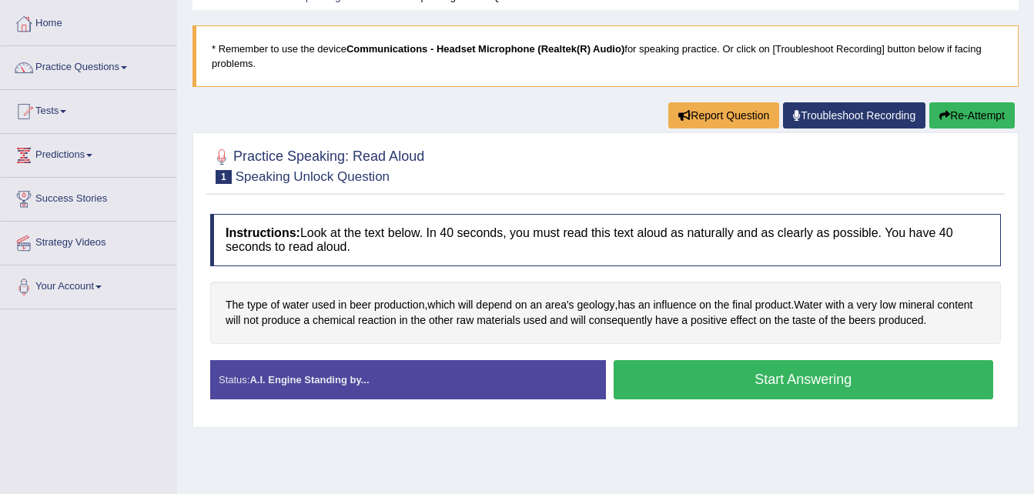
click at [744, 383] on button "Start Answering" at bounding box center [804, 379] width 380 height 39
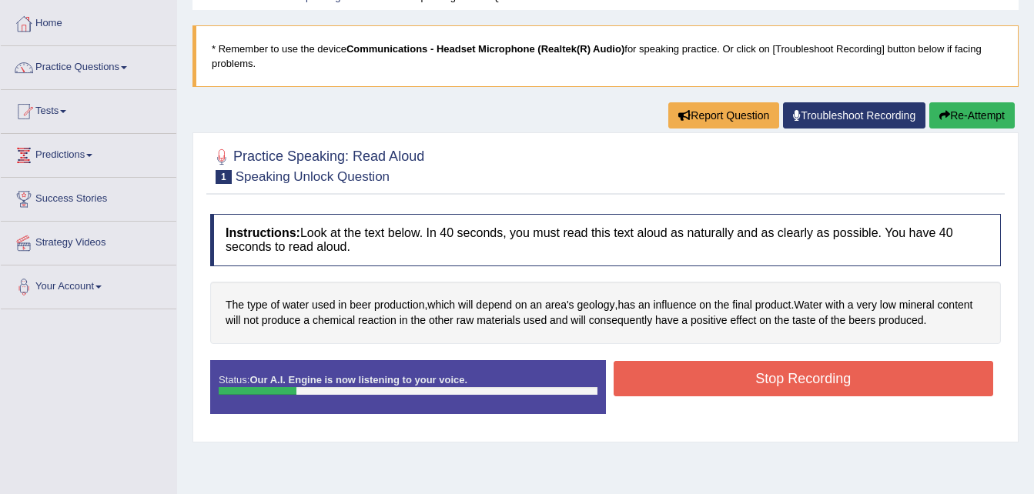
click at [755, 366] on button "Stop Recording" at bounding box center [804, 378] width 380 height 35
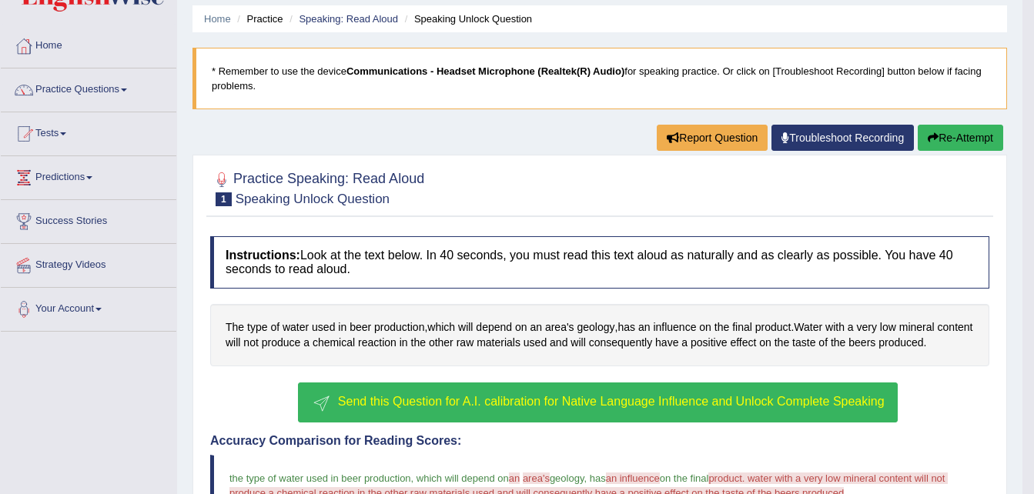
scroll to position [0, 0]
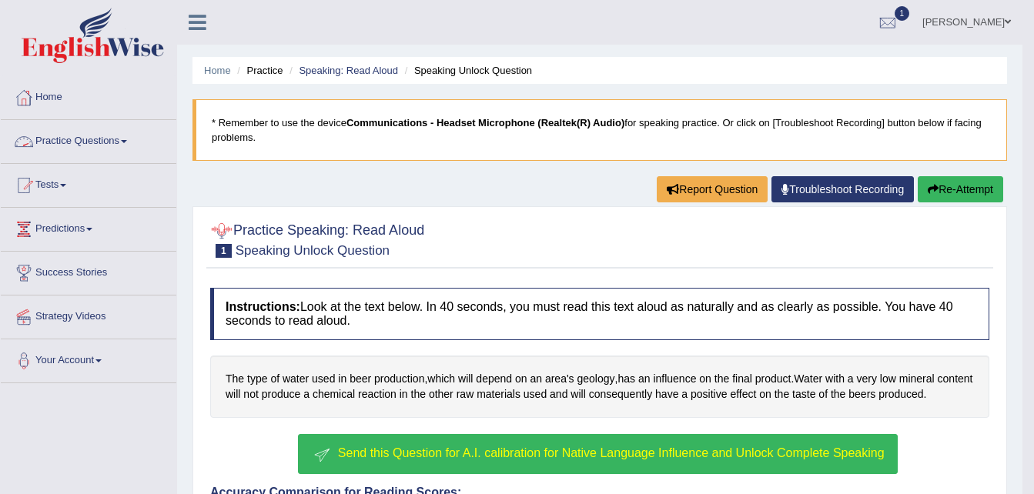
click at [131, 137] on link "Practice Questions" at bounding box center [89, 139] width 176 height 38
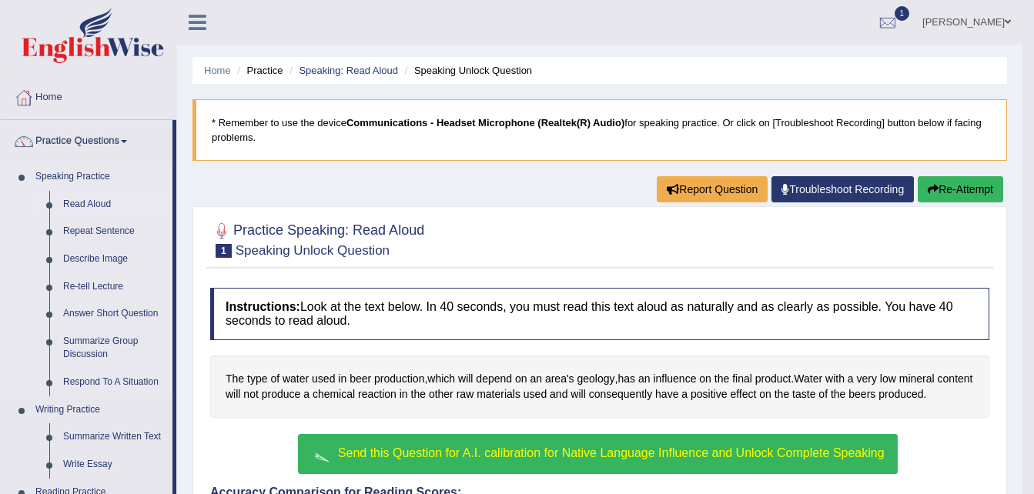
click at [85, 207] on link "Read Aloud" at bounding box center [114, 205] width 116 height 28
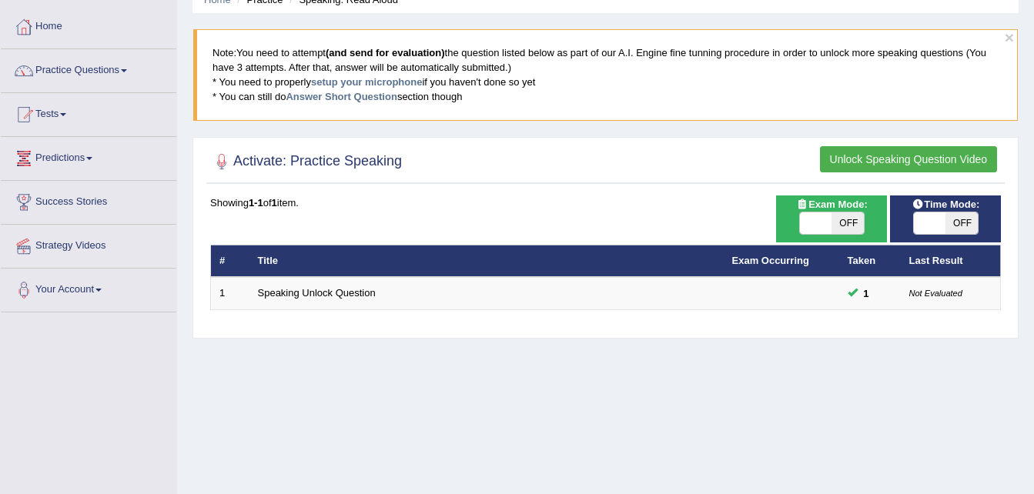
scroll to position [71, 0]
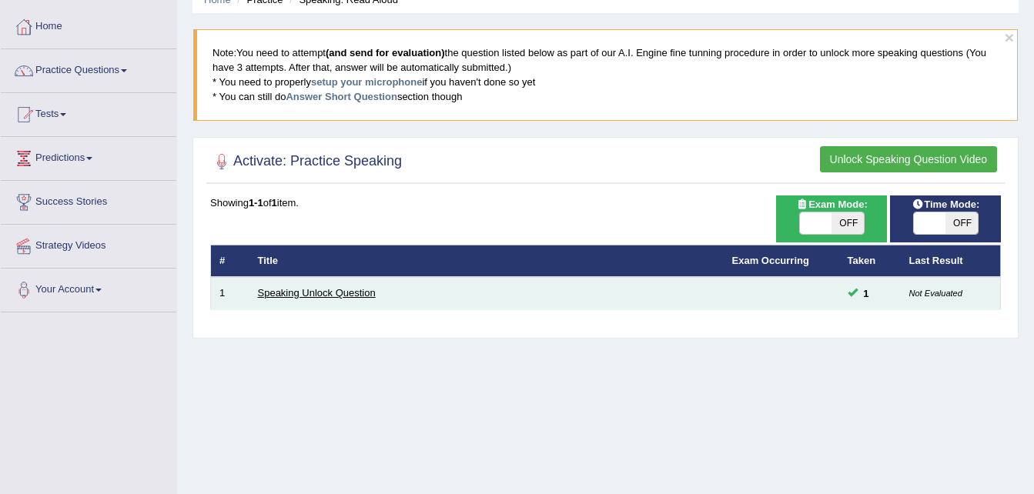
click at [331, 293] on link "Speaking Unlock Question" at bounding box center [317, 293] width 118 height 12
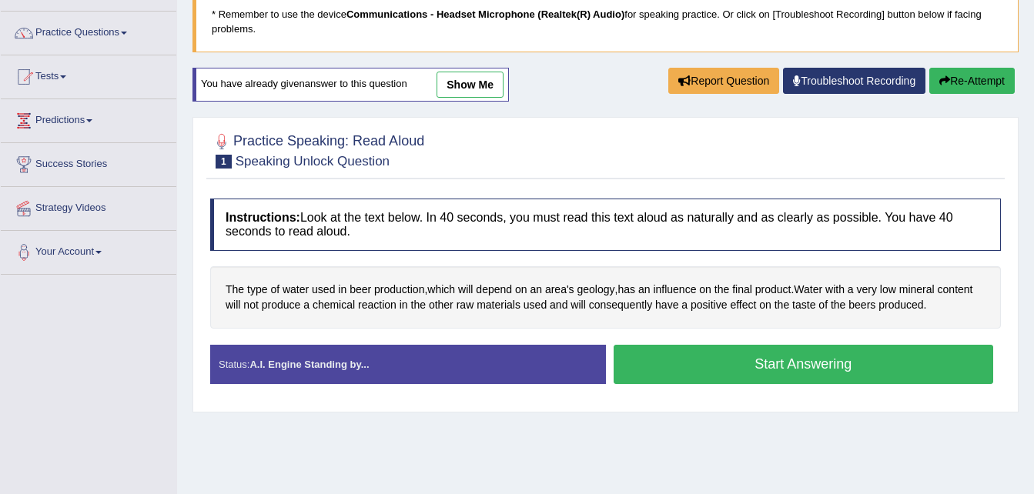
scroll to position [109, 0]
click at [737, 354] on button "Start Answering" at bounding box center [804, 363] width 380 height 39
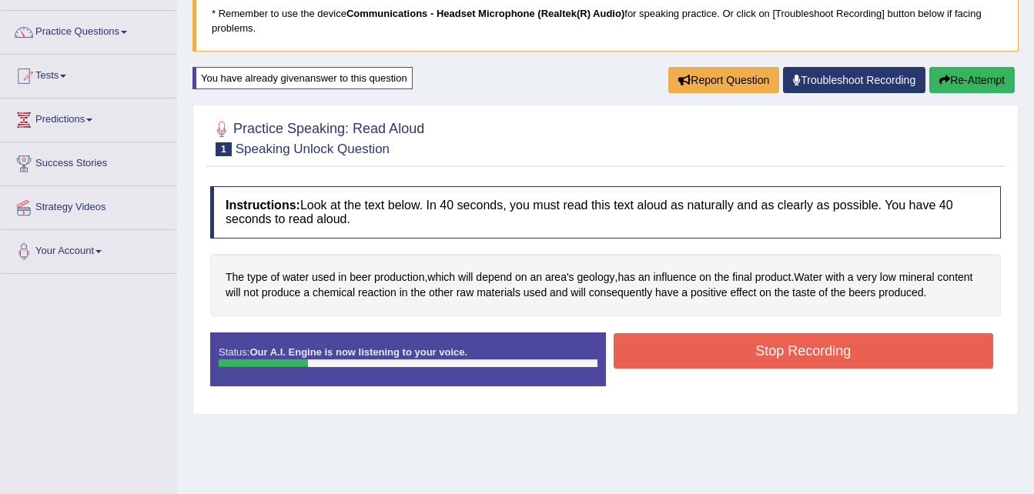
click at [744, 348] on button "Stop Recording" at bounding box center [804, 350] width 380 height 35
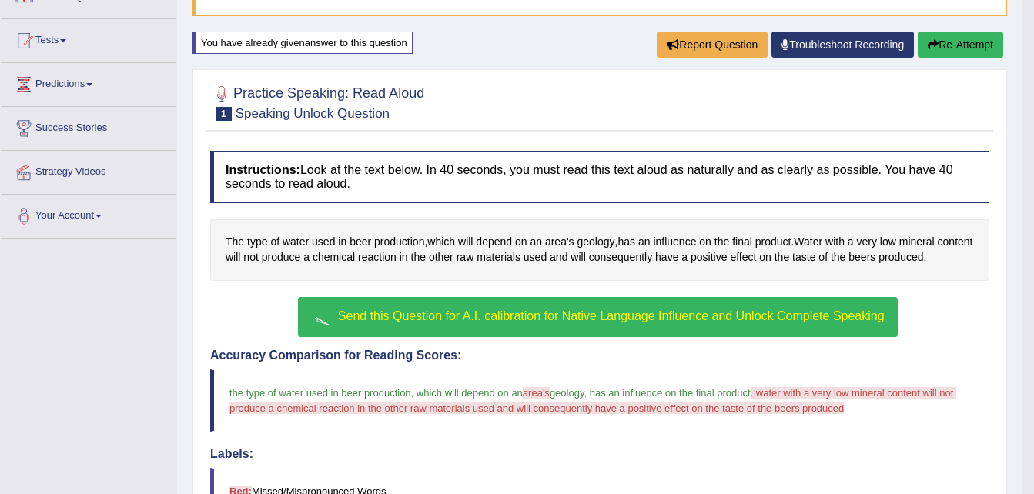
scroll to position [0, 0]
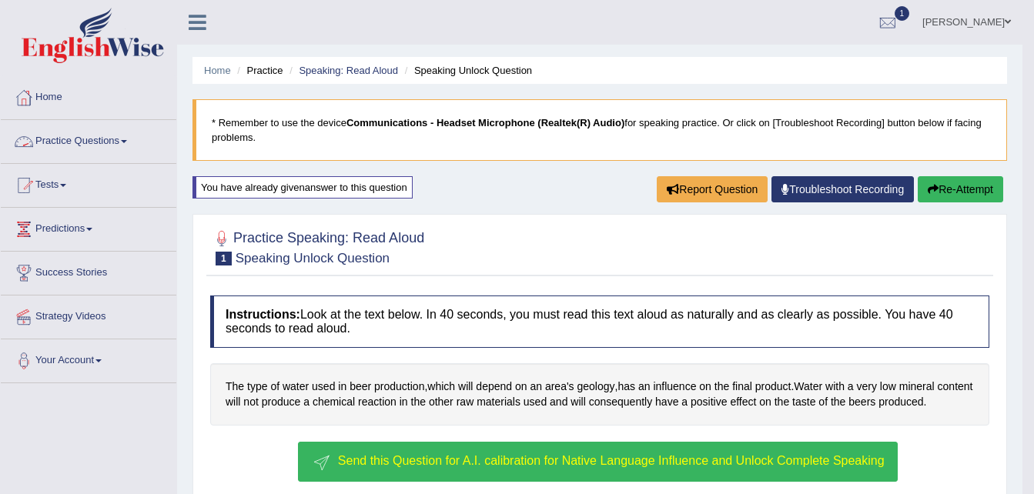
click at [132, 148] on link "Practice Questions" at bounding box center [89, 139] width 176 height 38
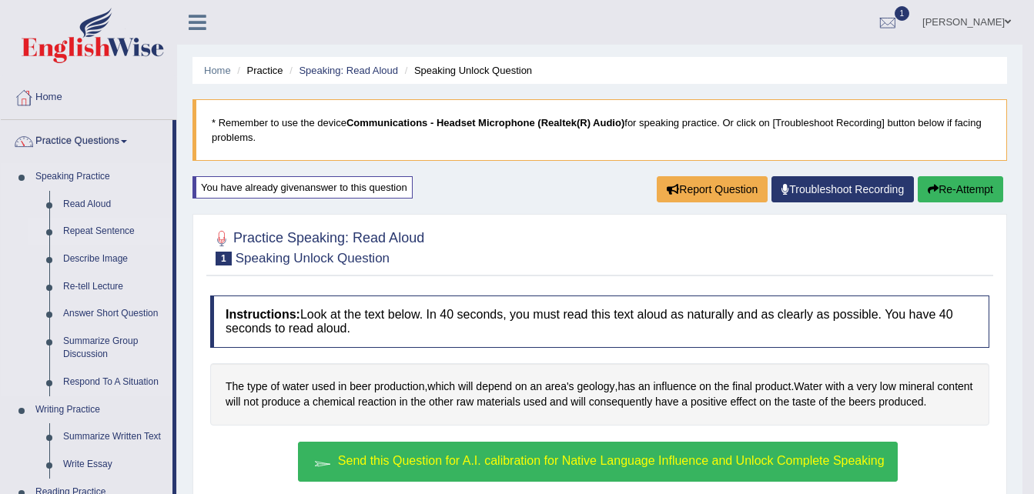
click at [97, 230] on link "Repeat Sentence" at bounding box center [114, 232] width 116 height 28
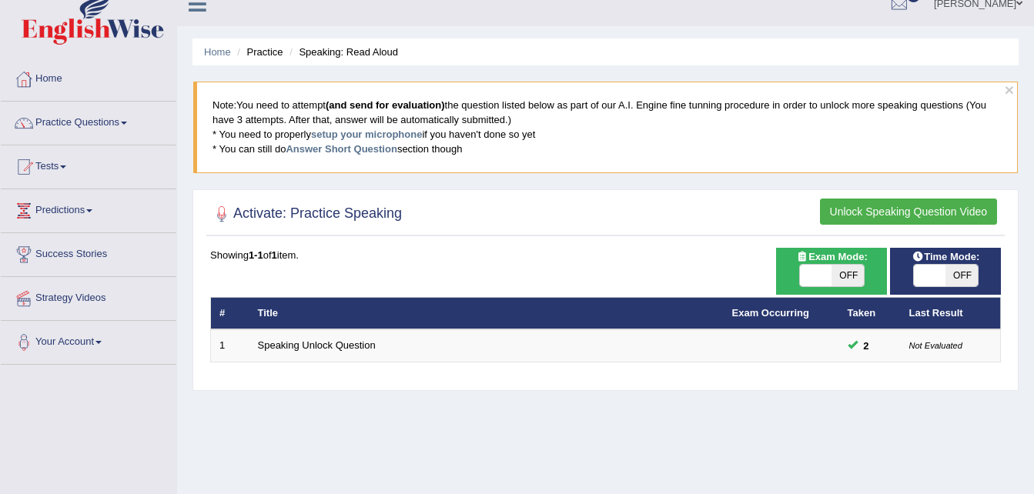
scroll to position [25, 0]
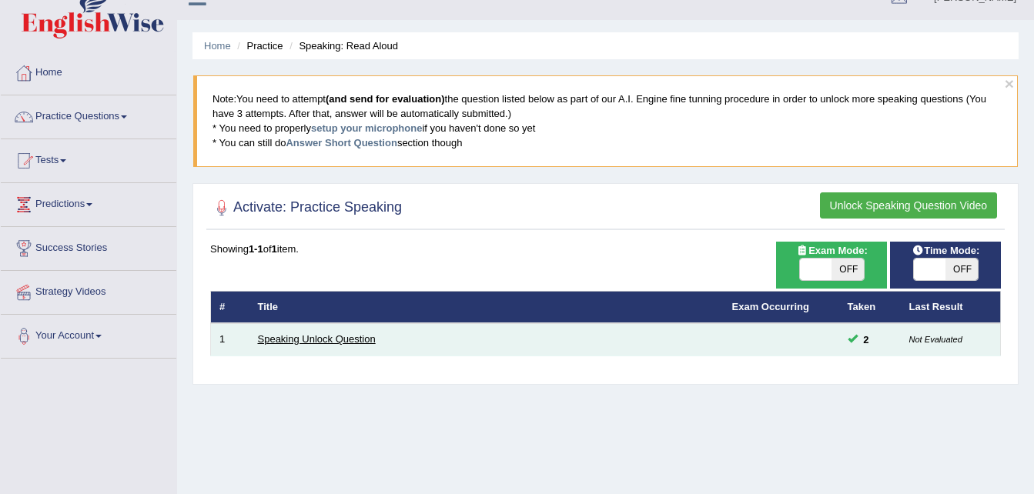
click at [308, 338] on link "Speaking Unlock Question" at bounding box center [317, 339] width 118 height 12
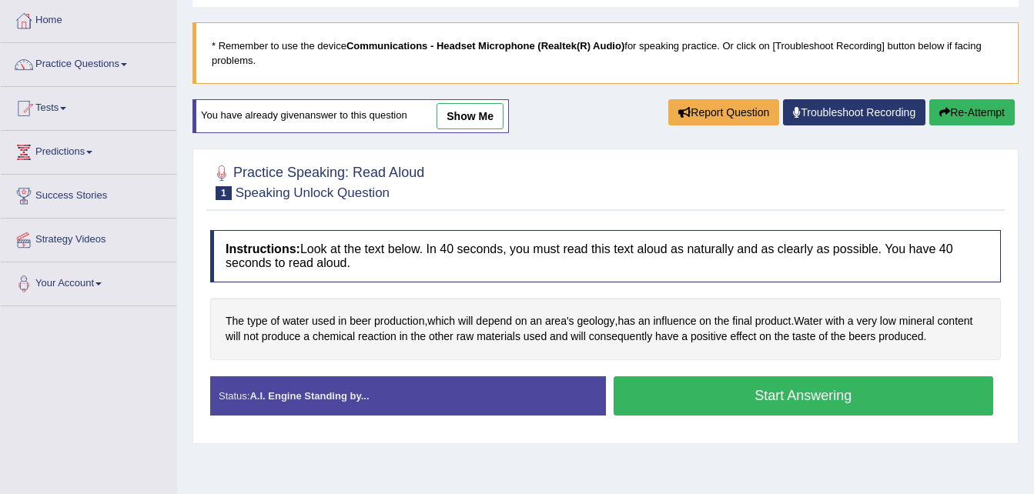
scroll to position [78, 0]
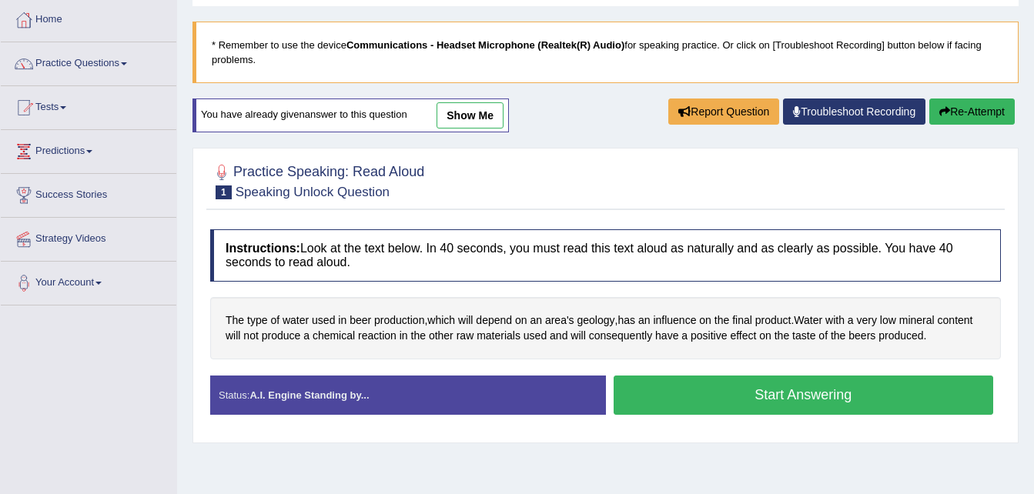
click at [714, 397] on button "Start Answering" at bounding box center [804, 395] width 380 height 39
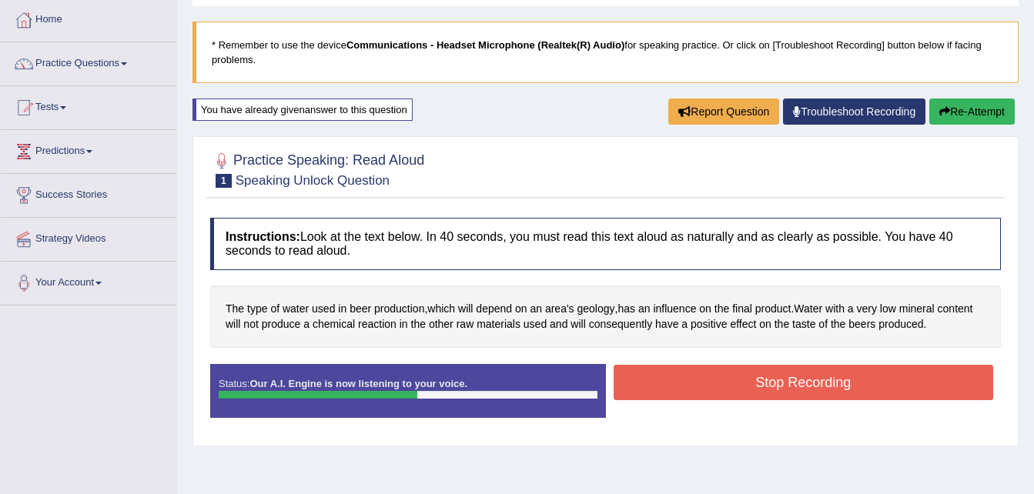
click at [774, 374] on button "Stop Recording" at bounding box center [804, 382] width 380 height 35
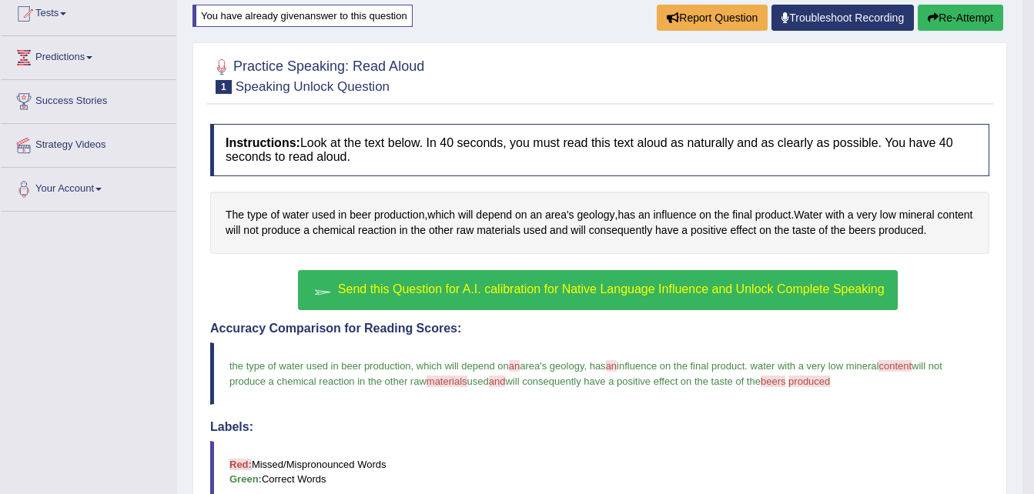
scroll to position [0, 0]
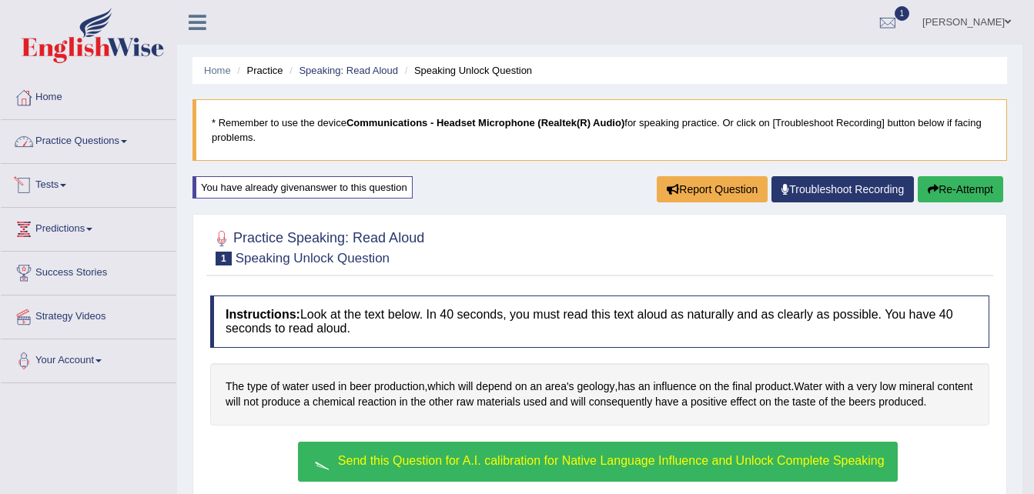
click at [63, 184] on link "Tests" at bounding box center [89, 183] width 176 height 38
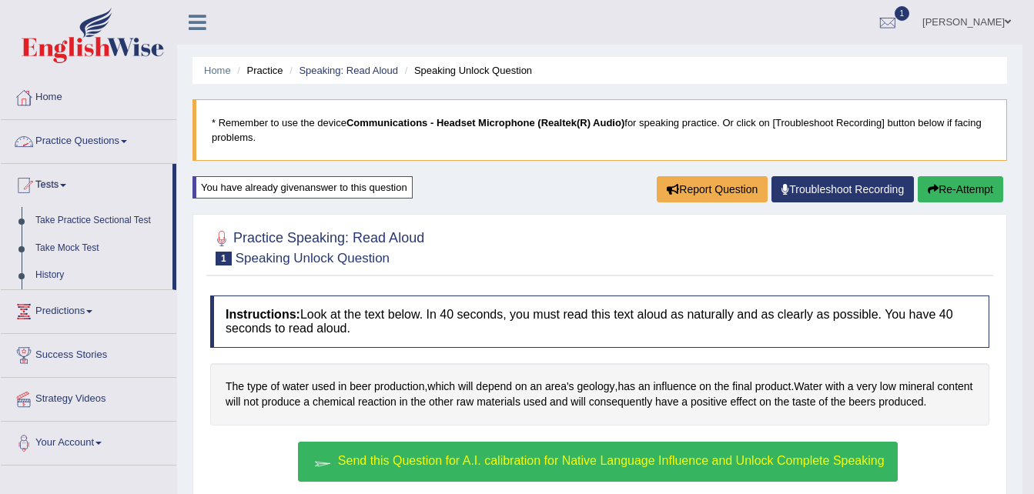
click at [131, 138] on link "Practice Questions" at bounding box center [89, 139] width 176 height 38
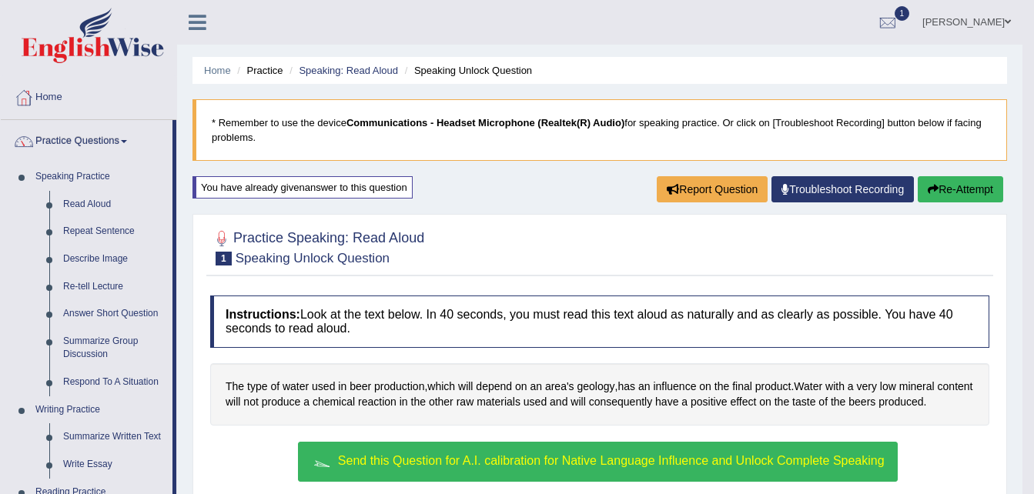
click at [52, 92] on link "Home" at bounding box center [89, 95] width 176 height 38
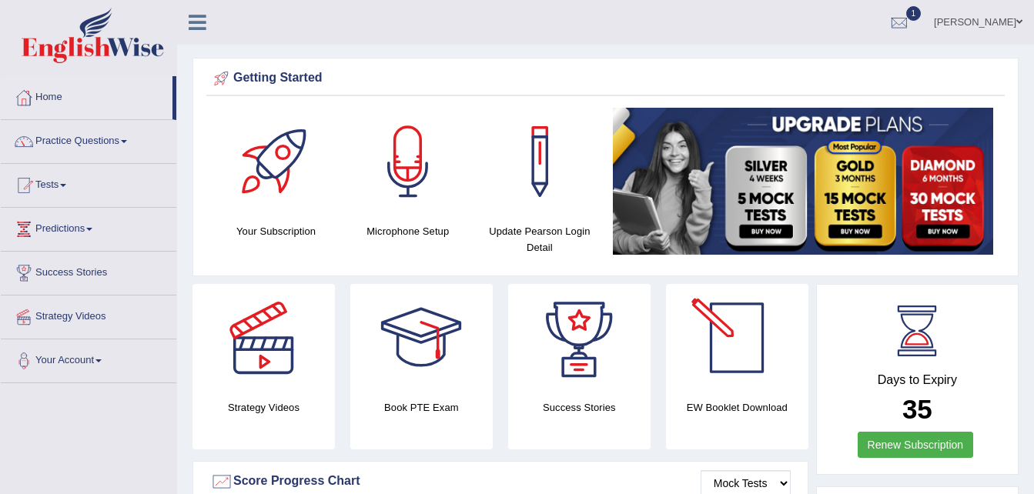
click at [861, 440] on link "Renew Subscription" at bounding box center [916, 445] width 116 height 26
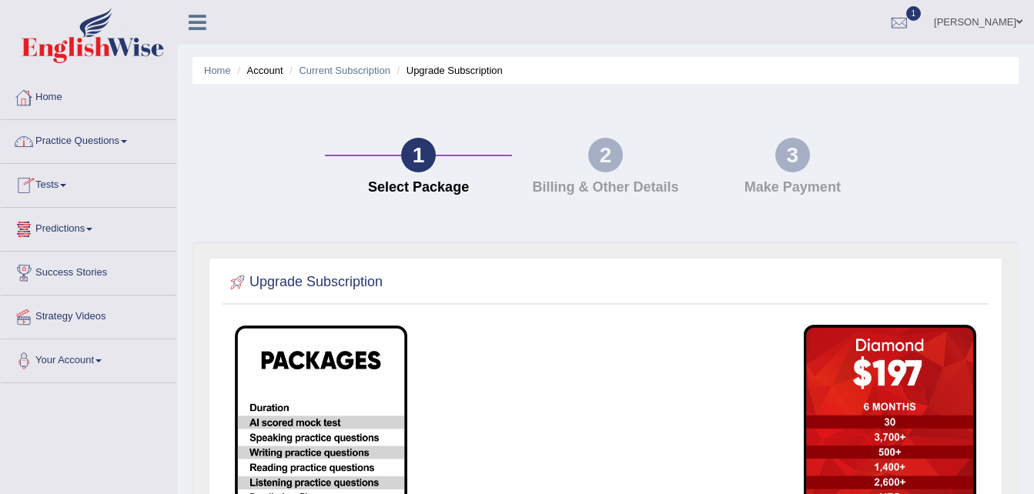
click at [56, 105] on link "Home" at bounding box center [89, 95] width 176 height 38
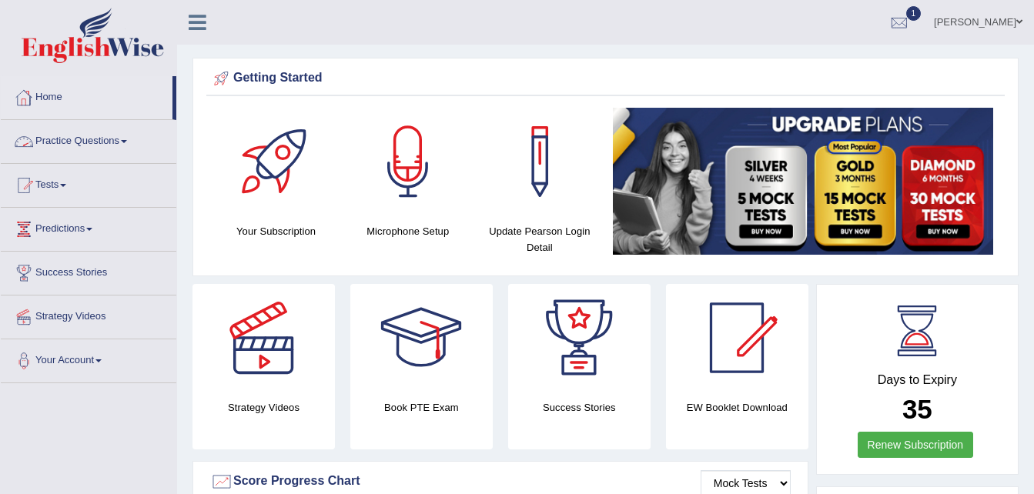
click at [122, 145] on link "Practice Questions" at bounding box center [89, 139] width 176 height 38
